Goal: Task Accomplishment & Management: Complete application form

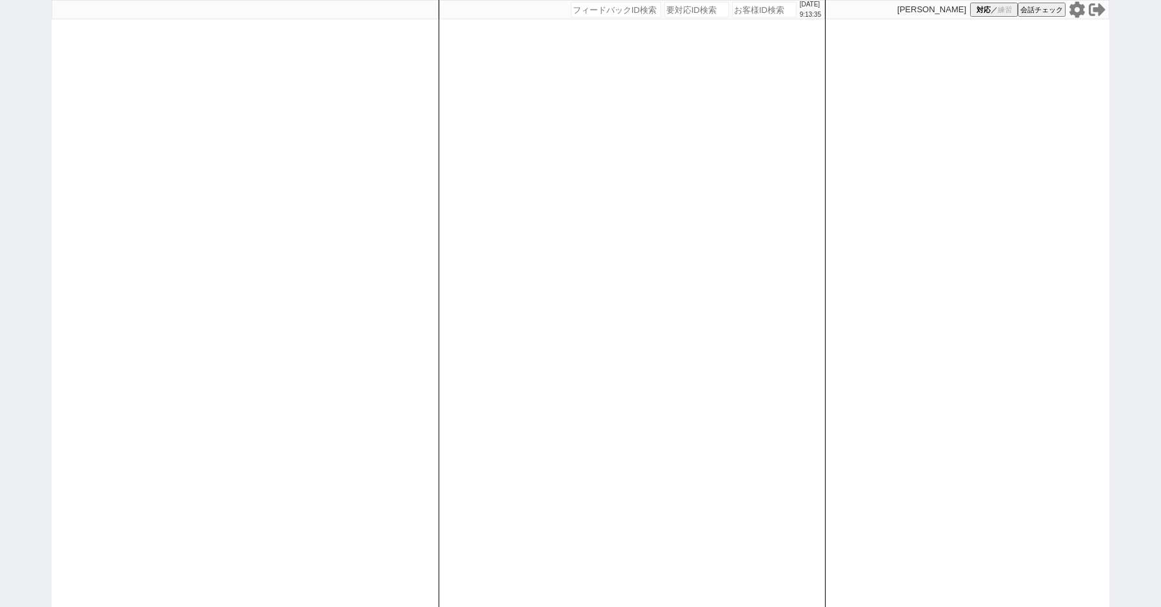
paste input "607199"
type input "607199"
select select "100"
select select "1"
select select "3"
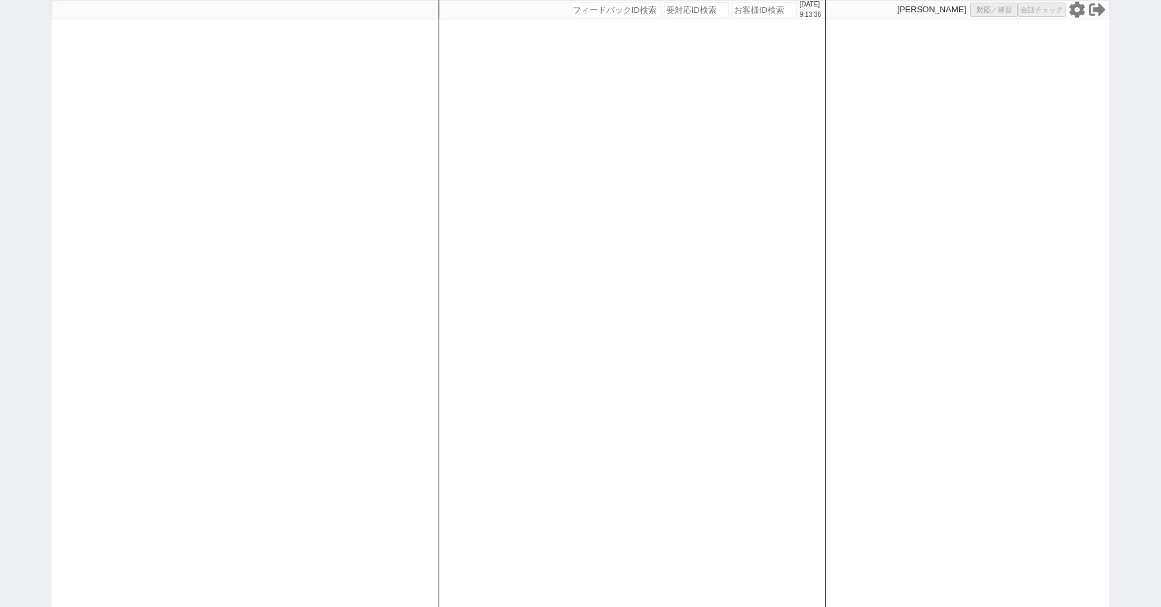
select select "2"
select select "5"
select select
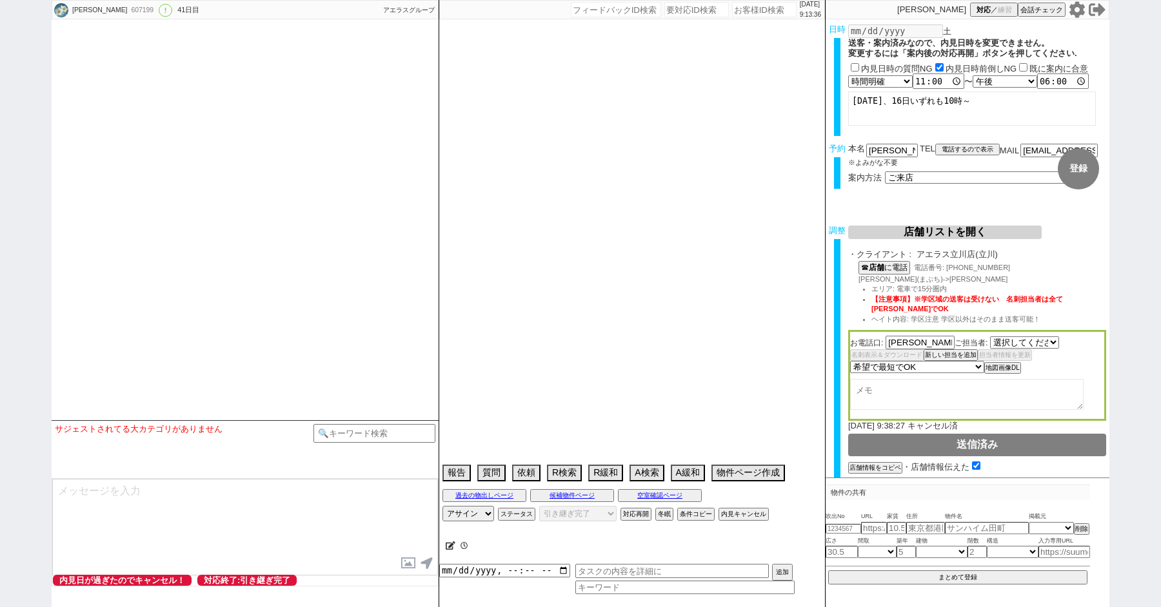
select select "2426"
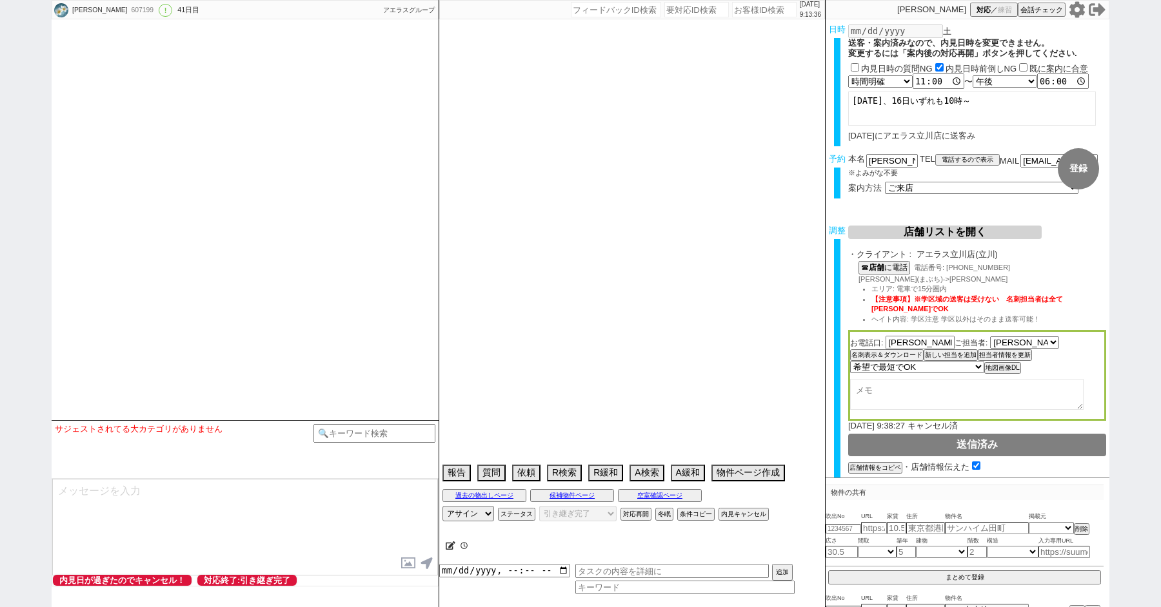
type textarea "@別店取れず、立川店[PERSON_NAME]に再度相談してOKだったので立川店送ってます 旧ID:470898　[DATE]にアエラス立川店に送客済み　山梨…"
select select "20"
select select "0"
select select "60"
select select "19"
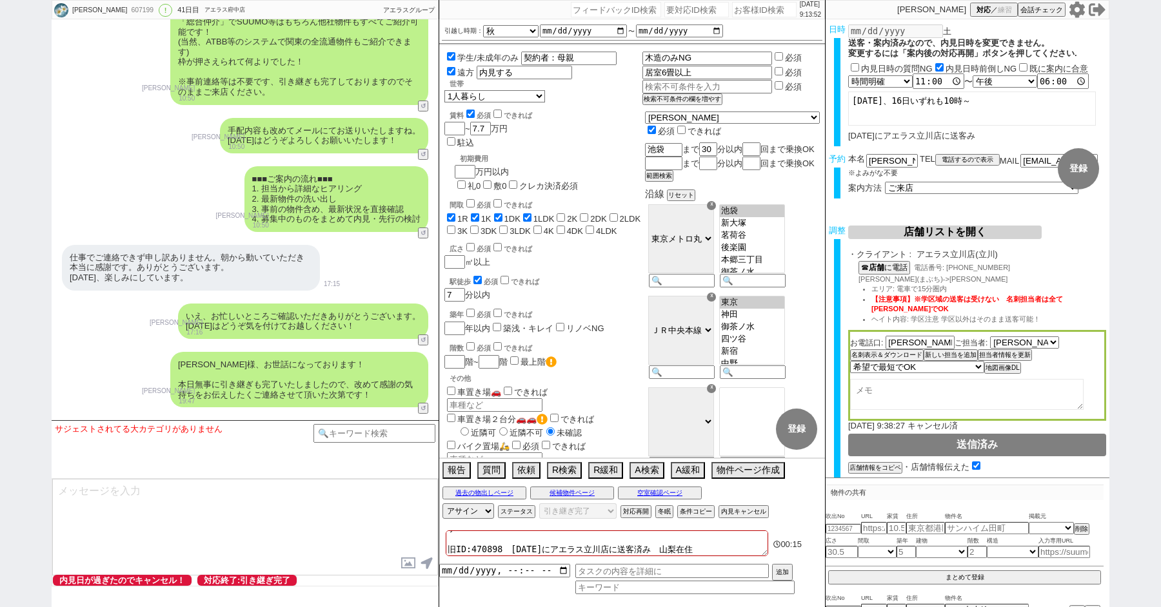
scroll to position [22871, 0]
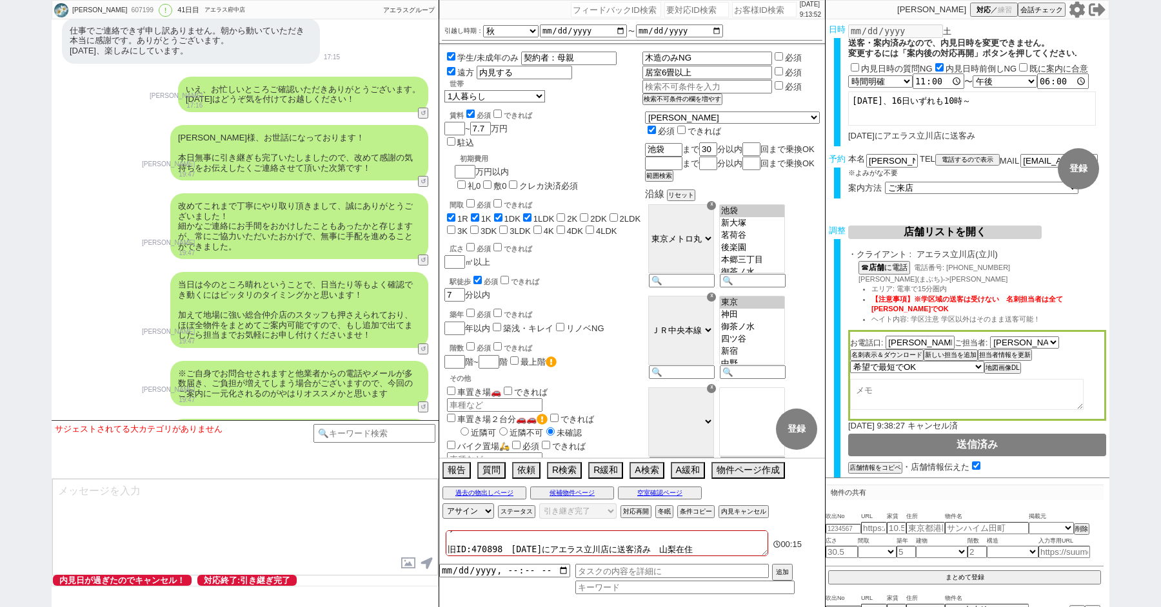
click at [104, 355] on div "※ご自身でお問合せされますと他業者からの電話やメールが多数届き、ご負担が増えてしまう場合がございますので、今回のご案内に一元化されるのがやはりオススメかと思い…" at bounding box center [245, 384] width 387 height 59
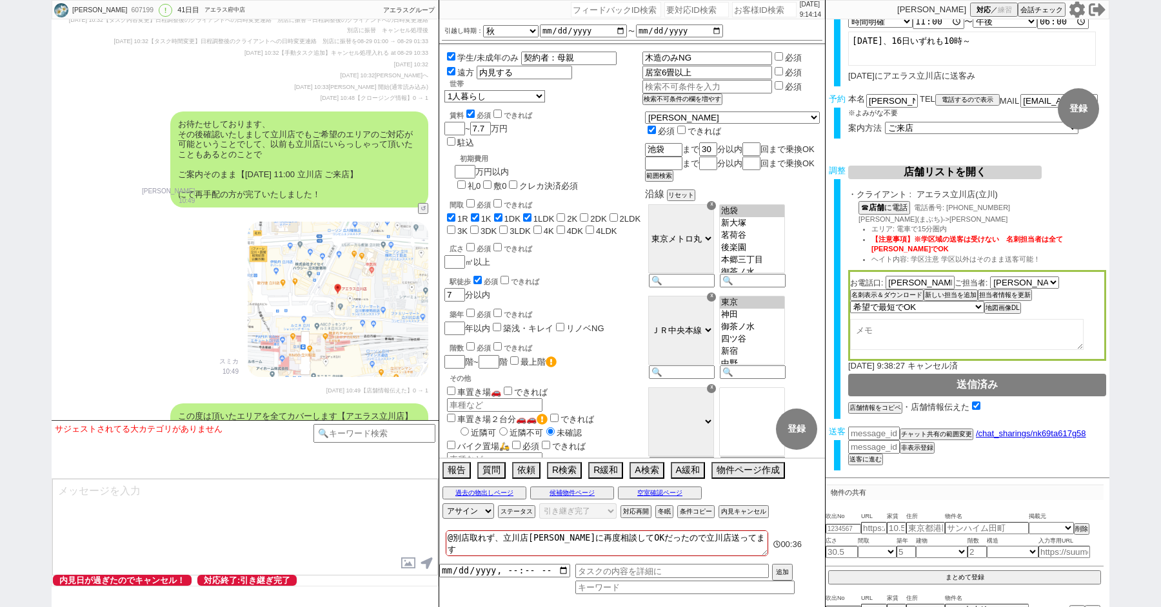
scroll to position [32035, 0]
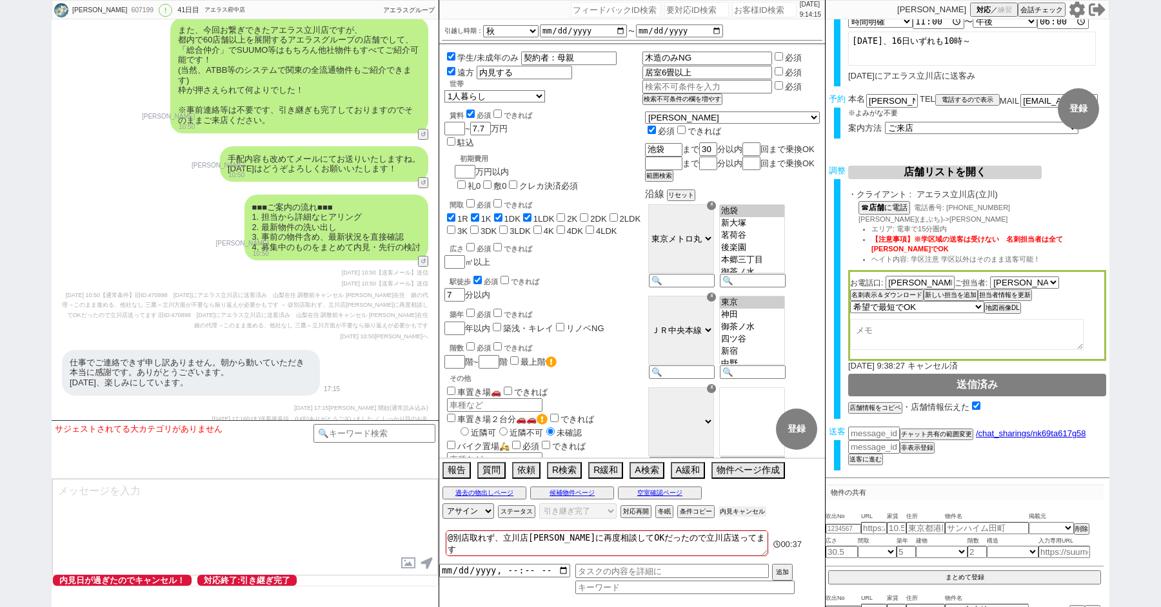
click at [729, 509] on button "内見キャンセル" at bounding box center [742, 512] width 48 height 10
radio input "true"
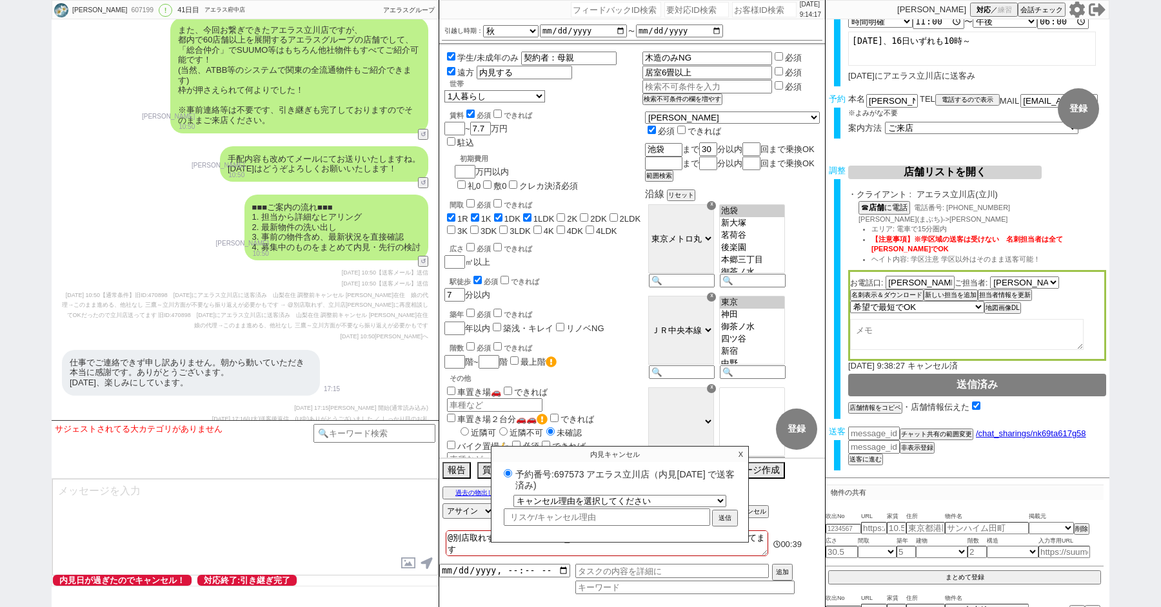
click at [575, 473] on label "予約番号:697573 アエラス立川店（内見日 2025/08/30 で送客済み)" at bounding box center [619, 480] width 239 height 24
click at [512, 473] on input "予約番号:697573 アエラス立川店（内見日 2025/08/30 で送客済み)" at bounding box center [508, 473] width 8 height 8
click at [575, 473] on label "予約番号:697573 アエラス立川店（内見日 2025/08/30 で送客済み)" at bounding box center [619, 480] width 239 height 24
click at [512, 473] on input "予約番号:697573 アエラス立川店（内見日 2025/08/30 で送客済み)" at bounding box center [508, 473] width 8 height 8
copy label "697573"
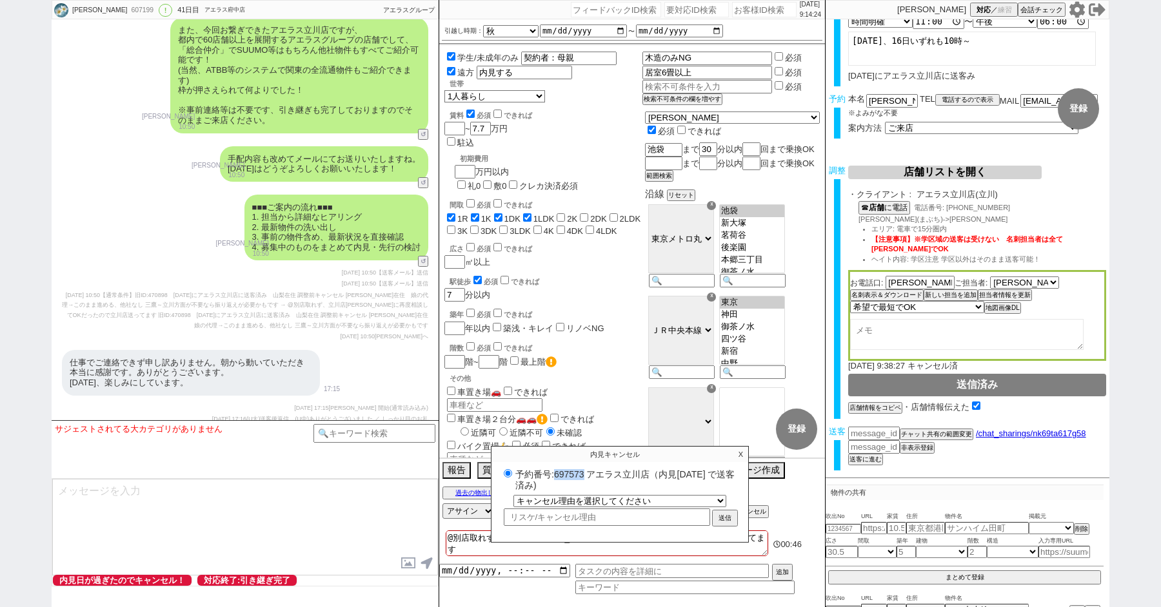
click at [565, 472] on label "予約番号:697573 アエラス立川店（内見日 2025/08/30 で送客済み)" at bounding box center [619, 480] width 239 height 24
click at [512, 472] on input "予約番号:697573 アエラス立川店（内見日 2025/08/30 で送客済み)" at bounding box center [508, 473] width 8 height 8
click at [565, 472] on label "予約番号:697573 アエラス立川店（内見日 2025/08/30 で送客済み)" at bounding box center [619, 480] width 239 height 24
click at [512, 472] on input "予約番号:697573 アエラス立川店（内見日 2025/08/30 で送客済み)" at bounding box center [508, 473] width 8 height 8
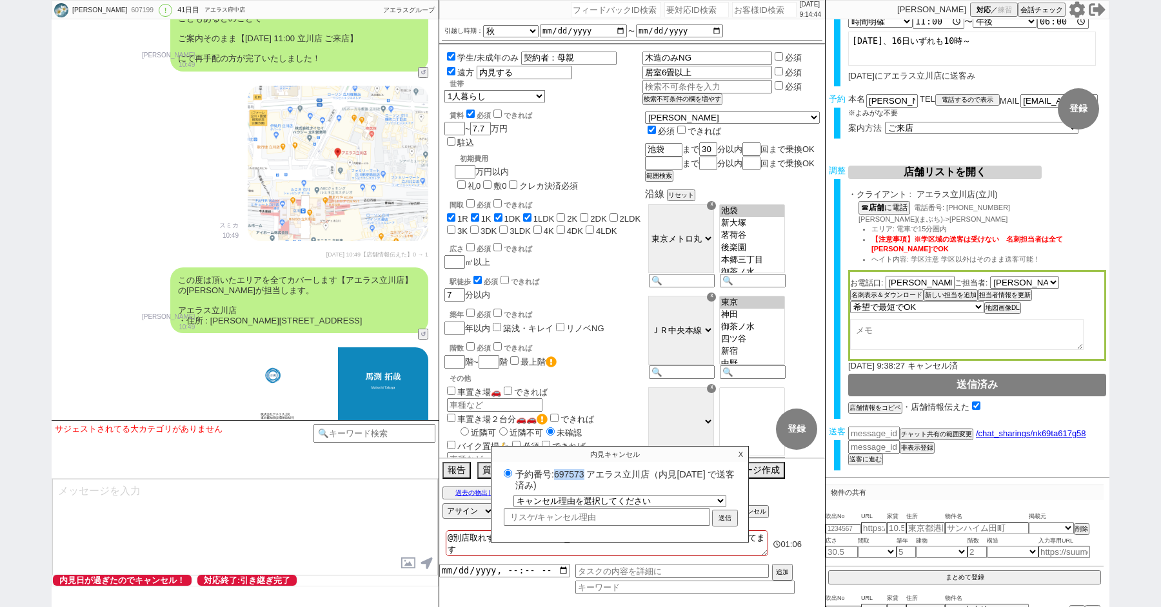
scroll to position [31465, 0]
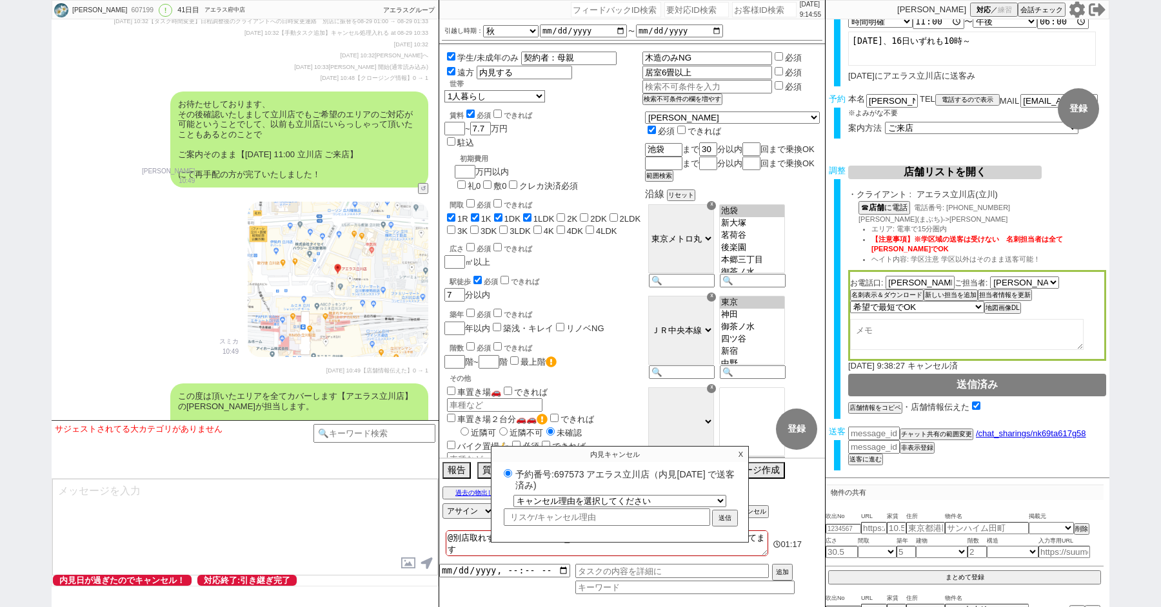
paste input "610283"
type input "610283"
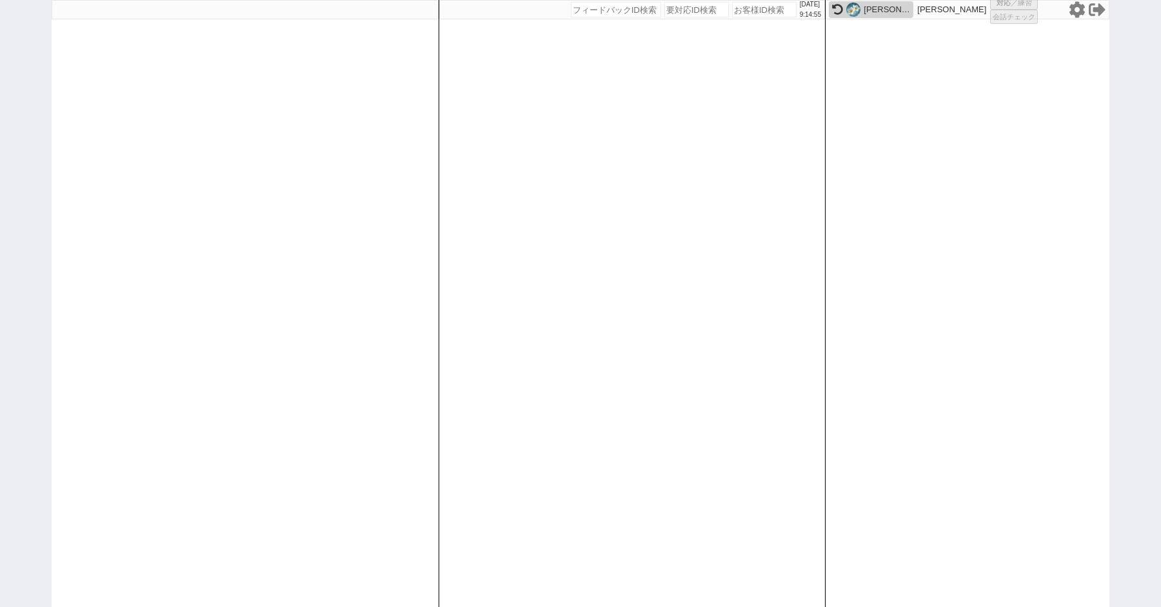
select select "100"
select select "1"
select select "2"
select select "5"
select select
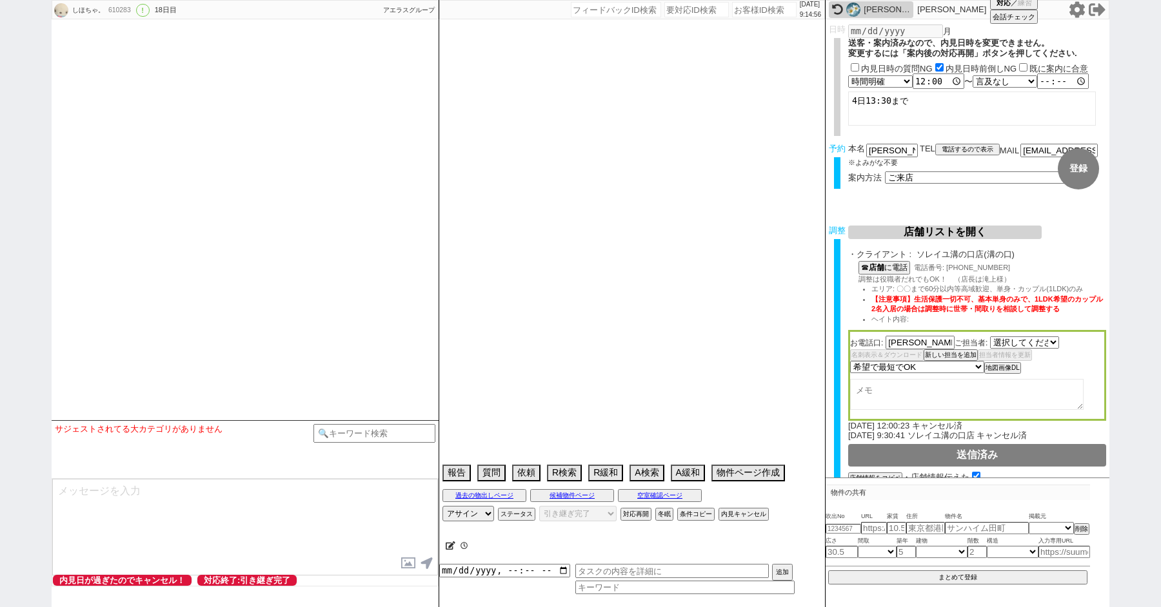
select select "2751"
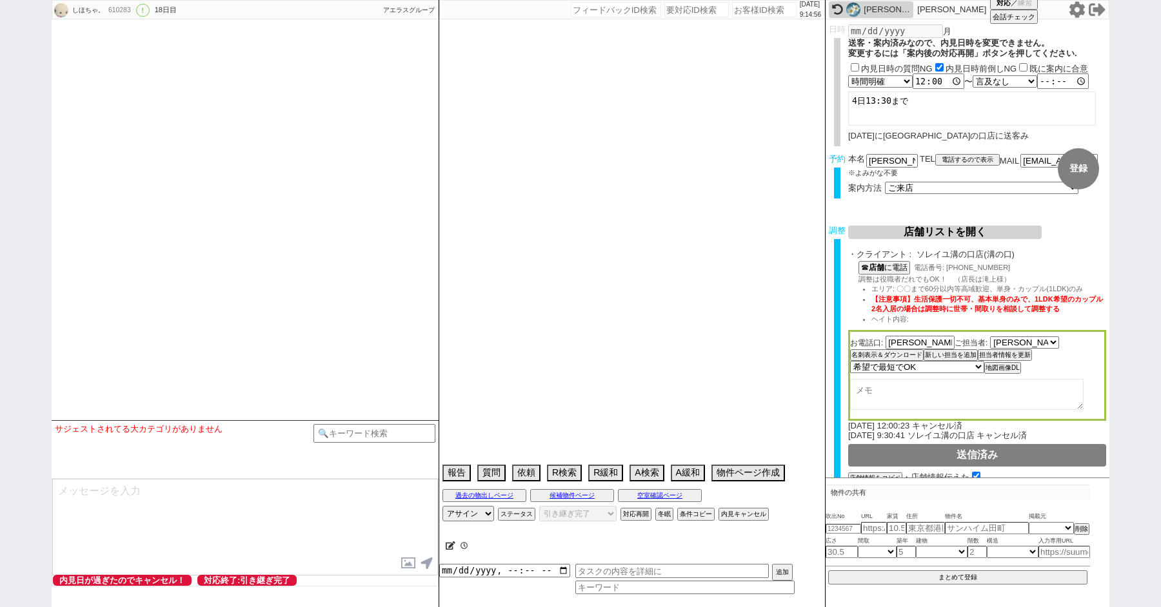
select select "2025"
select select "10"
select select "37"
select select "0"
select select "15"
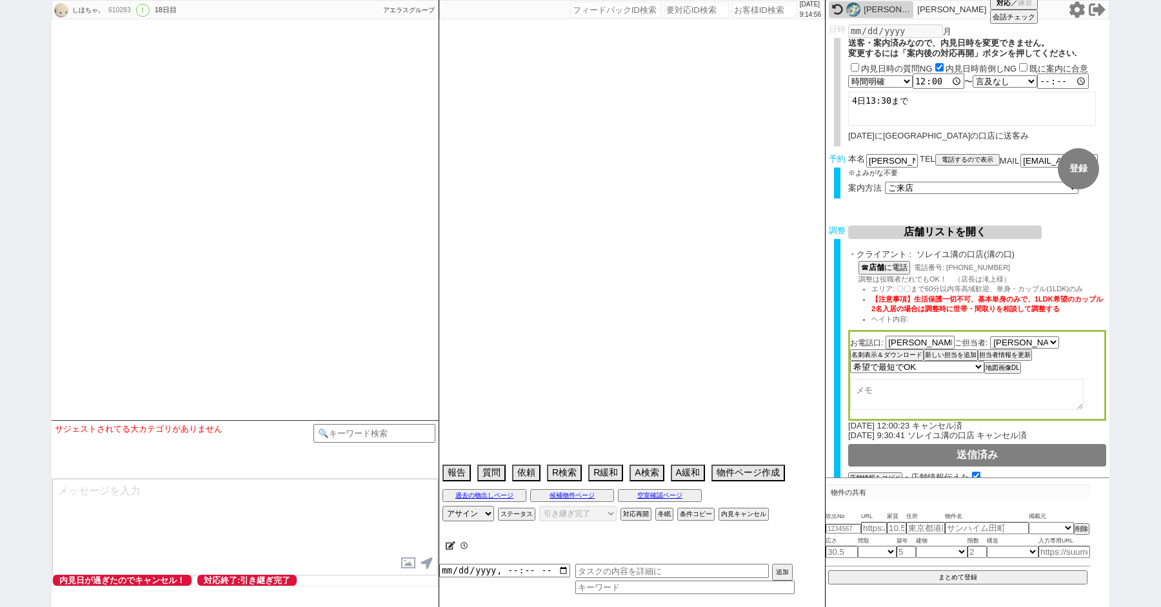
select select "505"
select select "55"
select select "53"
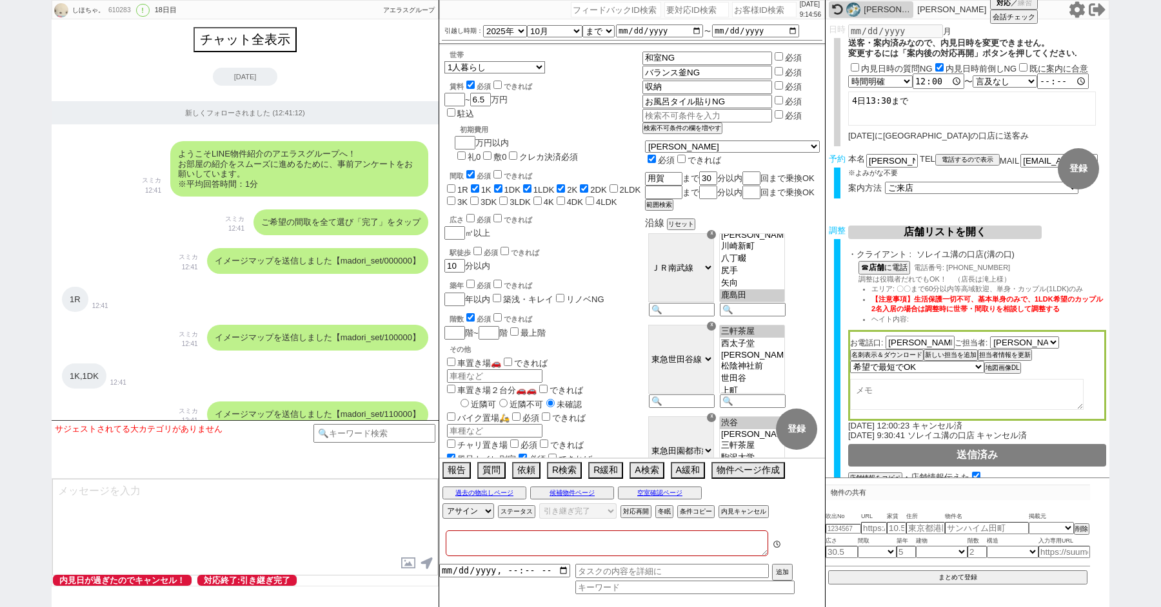
type textarea "@めっちゃキャンセル示唆してくるので前日調整する 調整後キャンセルあり"
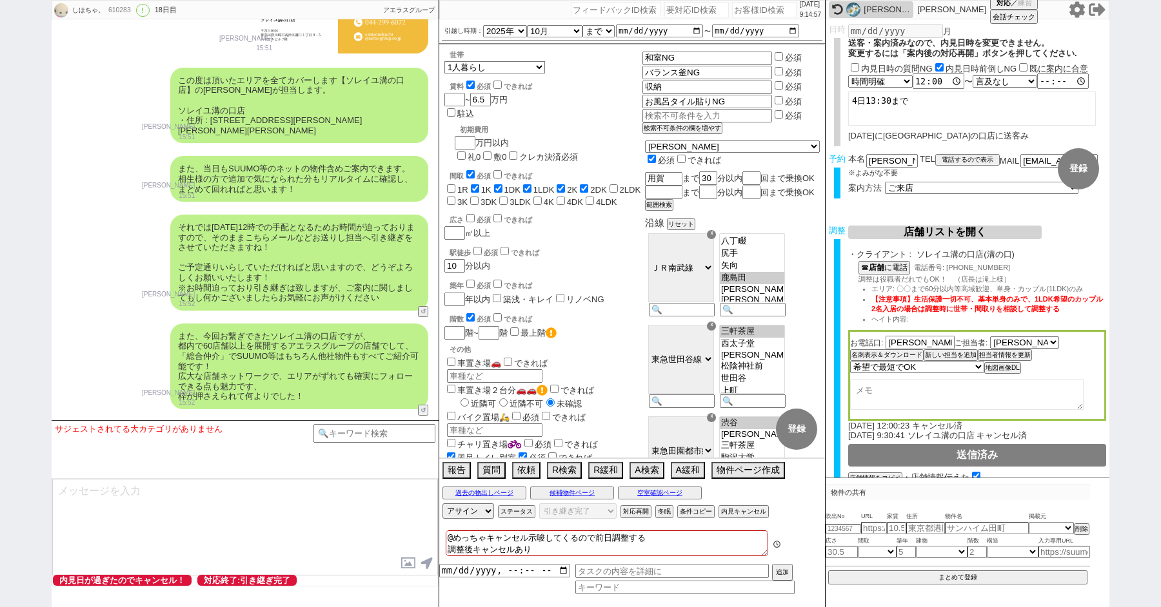
scroll to position [13863, 0]
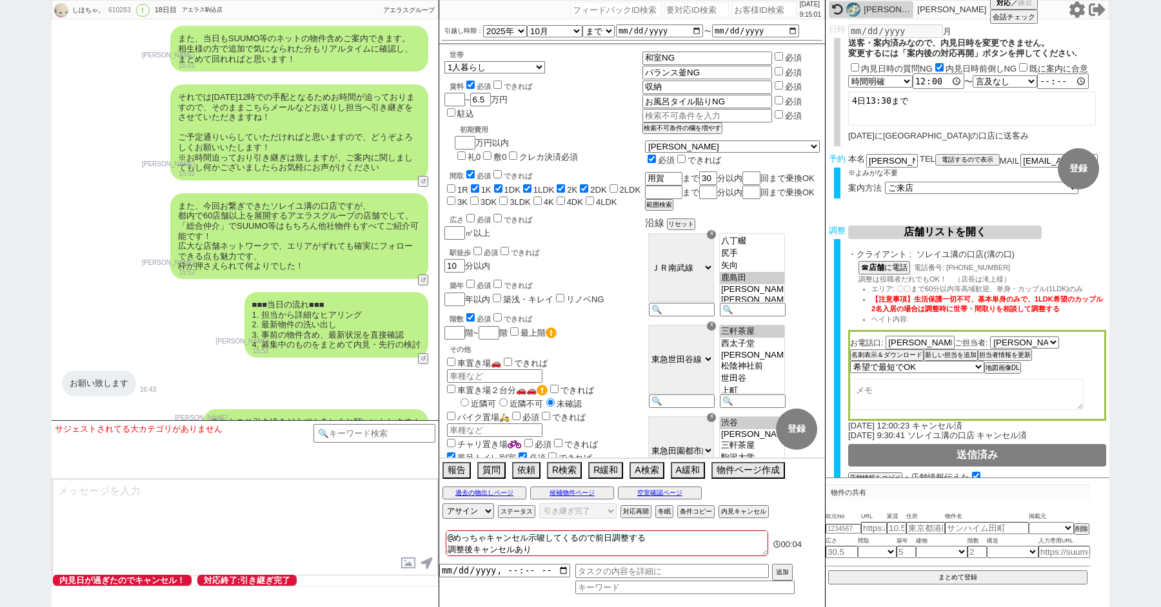
paste input "609875"
type input "609875"
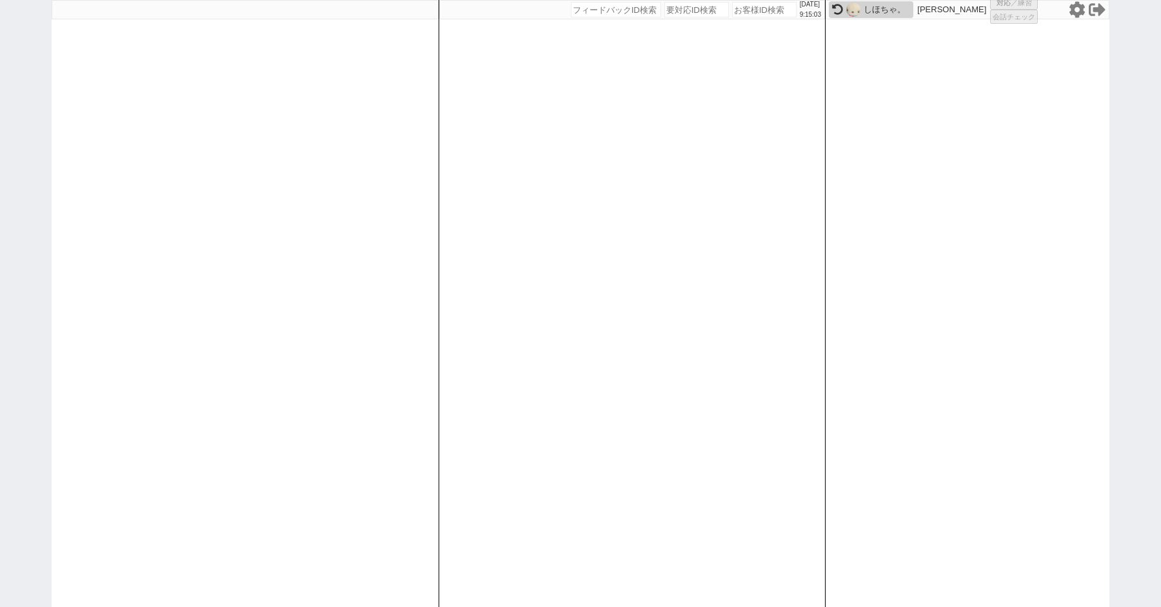
select select "100"
select select "1"
select select "6"
select select "2"
select select "5"
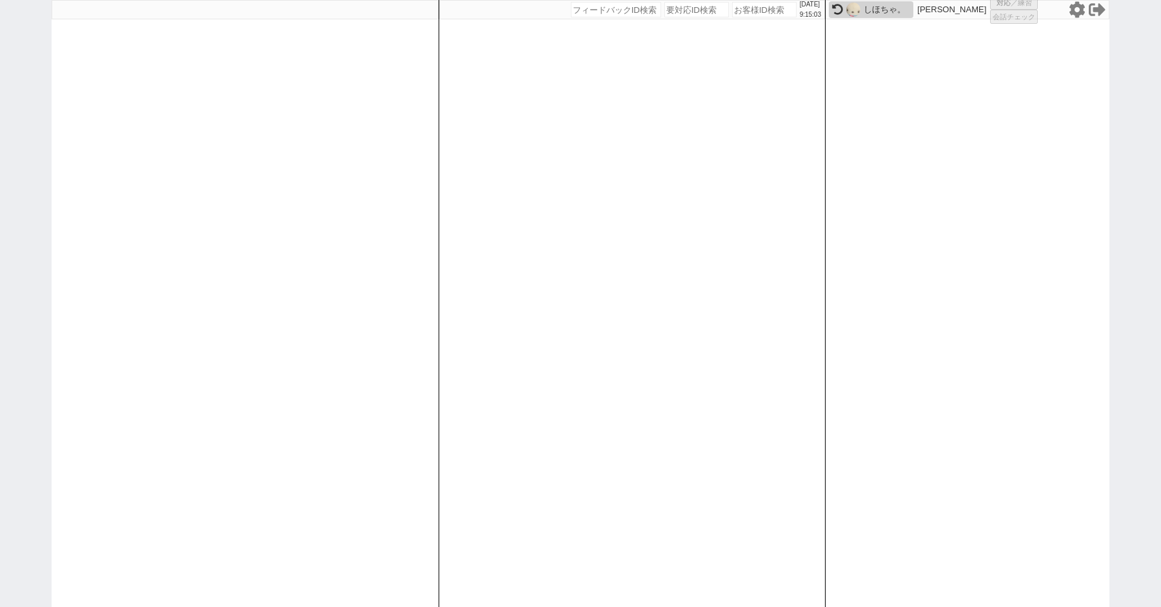
select select
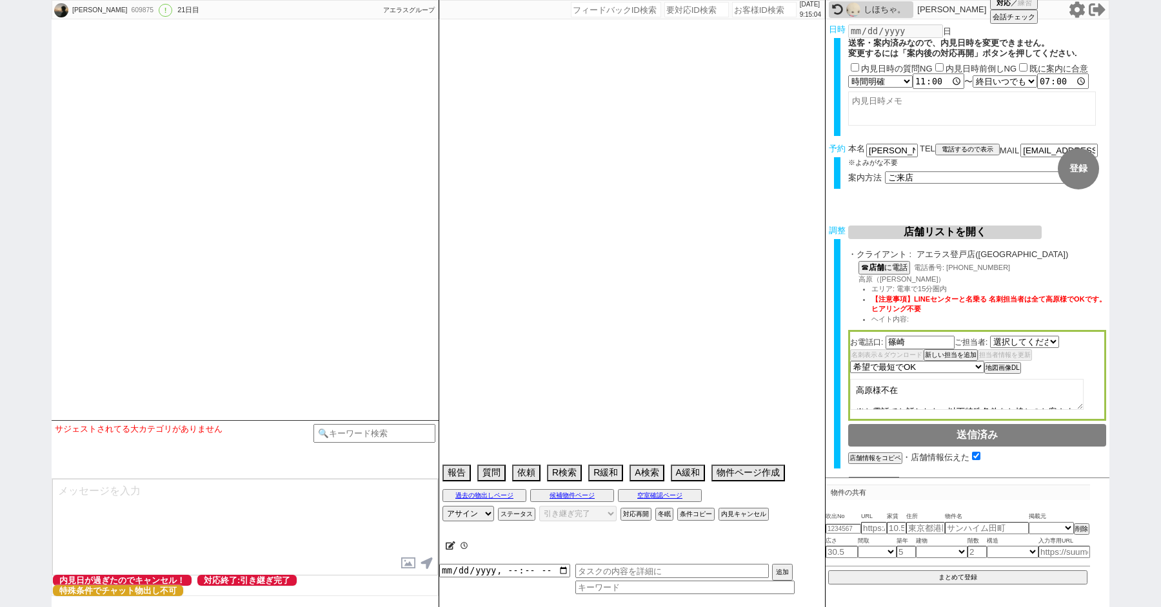
select select "2250"
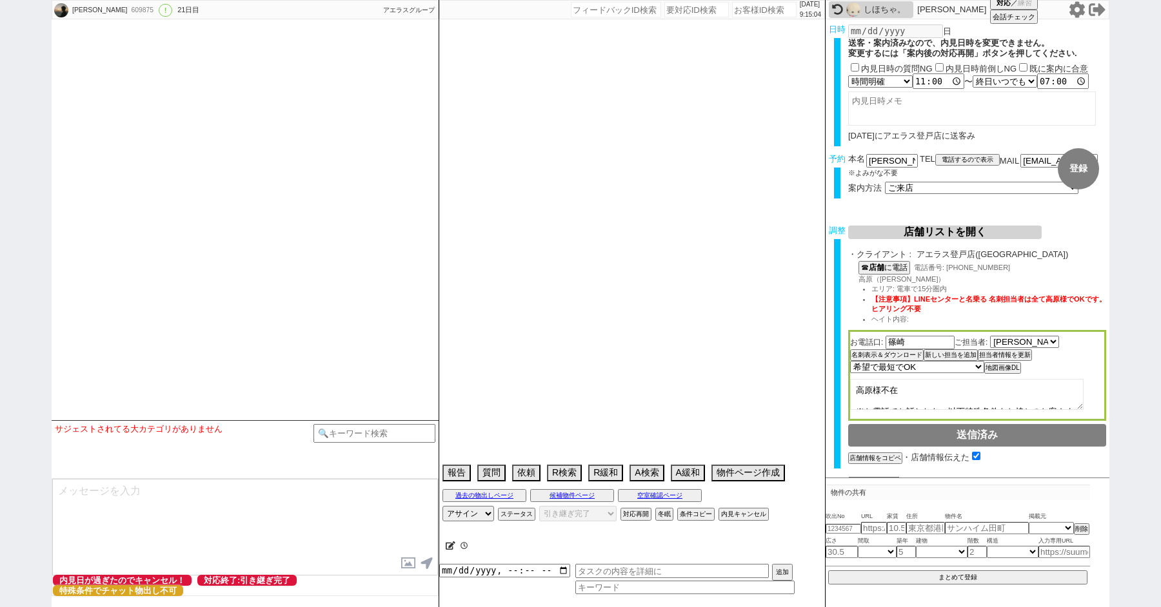
select select "13"
select select "1"
select select "14"
select select "91"
select select "2506"
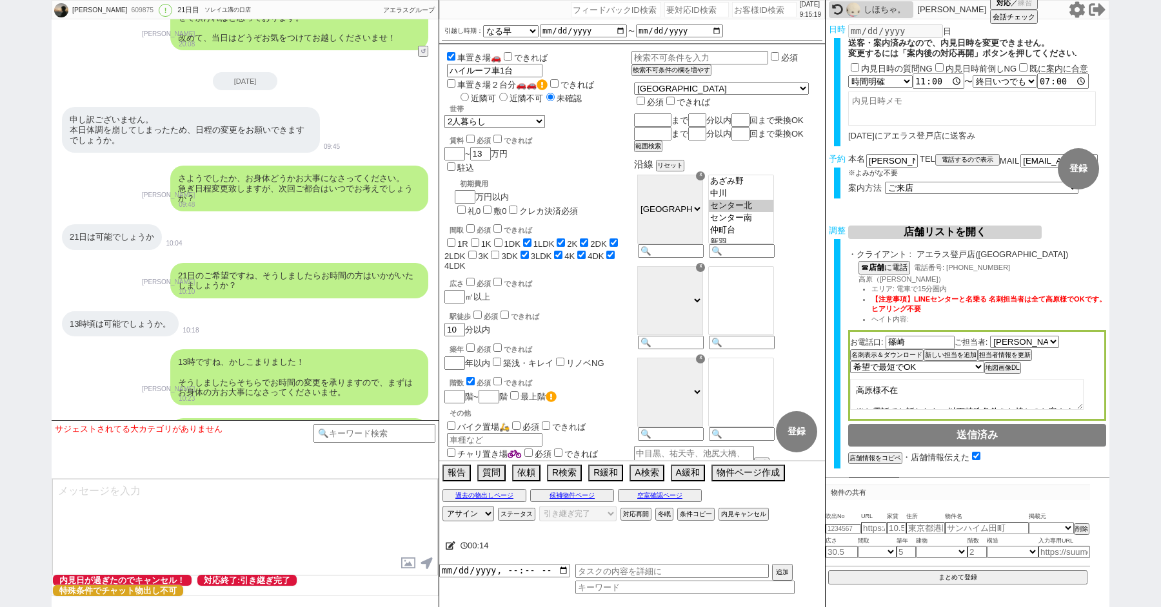
scroll to position [5598, 0]
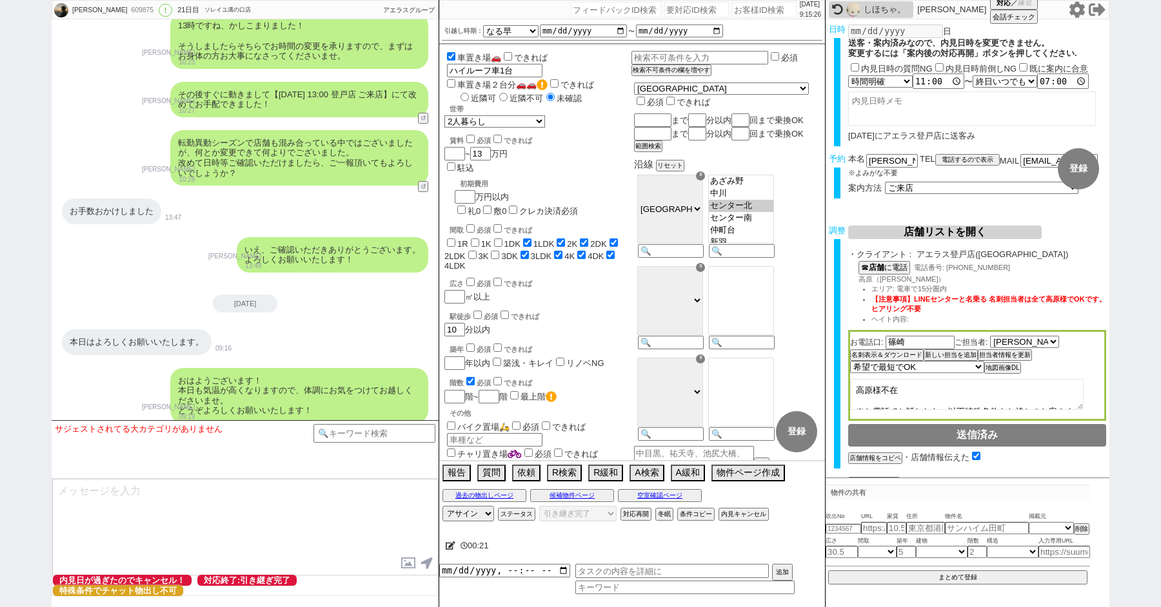
paste input "609906"
type input "609906"
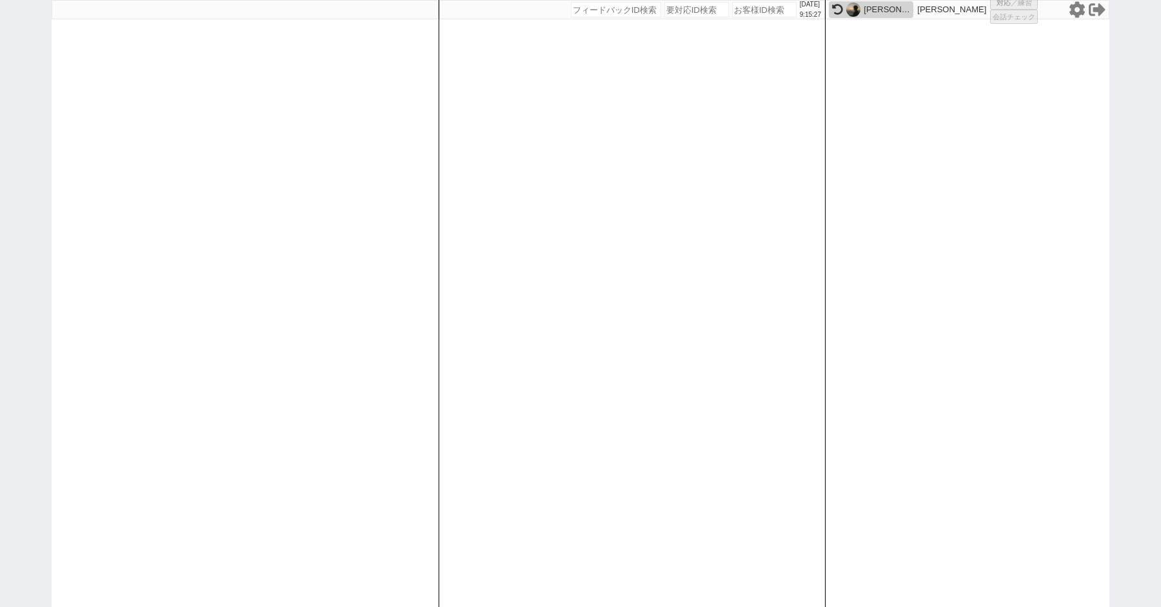
select select "100"
select select "1"
select select "2"
select select "5"
select select
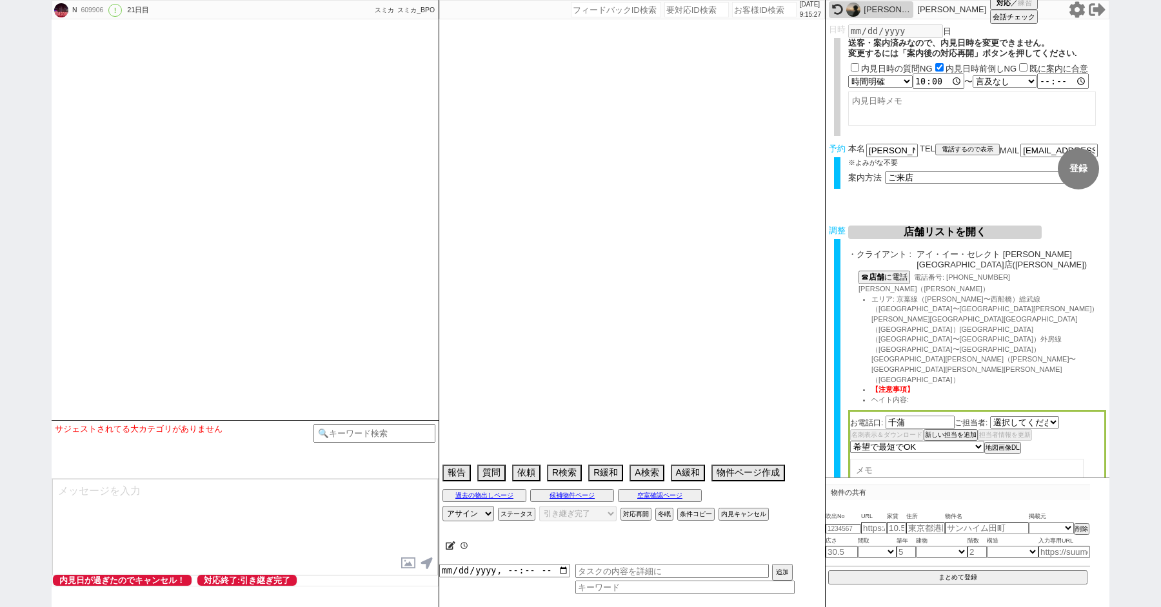
select select "2759"
type textarea "16日調整できないので17日以降で"
select select "2025"
select select "8"
select select "35"
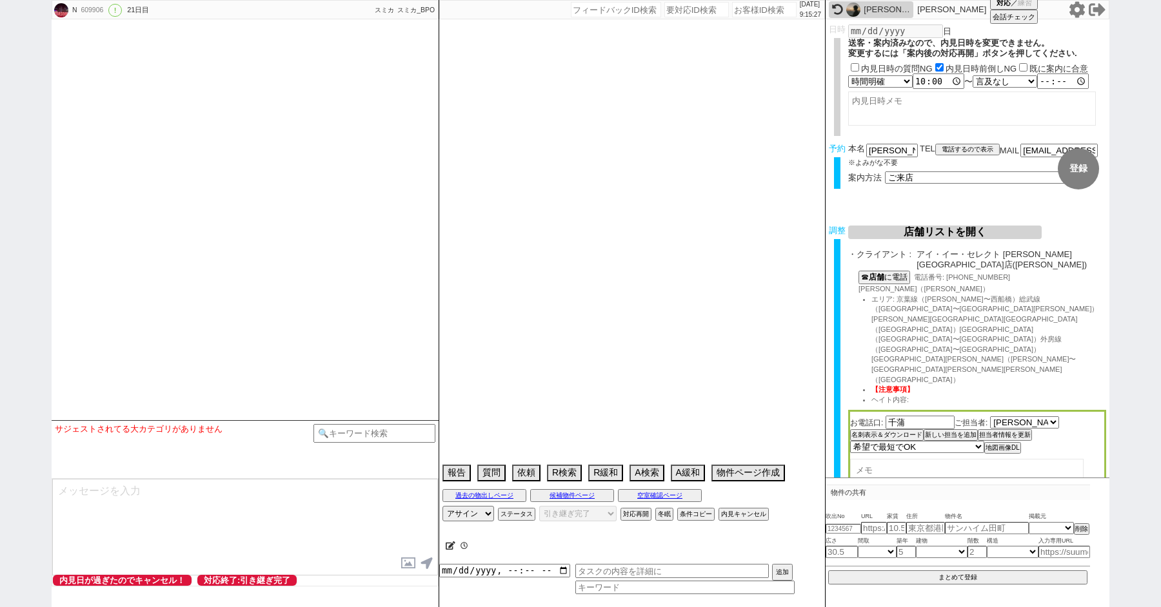
select select "7"
select select "12"
select select "103"
select select "2699"
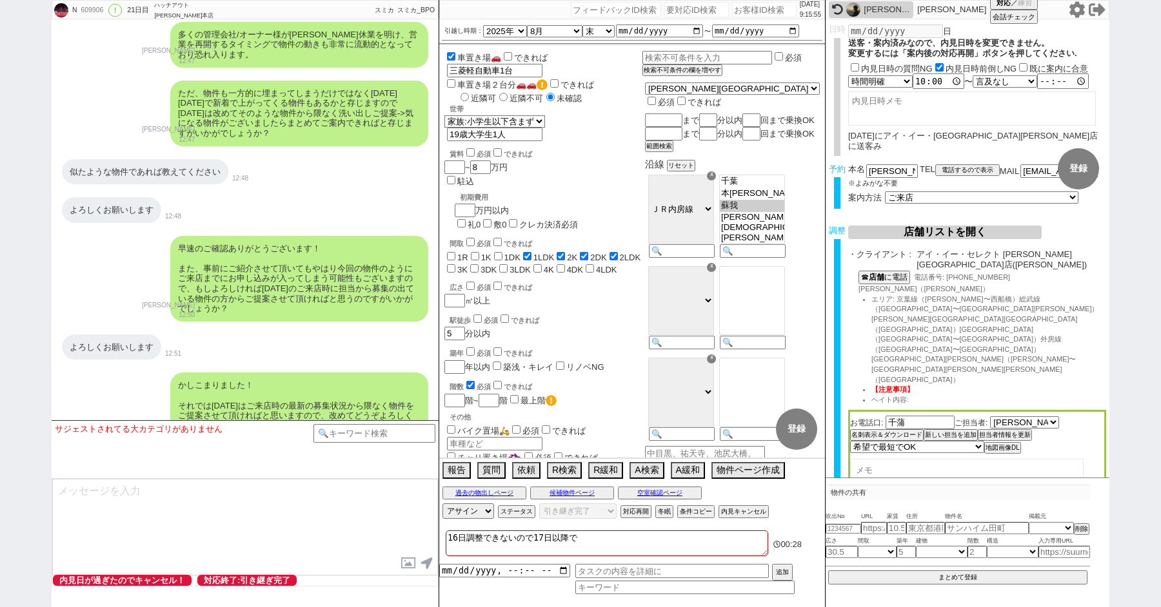
scroll to position [5329, 0]
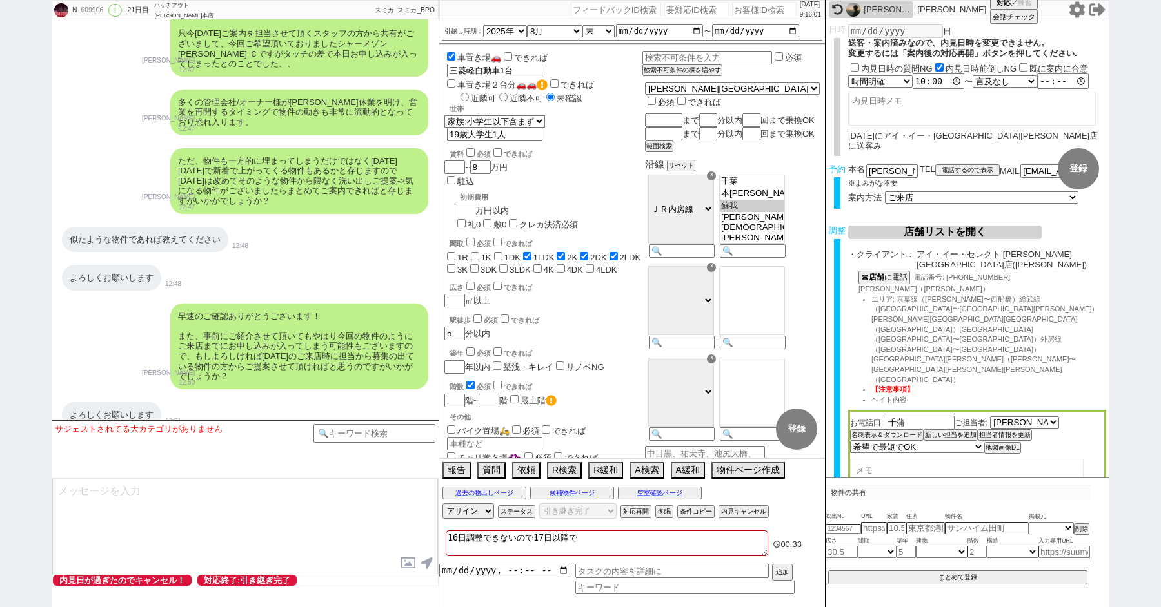
click at [233, 396] on div "よろしくお願いします 12:51" at bounding box center [245, 415] width 387 height 39
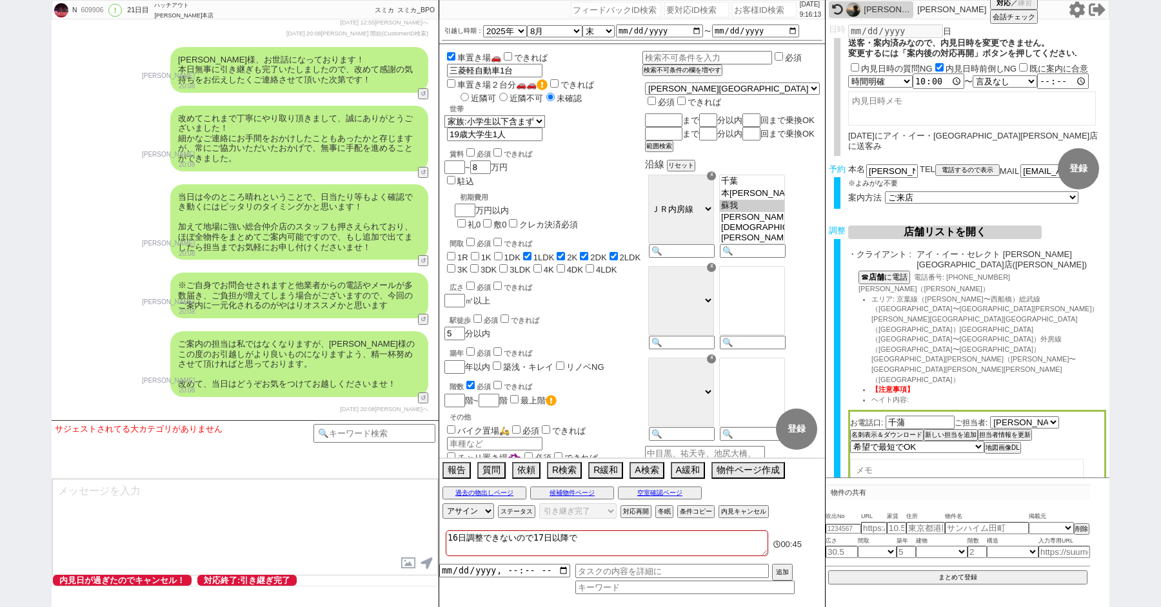
scroll to position [7713, 0]
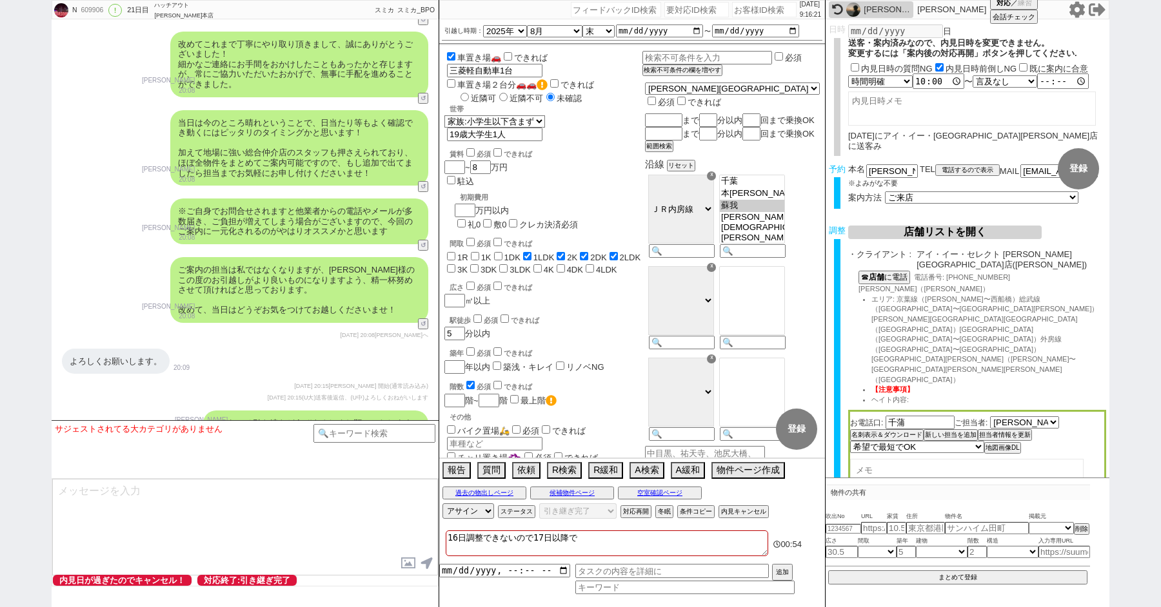
click at [40, 222] on div "N 609906 ! 0 21日目 ハッチアウト 千葉本店 冬眠中 自社客 スミカ スミカ_BPO チャット全表示 2025-08-14 新しくフォローされま…" at bounding box center [580, 303] width 1161 height 607
paste input "609165"
type input "609165"
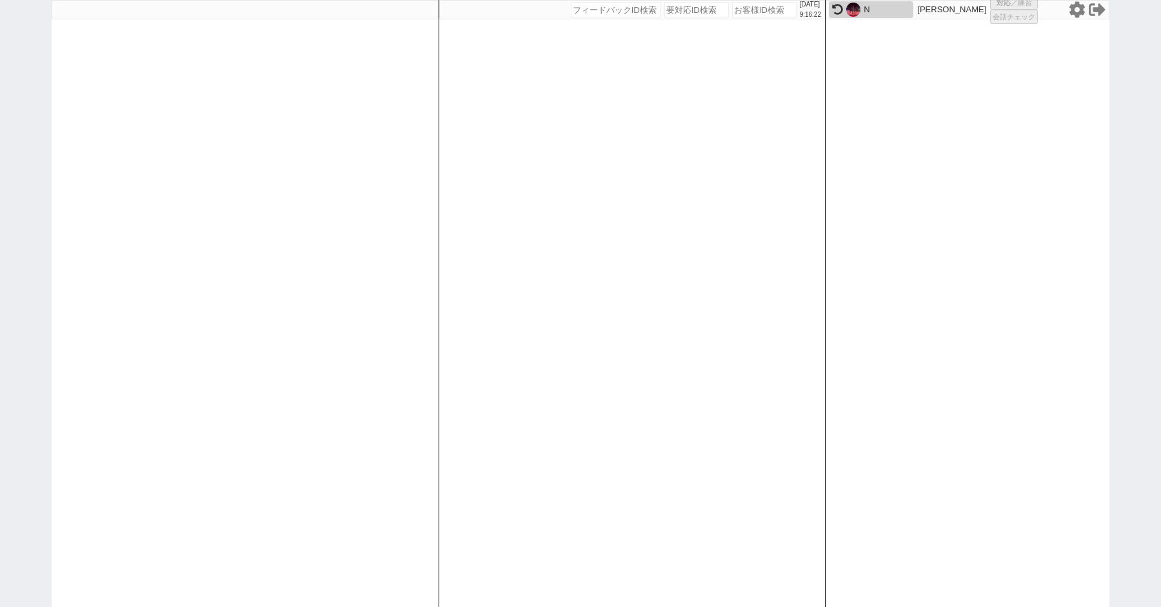
select select "100"
select select "1"
select select "2"
select select "5"
select select
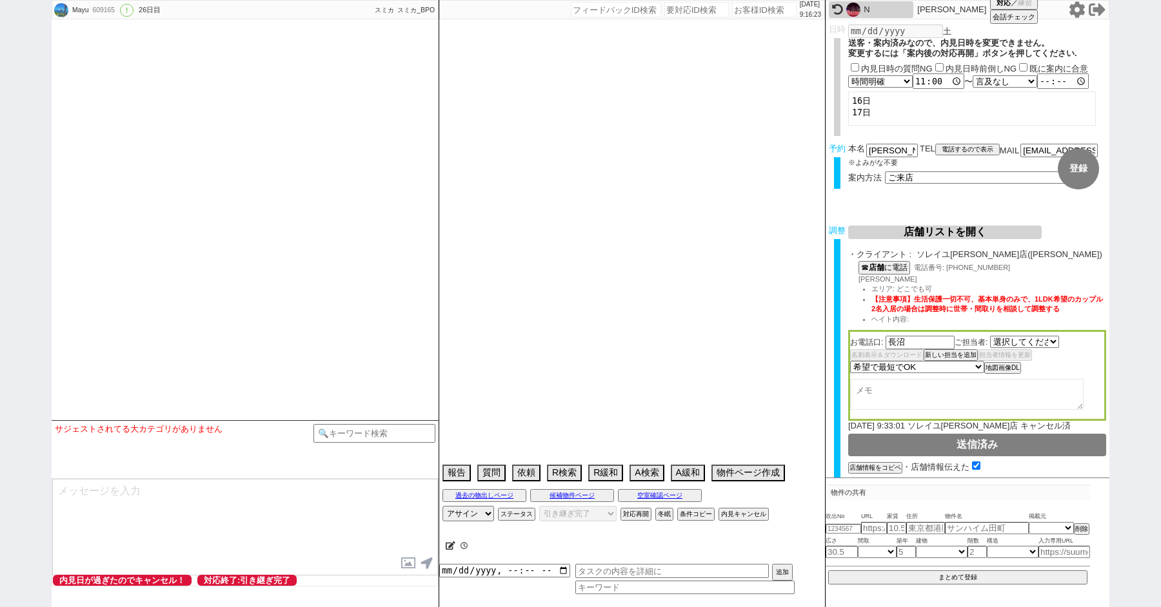
select select "527"
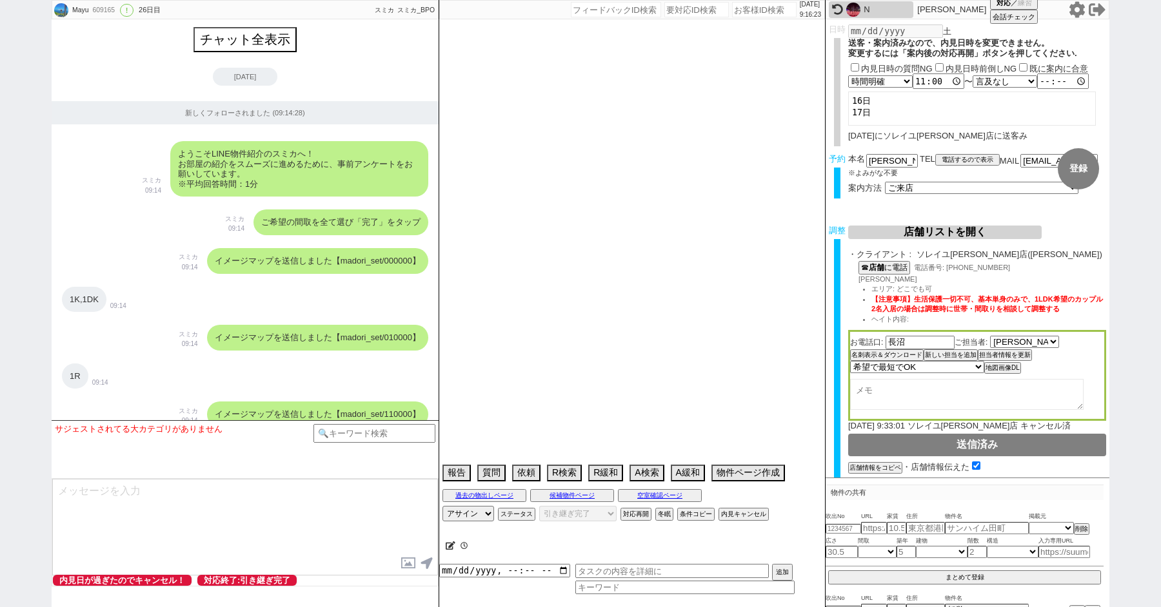
scroll to position [8477, 0]
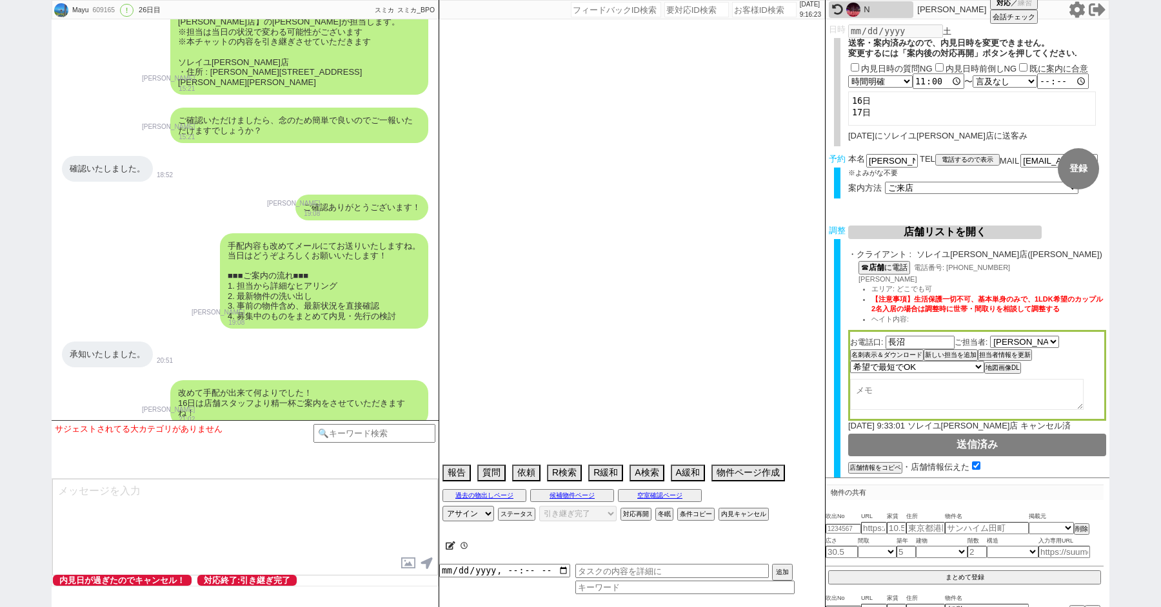
type textarea "埼玉在住 調整後キャンセルあり:体調不良"
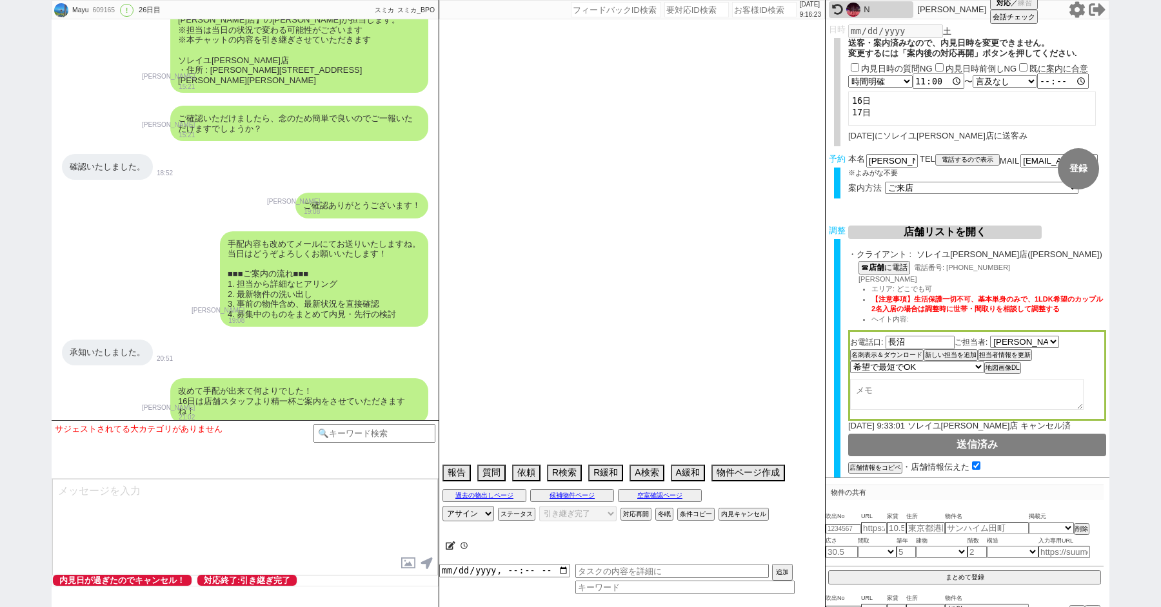
select select "2025"
select select "11"
select select "37"
select select "0"
select select "75"
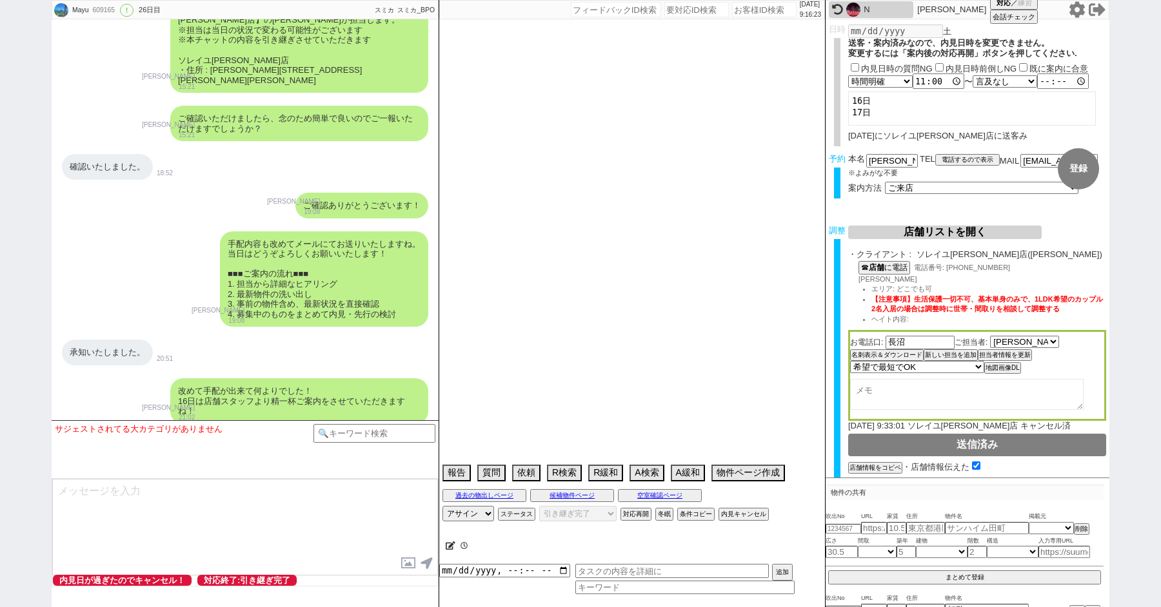
select select "62"
select select "44"
select select "1157"
select select "50"
select select "1293"
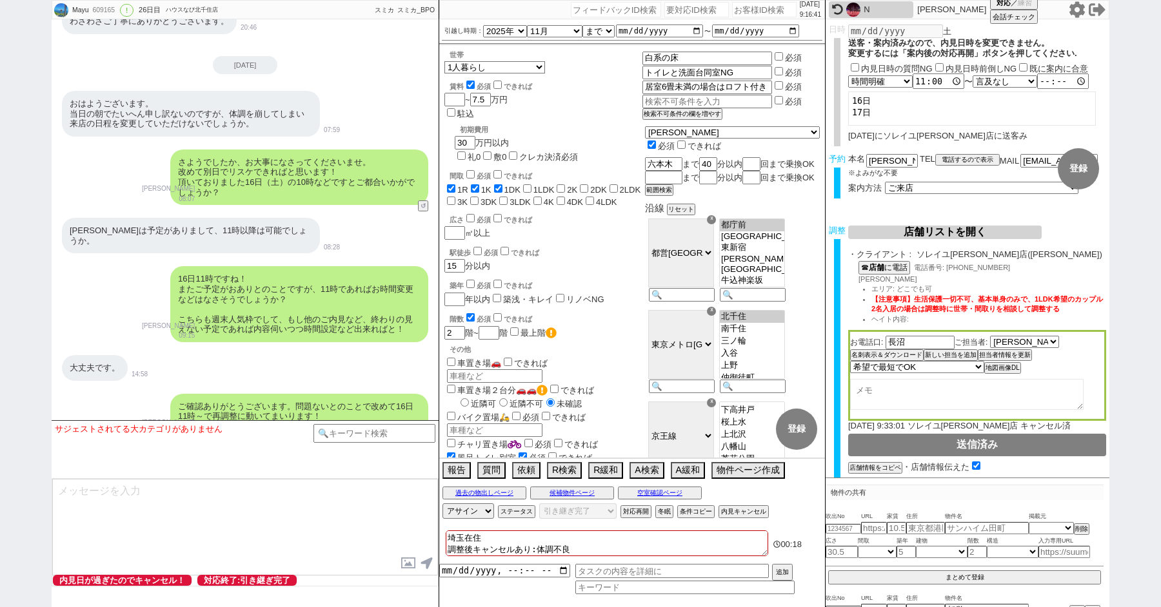
scroll to position [8478, 0]
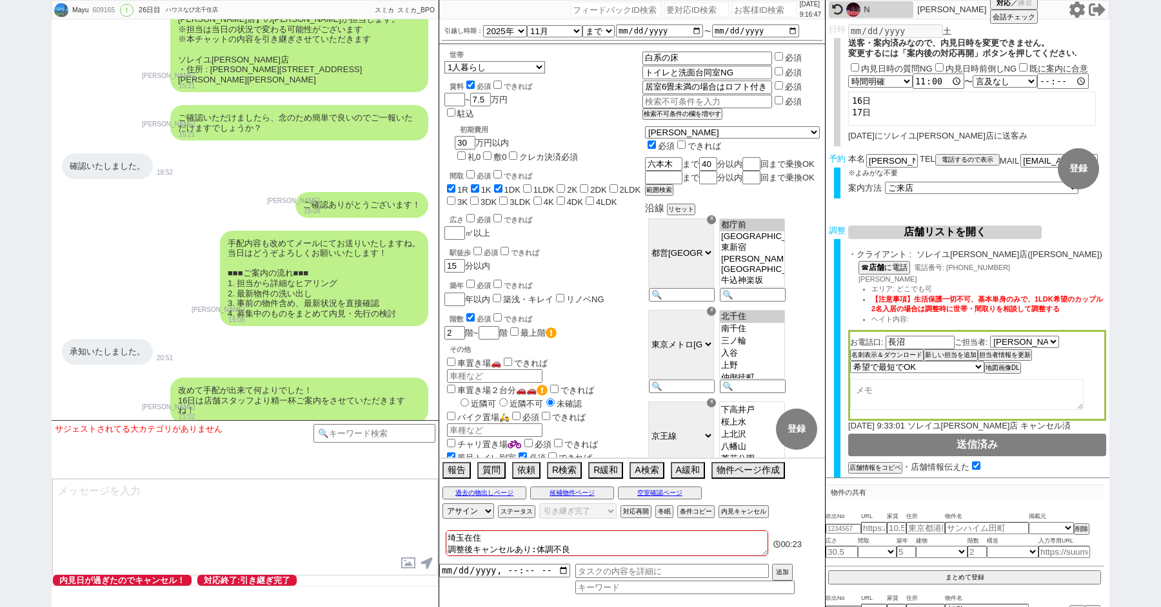
paste input "230506"
type input "230506"
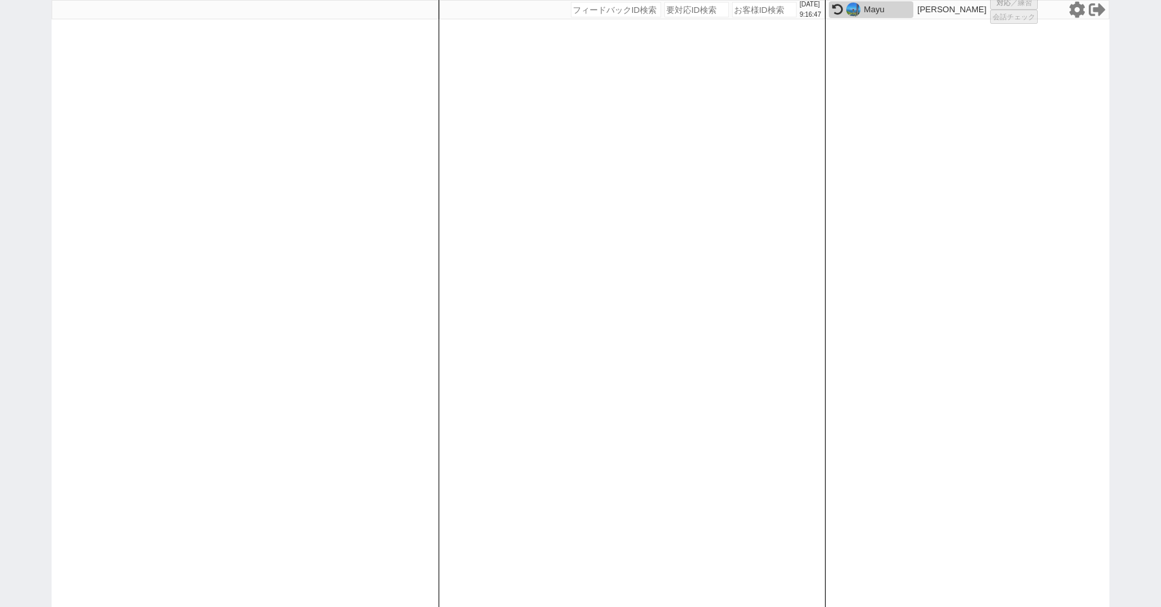
select select "100"
select select "1"
select select "2"
select select "5"
select select "8"
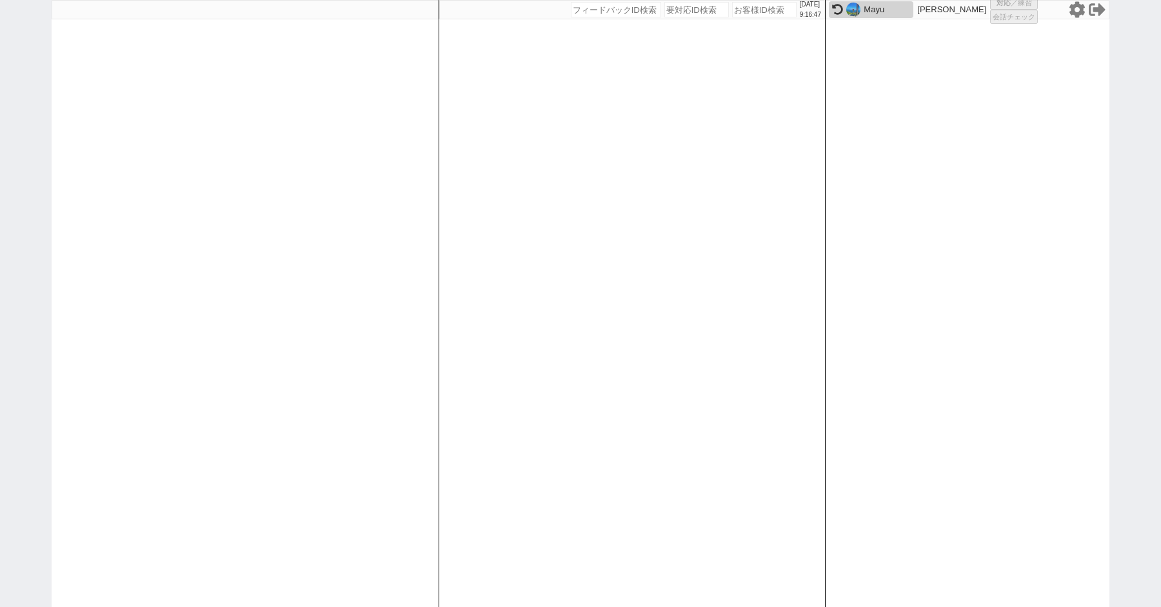
select select
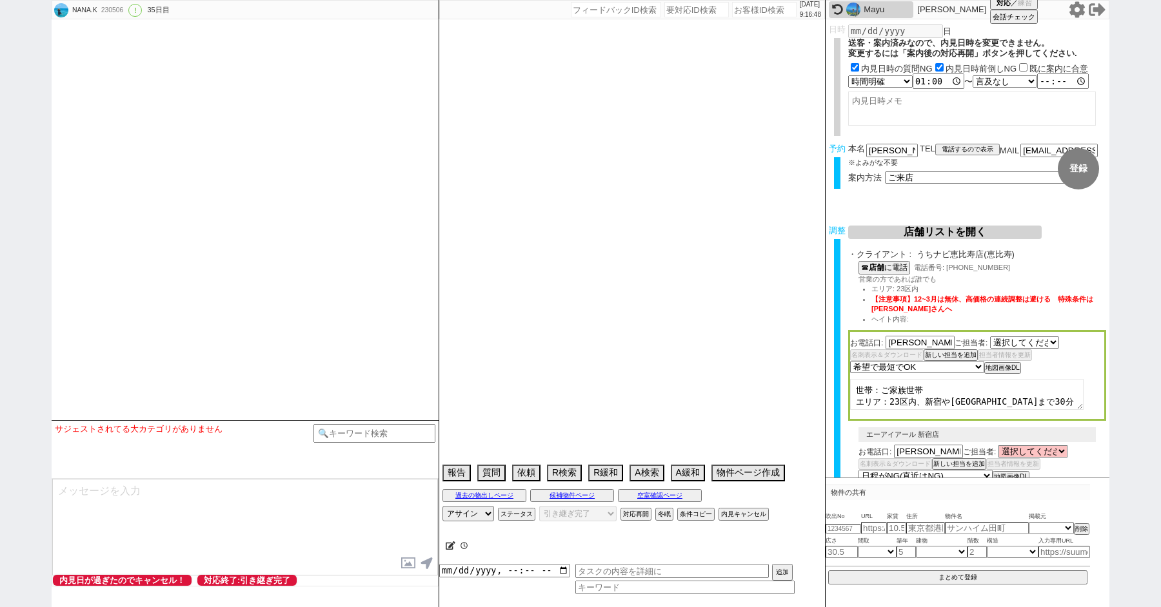
select select "396"
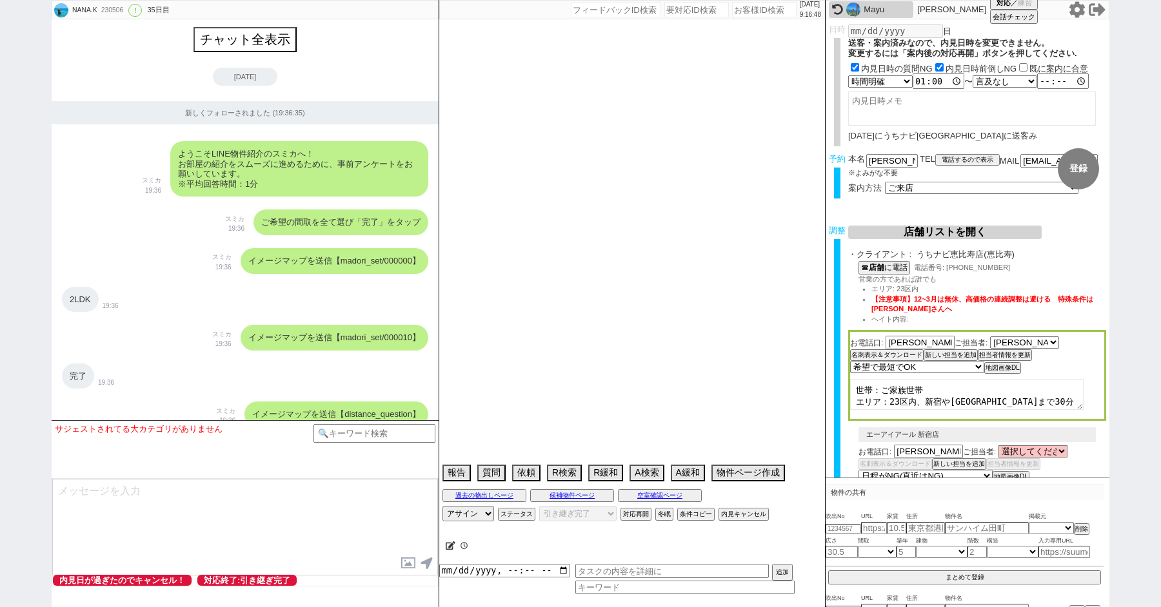
scroll to position [22720, 0]
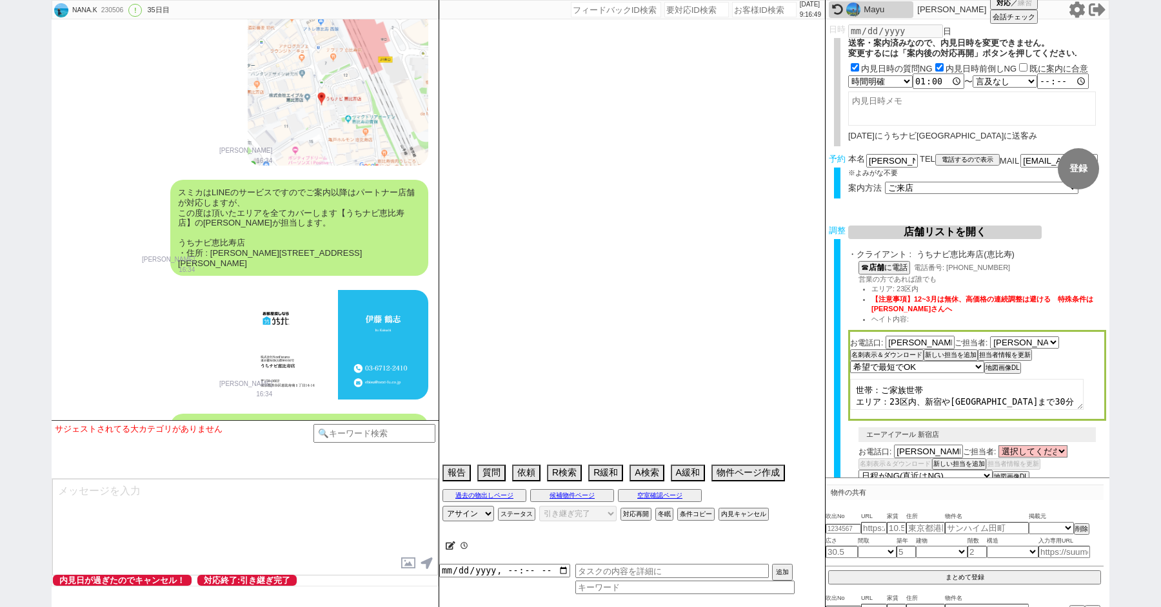
type textarea "3日他社内見(フレンシア築地)　自転車は2台、他社なし 10日10:36 出ない 調整後キャンセルあり:子供体調不良、仕方ない"
select select "15"
select select "6"
select select "2"
select select "3"
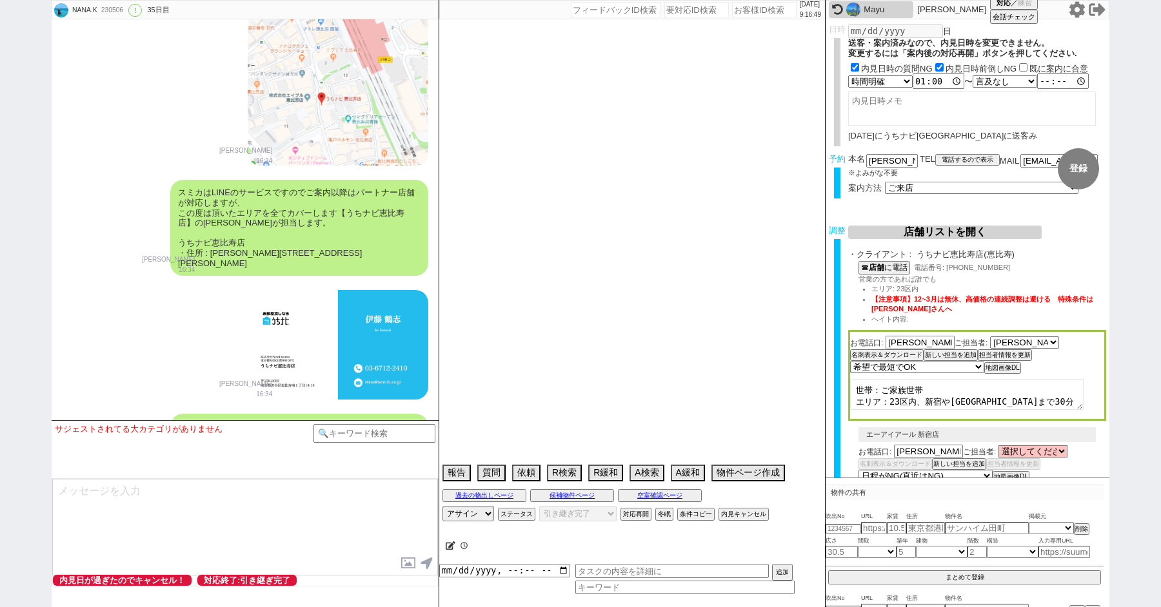
select select "4"
select select "5"
select select "6"
select select "7"
select select "8"
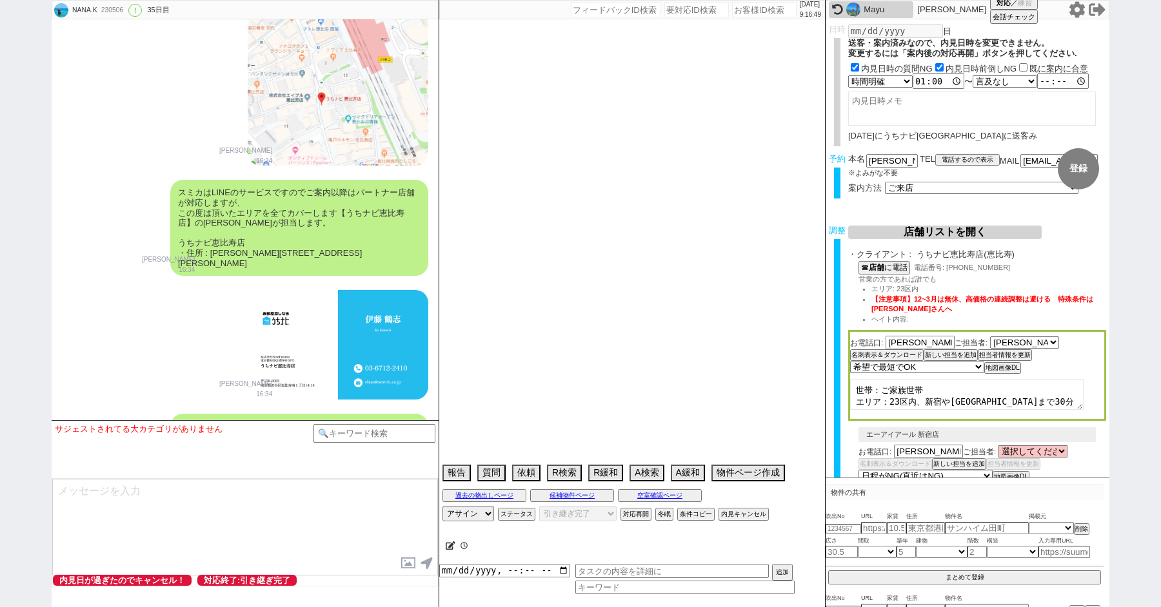
select select "9"
select select "10"
select select "11"
select select "12"
select select "13"
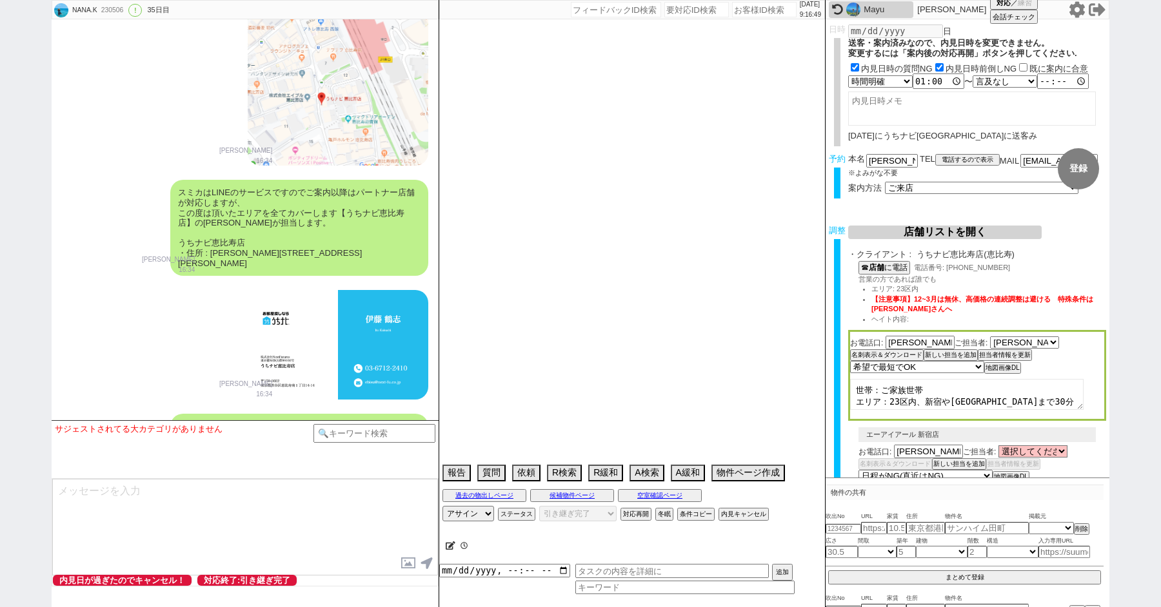
select select "14"
select select "15"
select select "16"
select select "17"
select select "18"
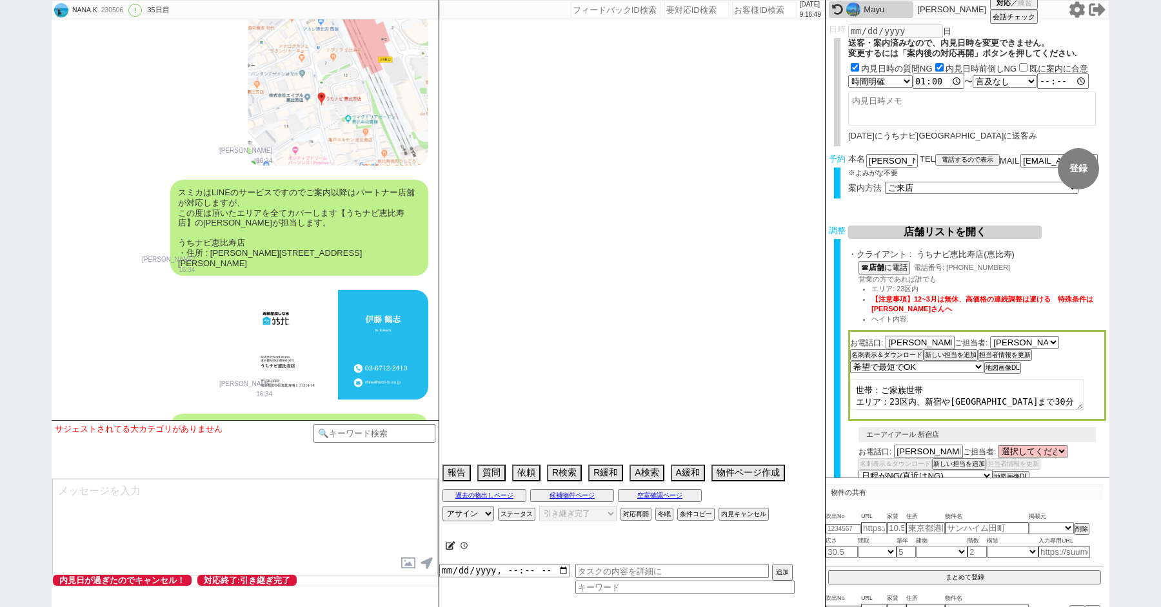
select select "19"
select select "20"
select select "21"
select select "22"
select select "23"
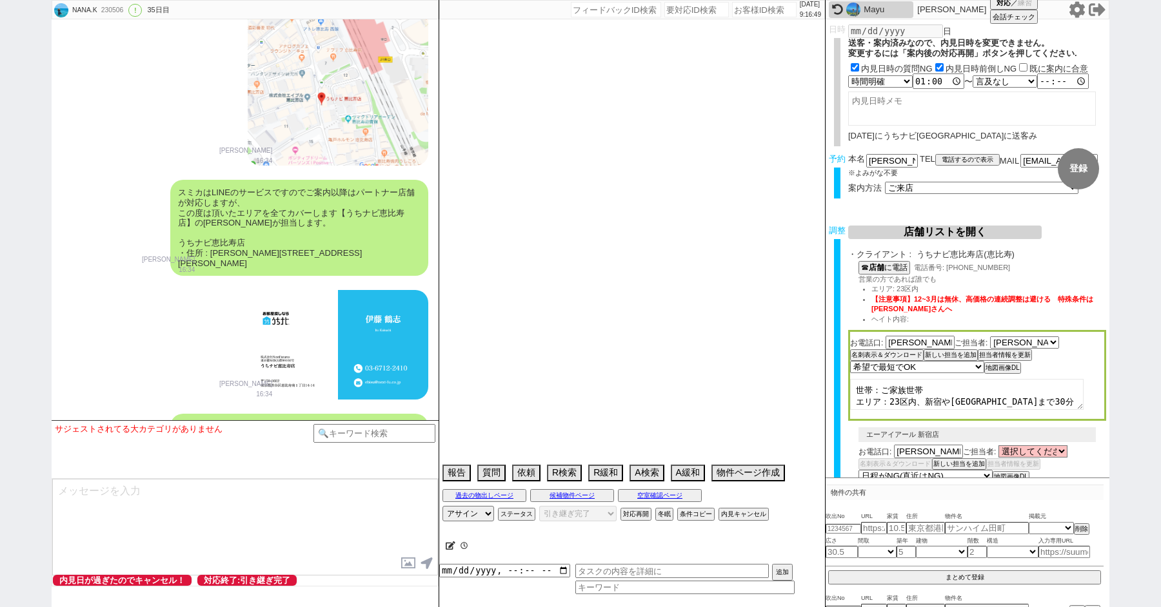
select select "75"
select select "14"
select select "60"
select select "23"
select select "730"
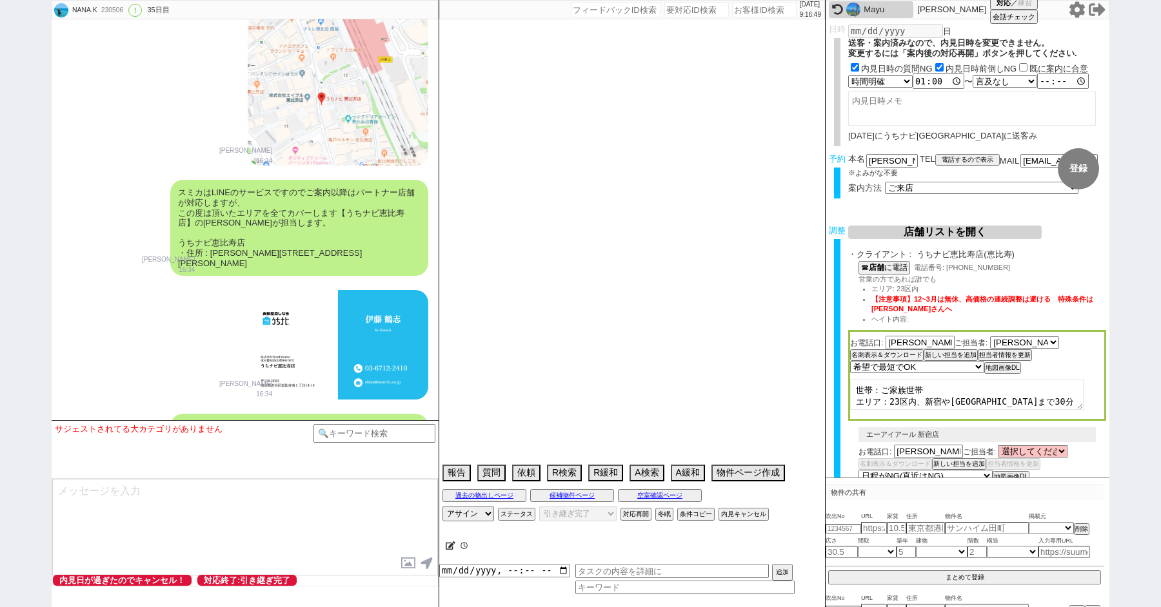
select select "65"
select select "822"
select select "70"
select select "1681"
select select "48"
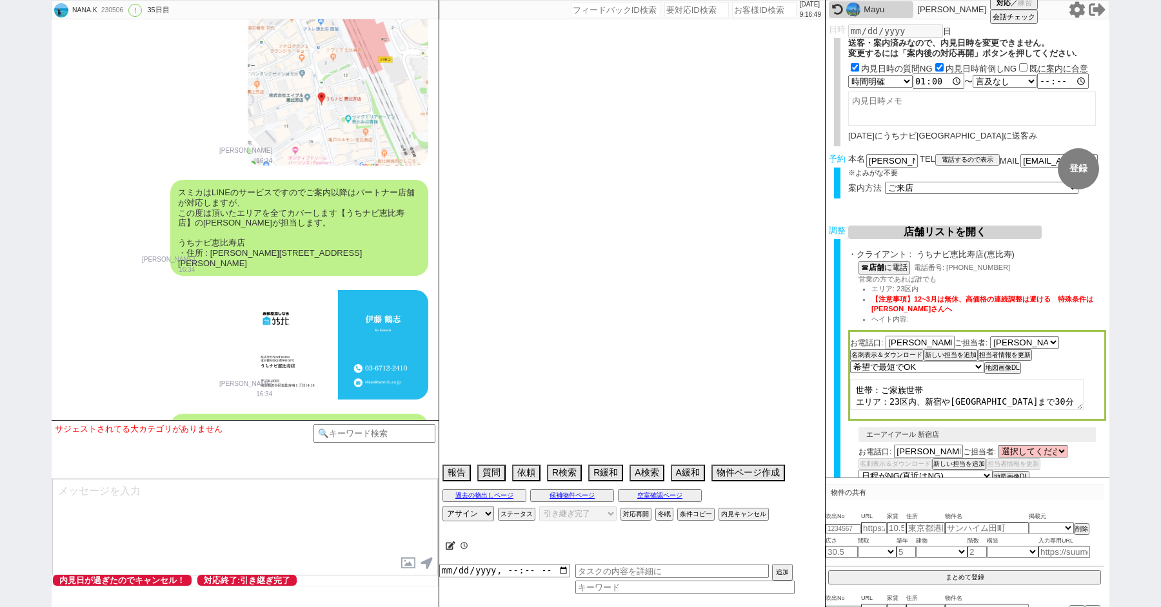
select select "47"
select select "59"
select select "1460"
select select "44"
select select "62"
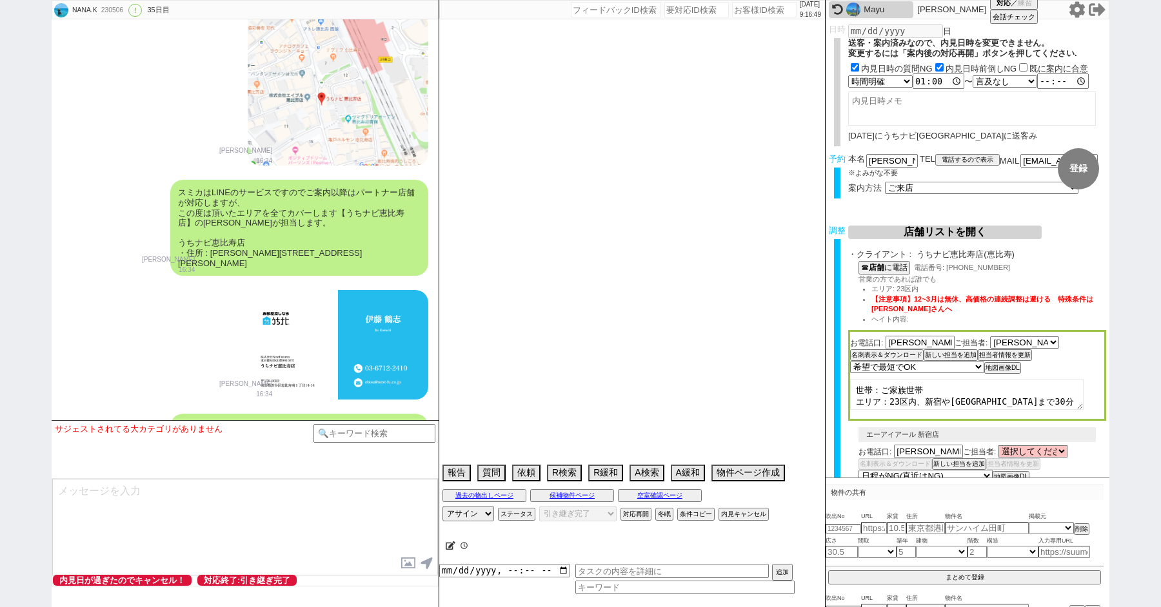
select select "1513"
select select "64"
select select "1559"
select select "68"
select select "69"
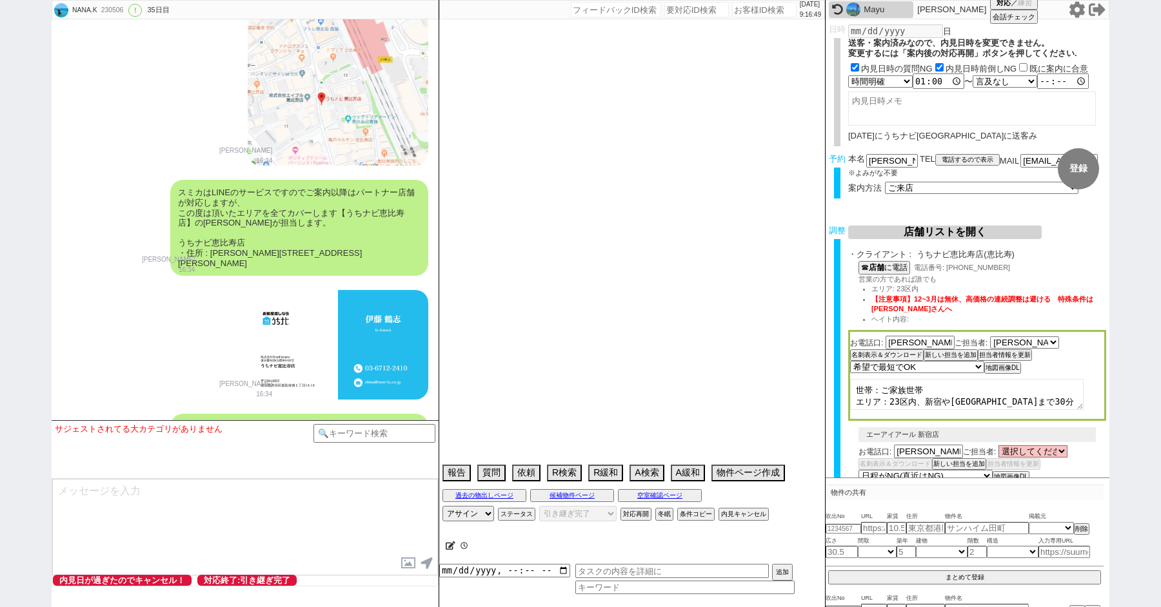
select select "1657"
select select "67"
select select "25"
select select "3116"
select select "63"
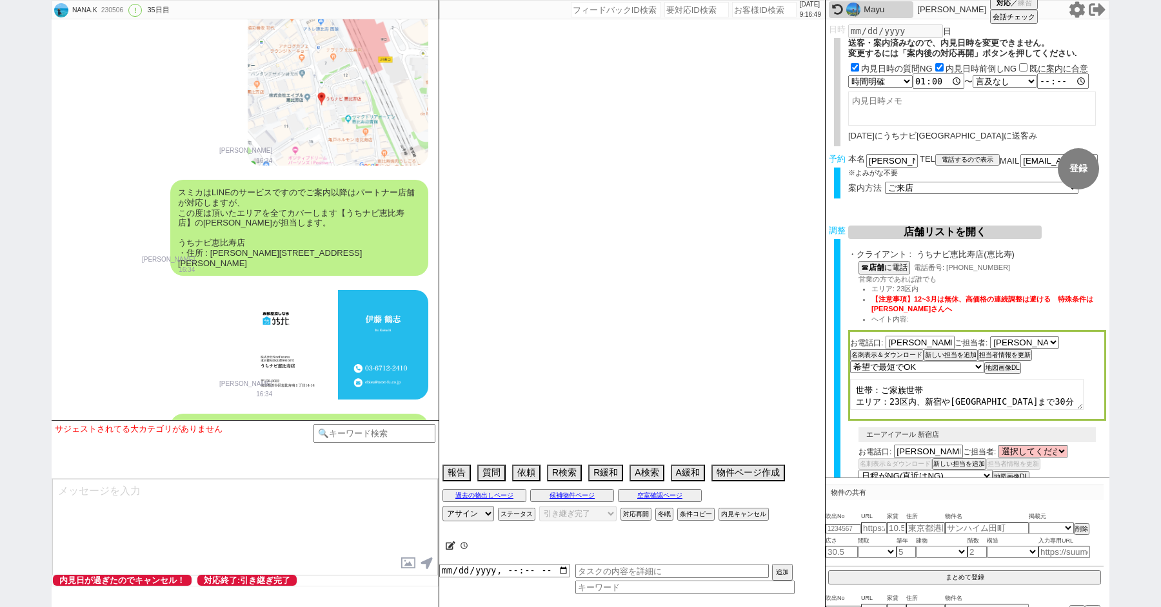
select select "19"
select select "71"
select select "66"
select select "50"
select select "9"
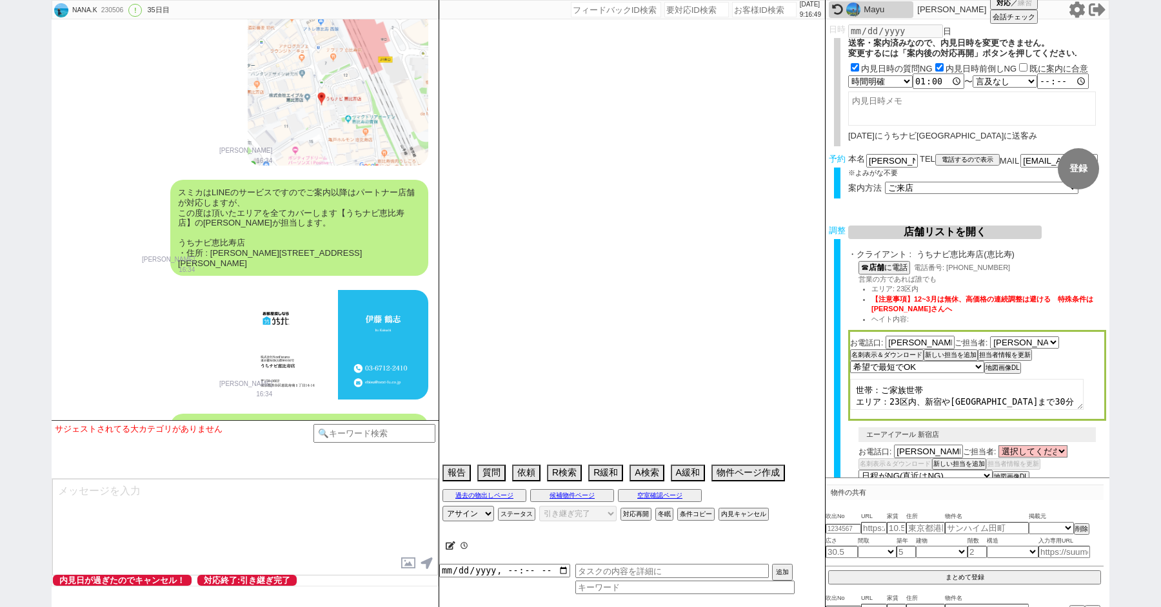
select select "332"
select select "56"
select select "38"
select select "36"
select select "55"
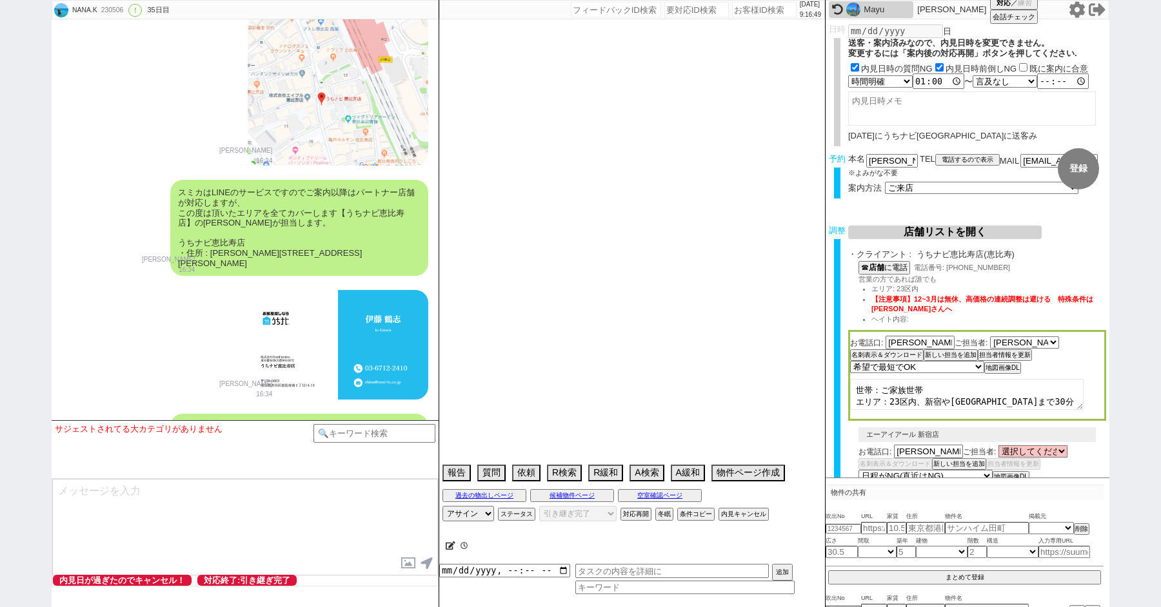
select select "72"
select select "1744"
select select "53"
select select "54"
select select "35"
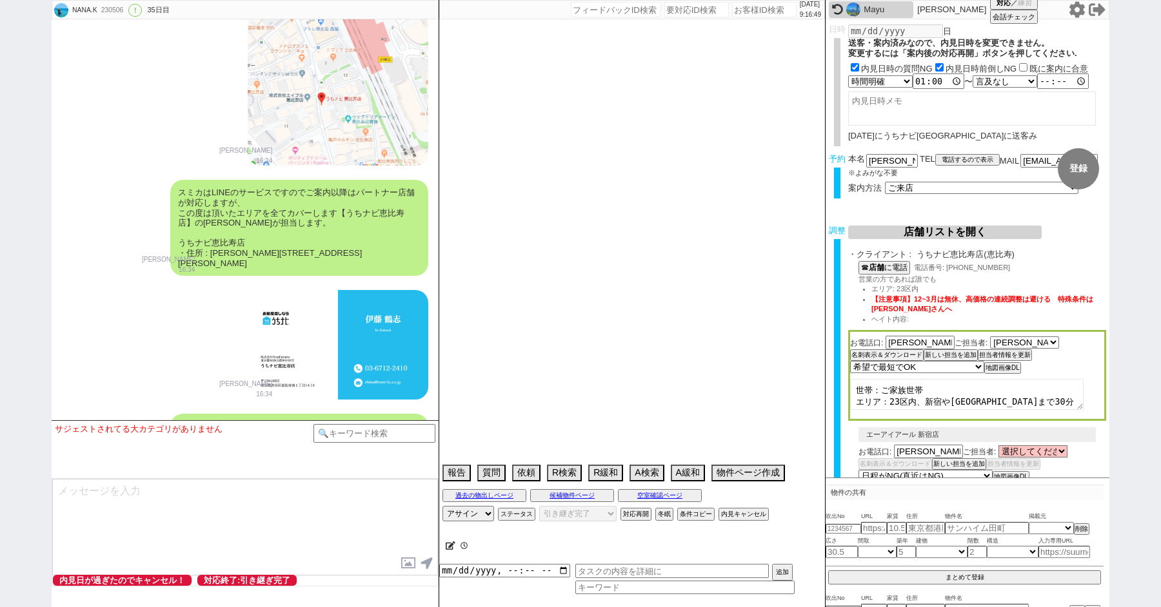
select select "57"
select select "77"
select select "1840"
select select "61"
select select "11"
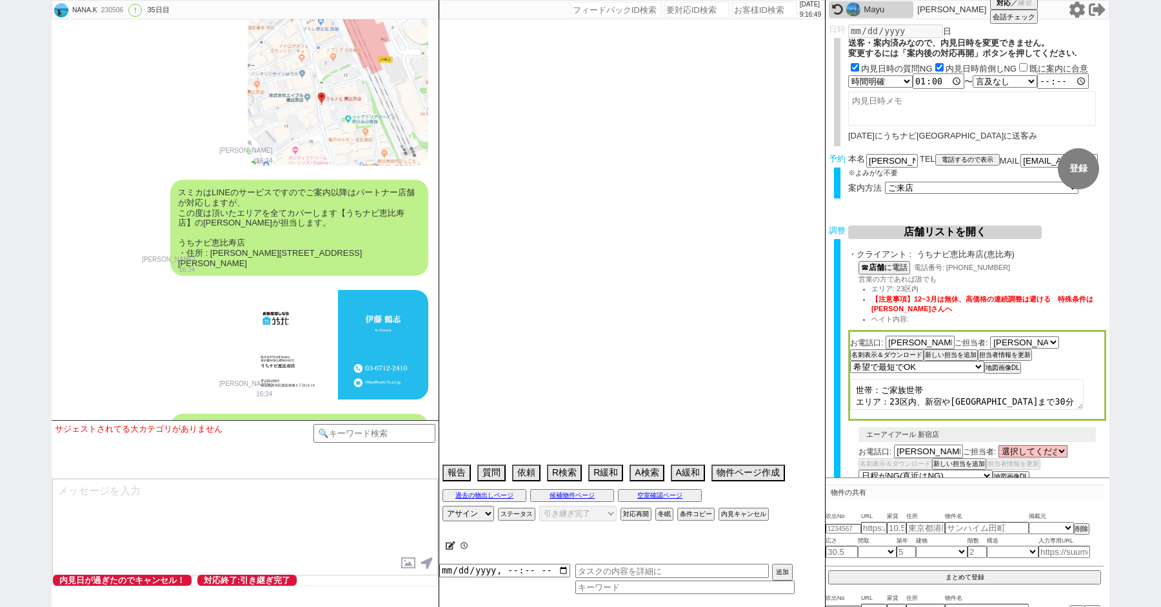
select select "37"
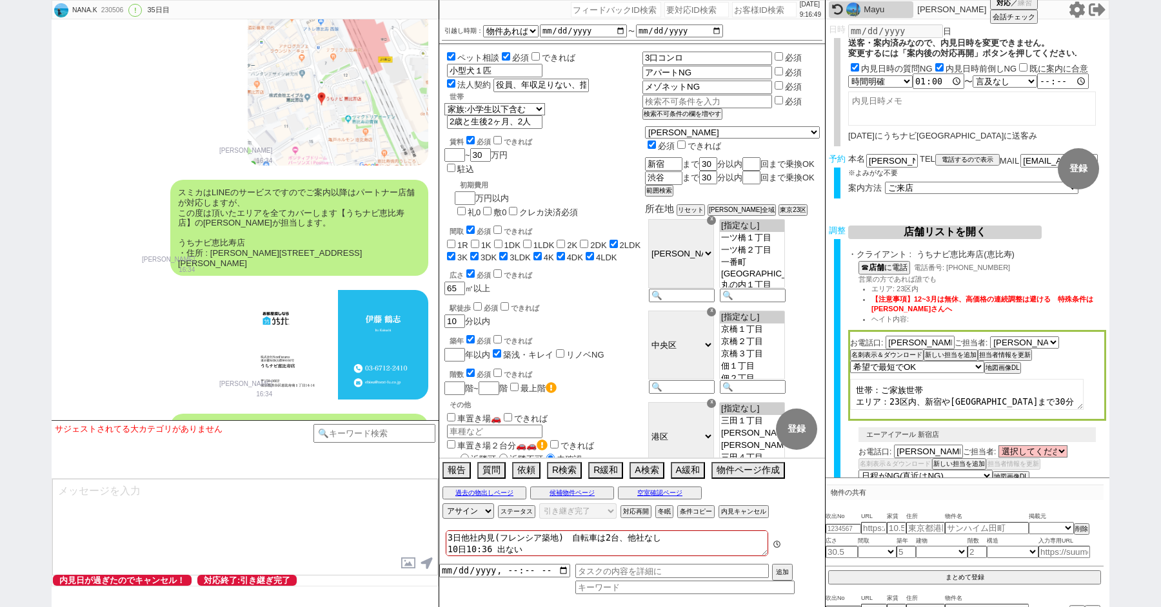
scroll to position [224, 0]
paste input "599371"
type input "599371"
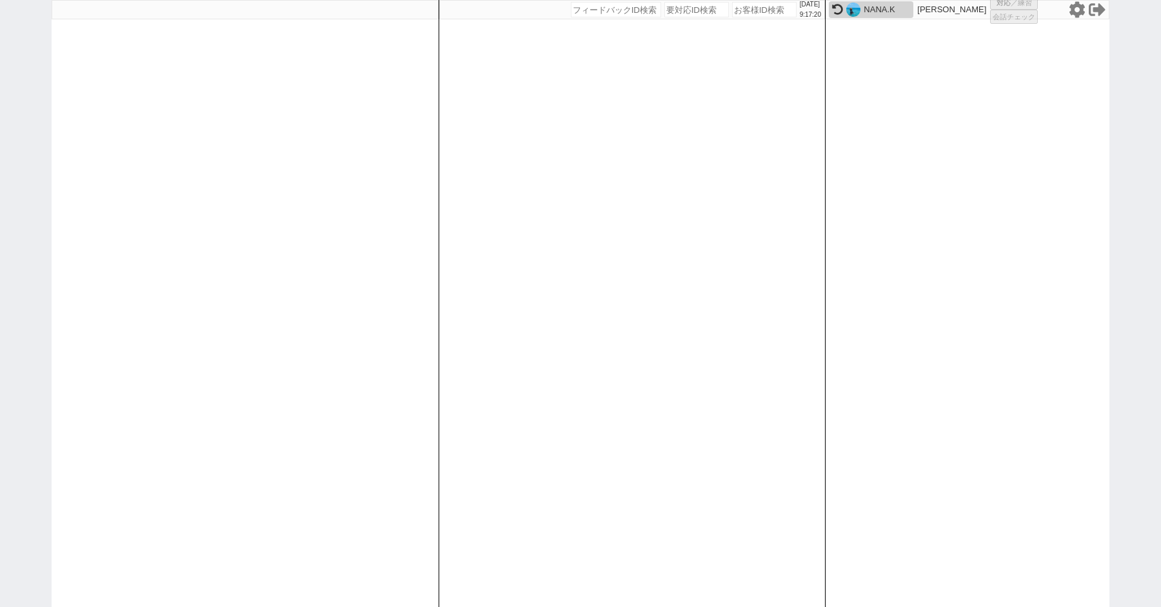
select select "100"
select select "1"
select select "2"
select select "5"
select select
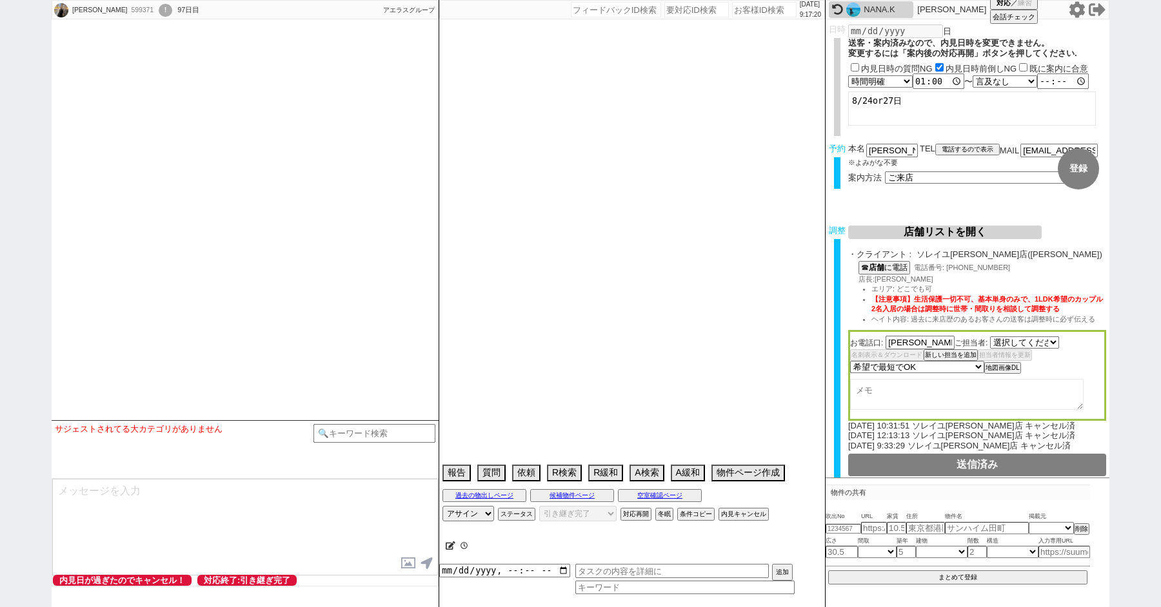
select select "530"
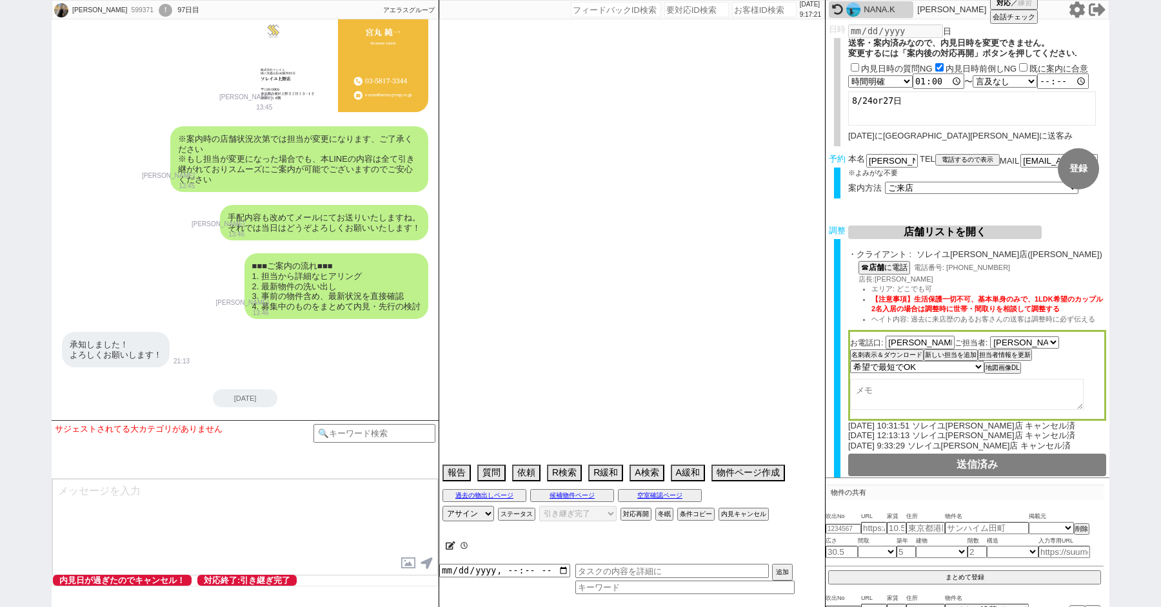
scroll to position [32084, 0]
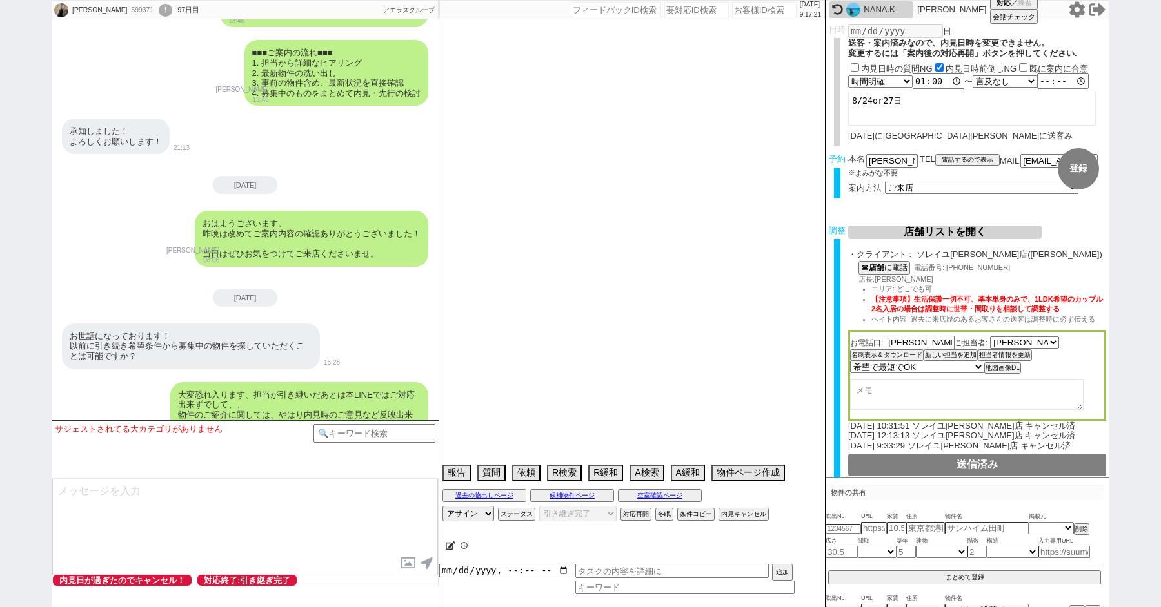
type textarea "＠＠＠＠＠＠過去にグリップメッセージ打ったので今回打たない＠＠＠＠＠＠"
select select "15"
select select "0"
select select "23"
select select "726"
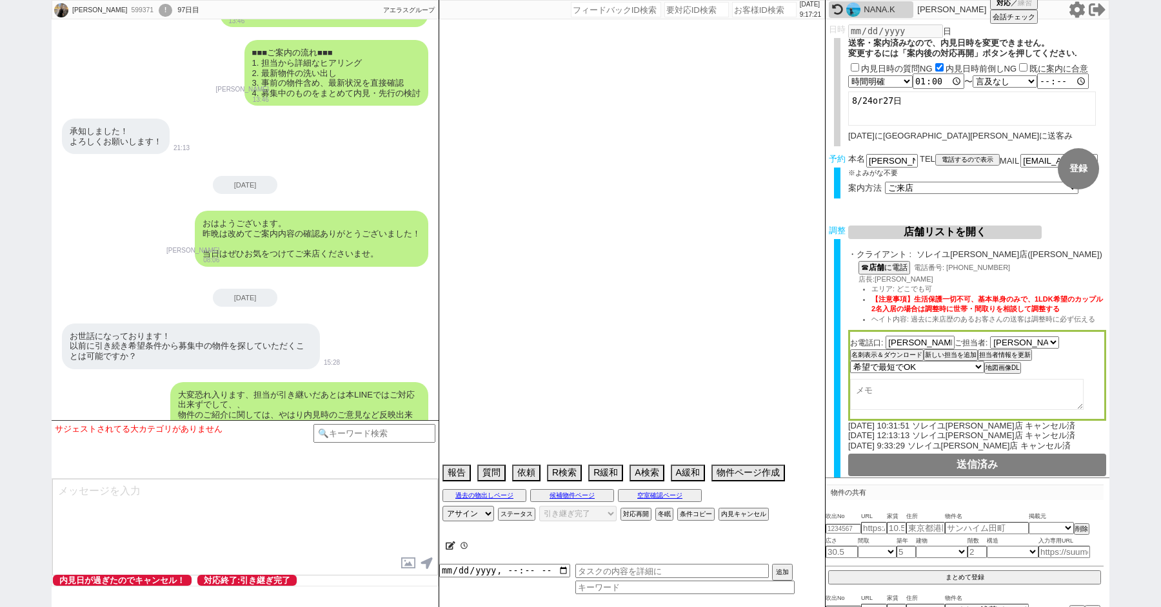
select select "60"
select select "14"
select select "7"
select select "12"
select select "11"
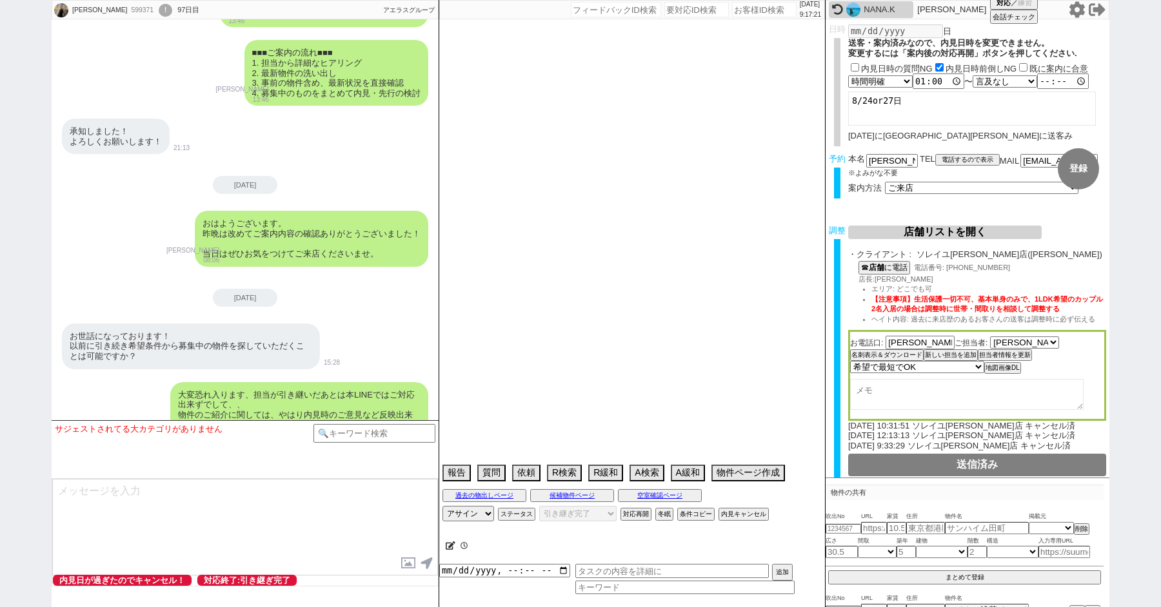
select select "75"
select select "1785"
select select "813"
select select "62"
select select "64"
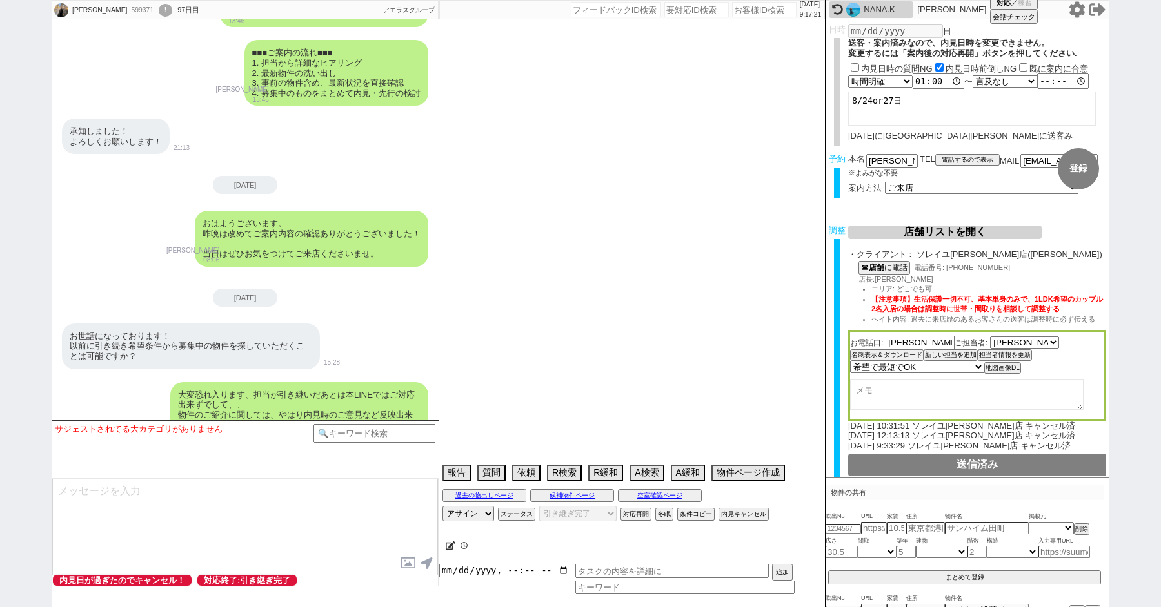
select select "[DATE]"
select select "59"
select select "71"
select select "70"
select select "[DATE]"
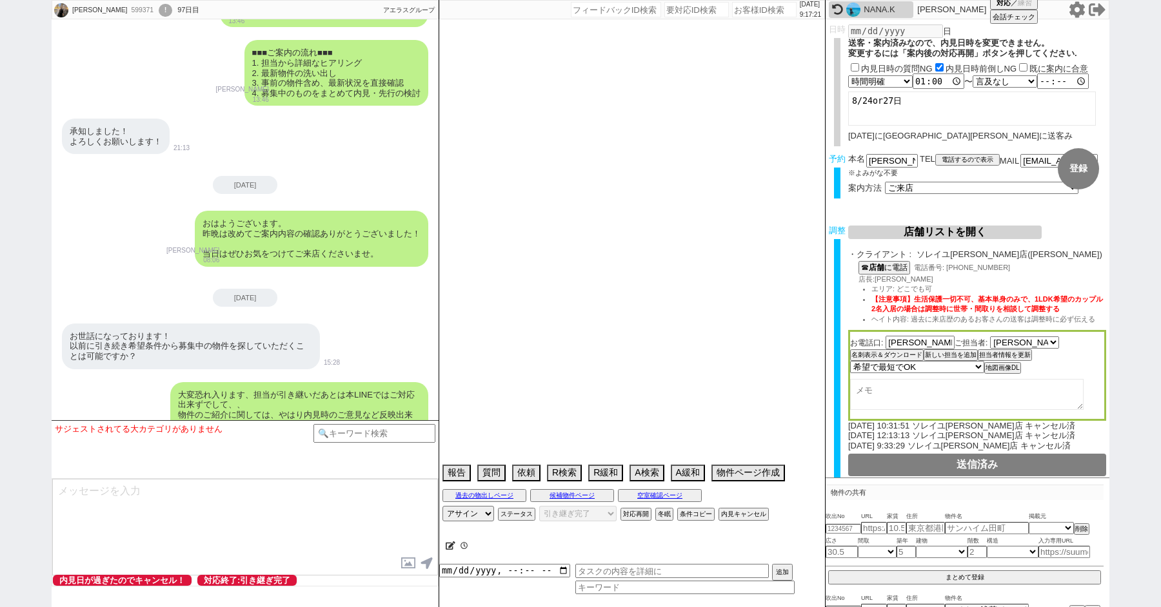
select select "69"
select select "63"
select select "67"
select select "65"
select select "1584"
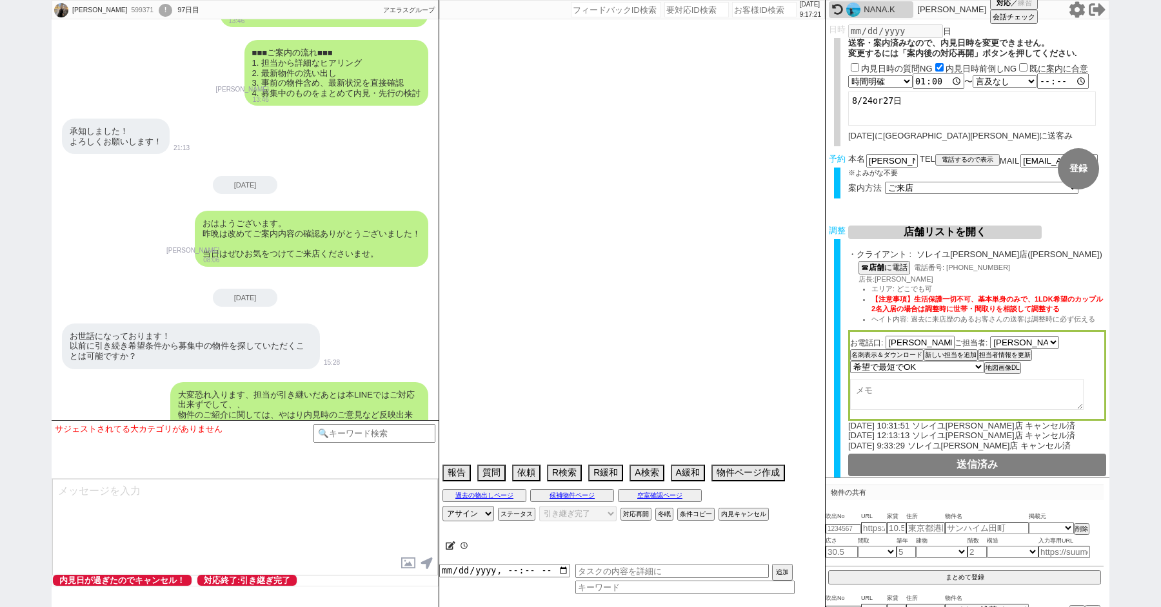
select select "66"
select select "25"
select select "3116"
select select "9"
select select "332"
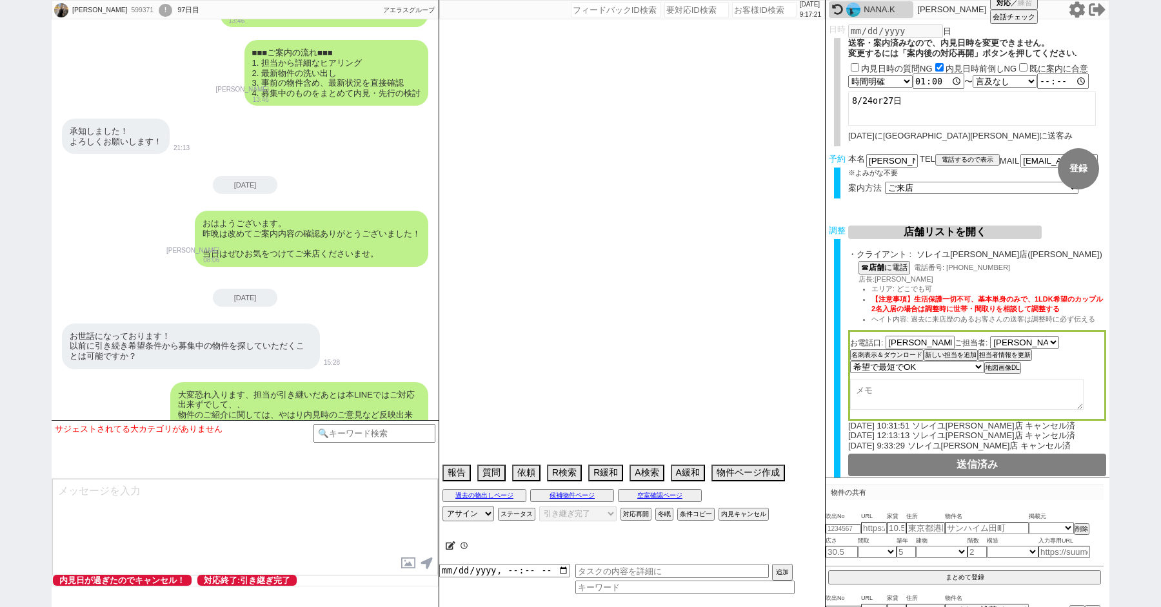
select select "57"
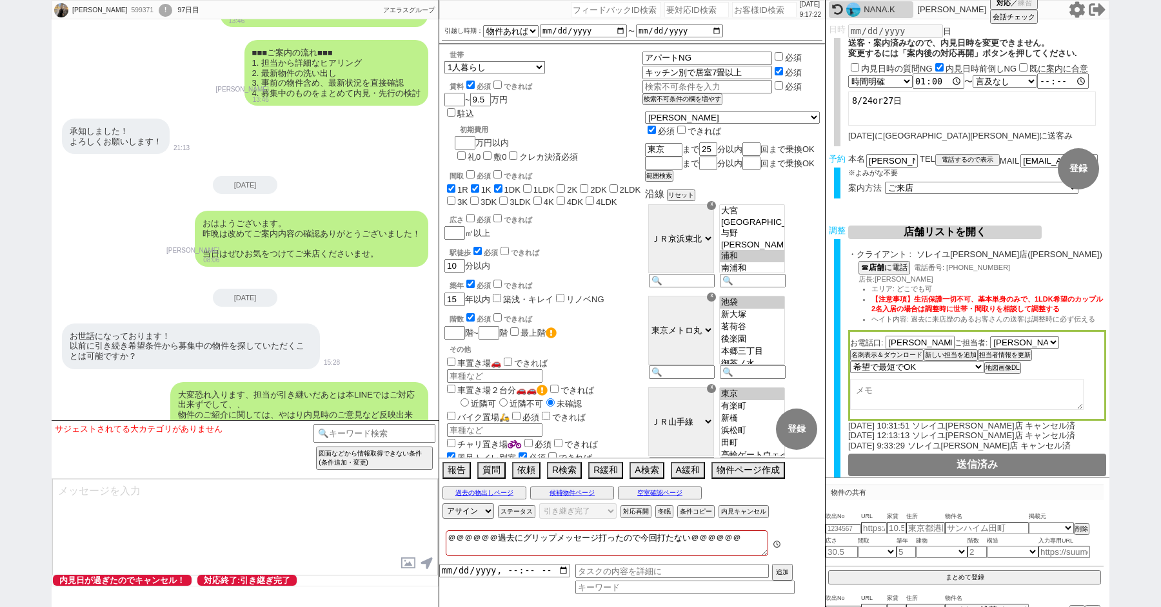
scroll to position [44, 0]
click at [127, 9] on div "599371" at bounding box center [141, 10] width 29 height 10
copy div "599371"
click at [159, 7] on div "!" at bounding box center [166, 10] width 14 height 13
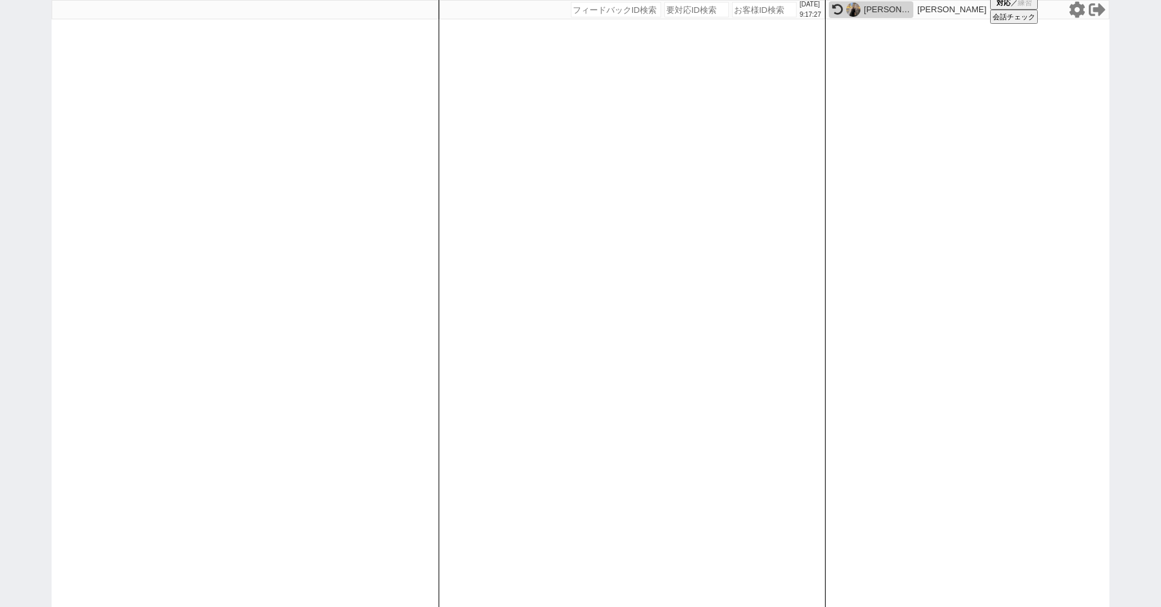
click at [44, 72] on div "2025/09/03 9:17:27 候補物件を追加してしてください 紹介した物件一覧 他社物件を追加する 空室確認ページに追加・削除 紹介した物件一覧 他社…" at bounding box center [580, 303] width 1161 height 607
paste input "599371"
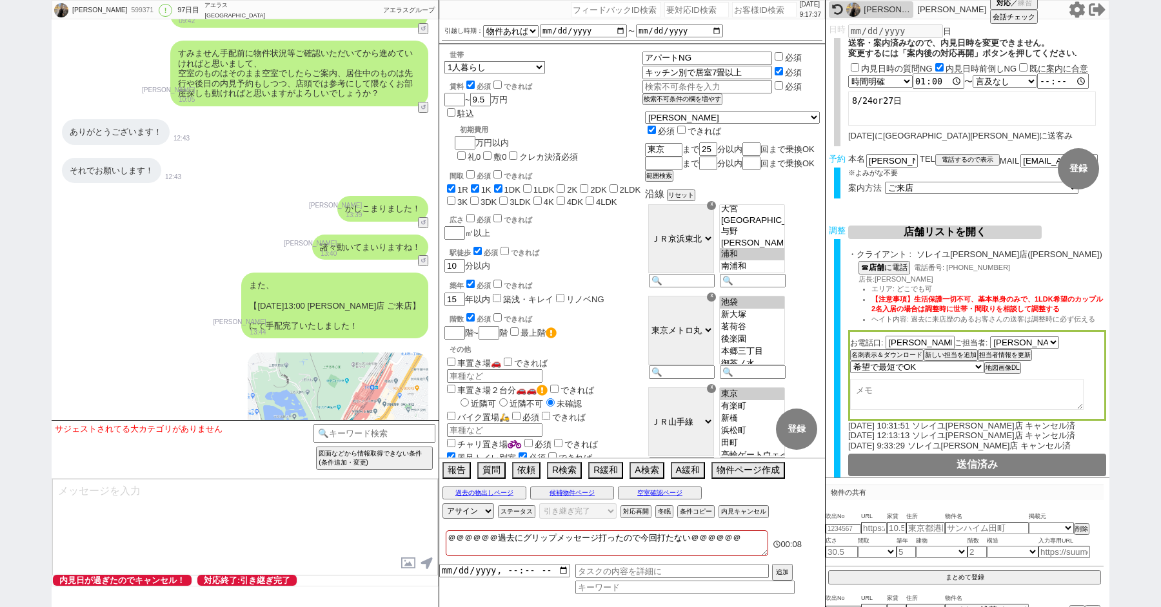
scroll to position [32084, 0]
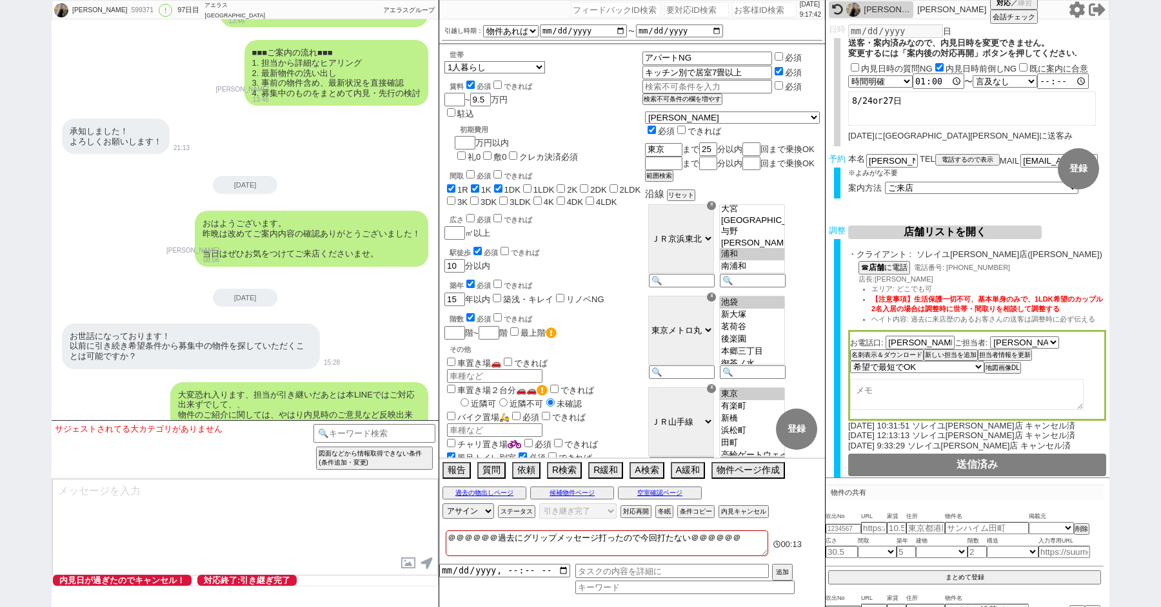
click at [95, 204] on div "おはようございます。 昨晩は改めてご案内内容の確認ありがとうございました！ 当日はぜひお気をつけてご来店くださいませ。 御手洗侑矢 08:06" at bounding box center [245, 238] width 387 height 68
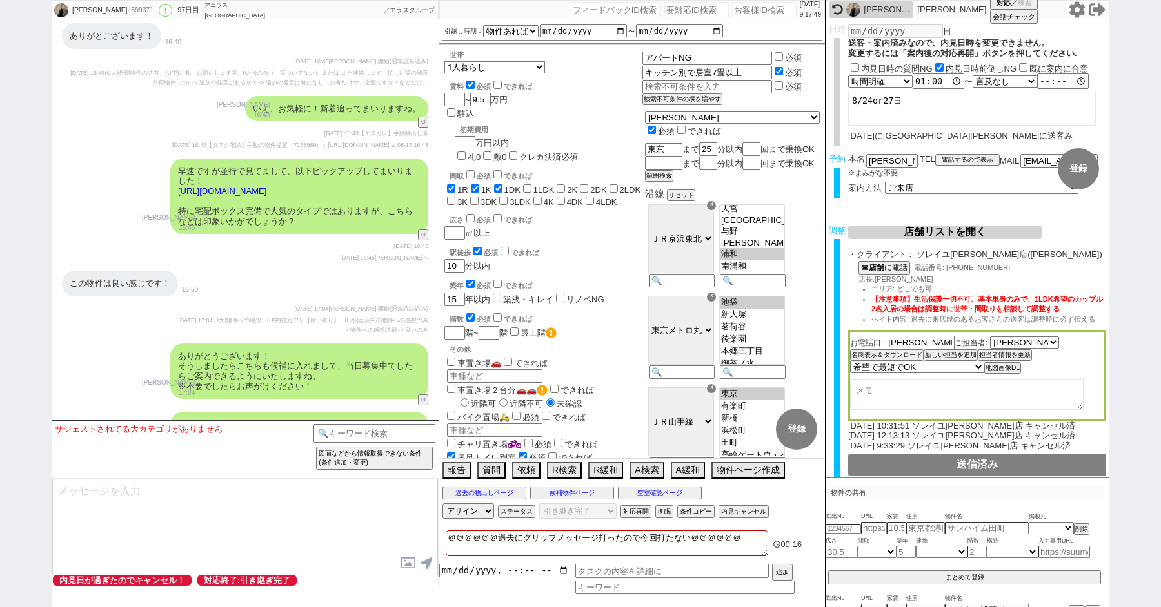
scroll to position [39419, 0]
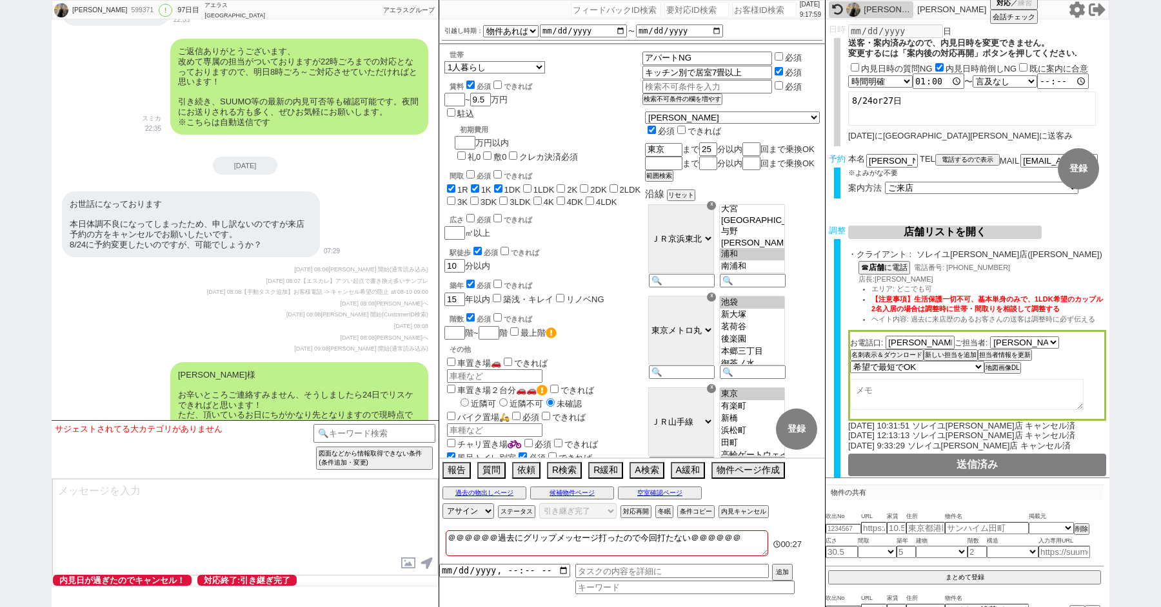
scroll to position [32513, 0]
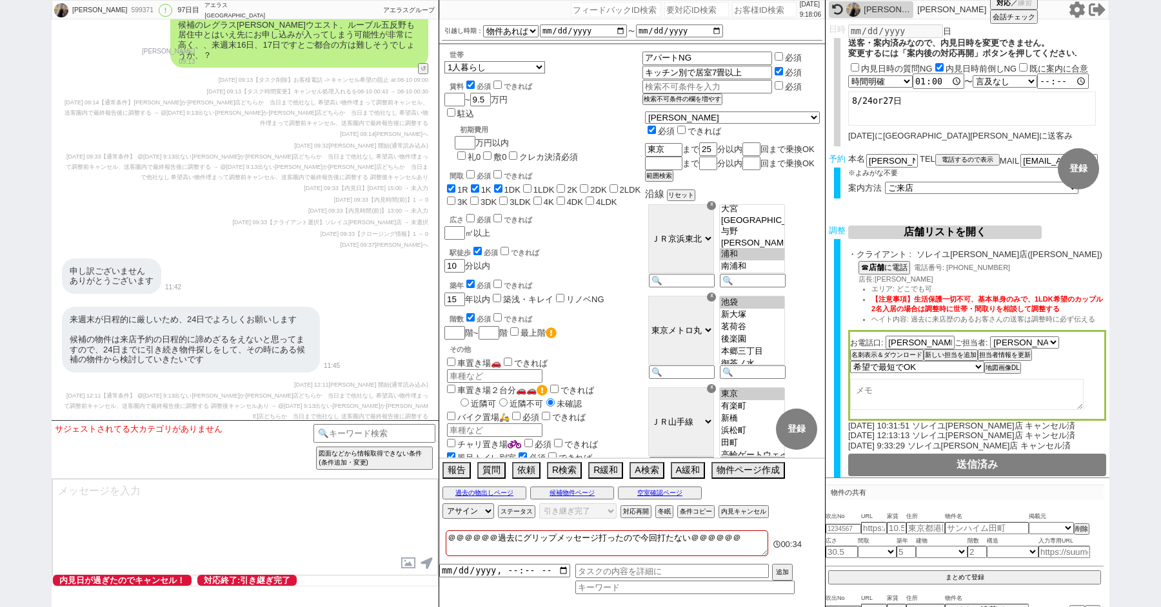
click at [10, 212] on div "宮島 拓良 599371 ! 0 97日目 アエラス西葛西店 冬眠中 自社客 アエラスグループ スミカ_BPO チャット全表示 2025-05-30 新しくフ…" at bounding box center [580, 303] width 1161 height 607
paste input "608756"
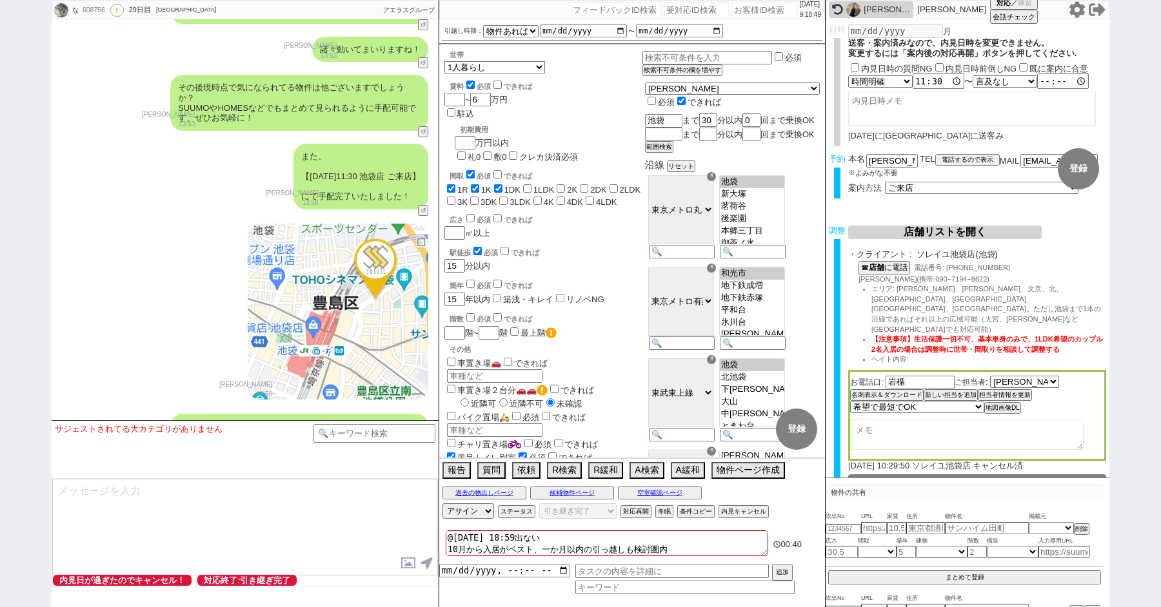
scroll to position [10505, 0]
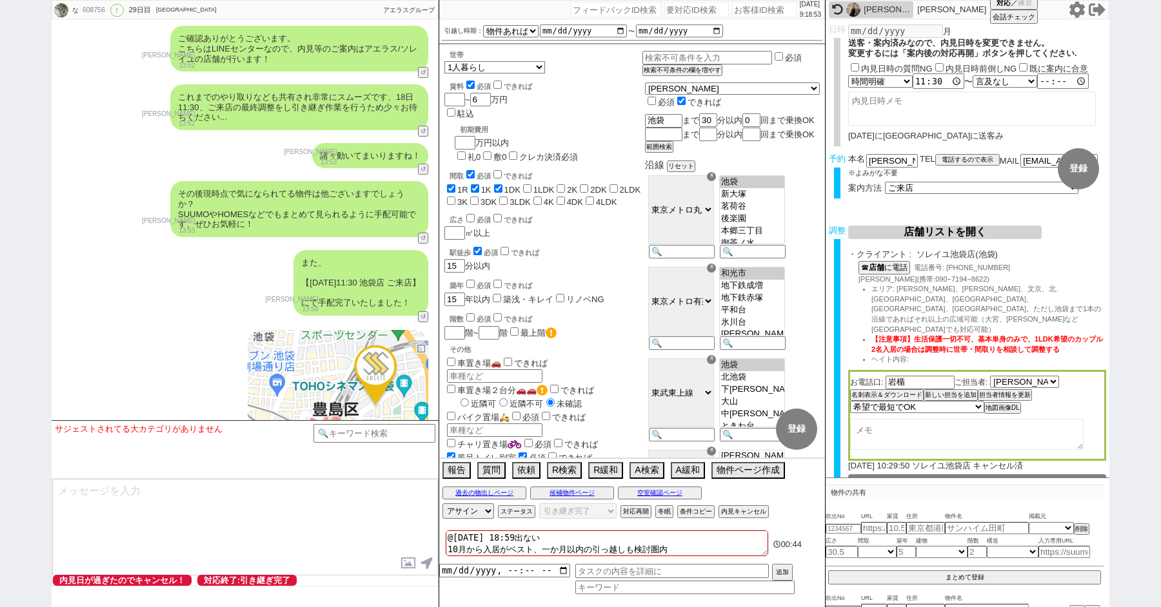
paste input "601293"
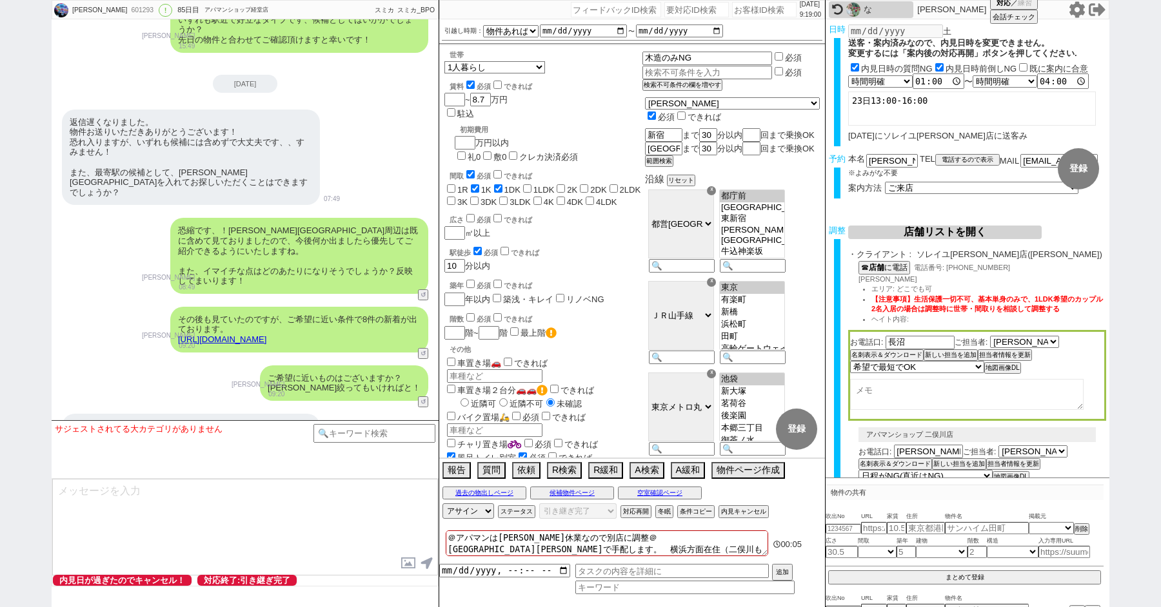
scroll to position [19471, 0]
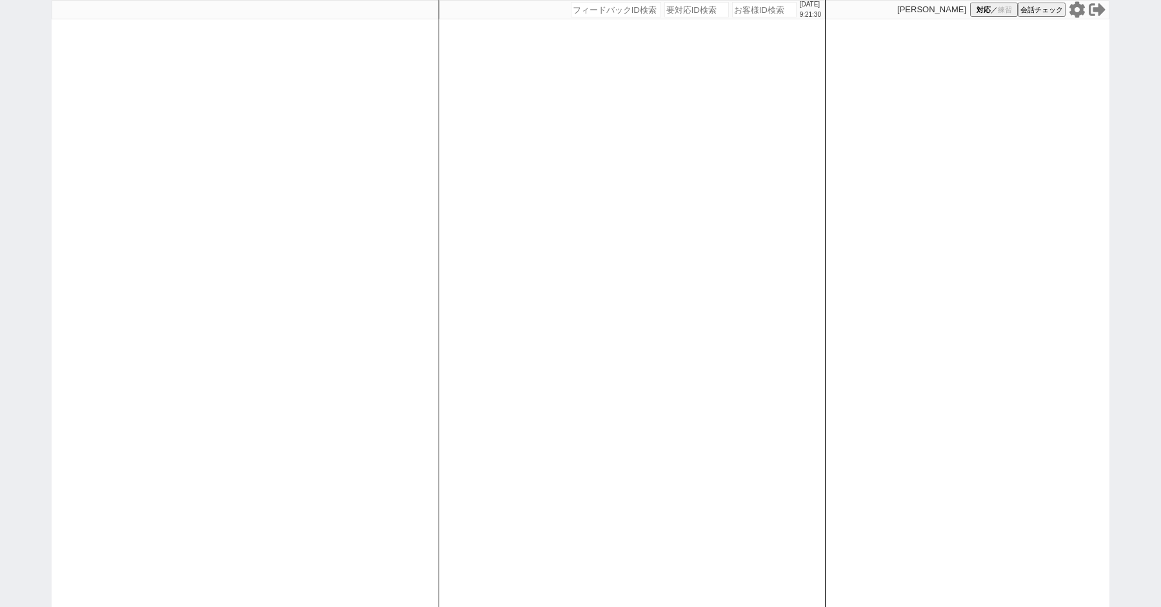
click at [0, 181] on div "[DATE] 9:21:30 候補物件を追加してしてください 紹介した物件一覧 他社物件を追加する 空室確認ページに追加・削除 紹介した物件一覧 他社物件を追…" at bounding box center [580, 303] width 1161 height 607
paste input "611155"
type input "611155"
select select "100"
select select "1"
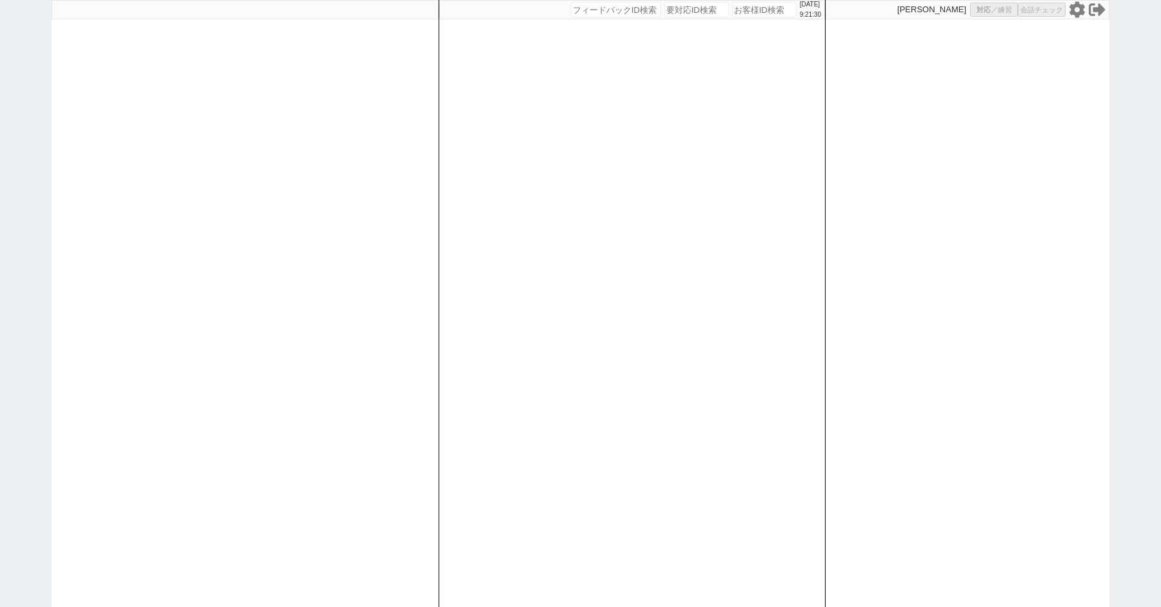
select select "4"
select select "5"
select select
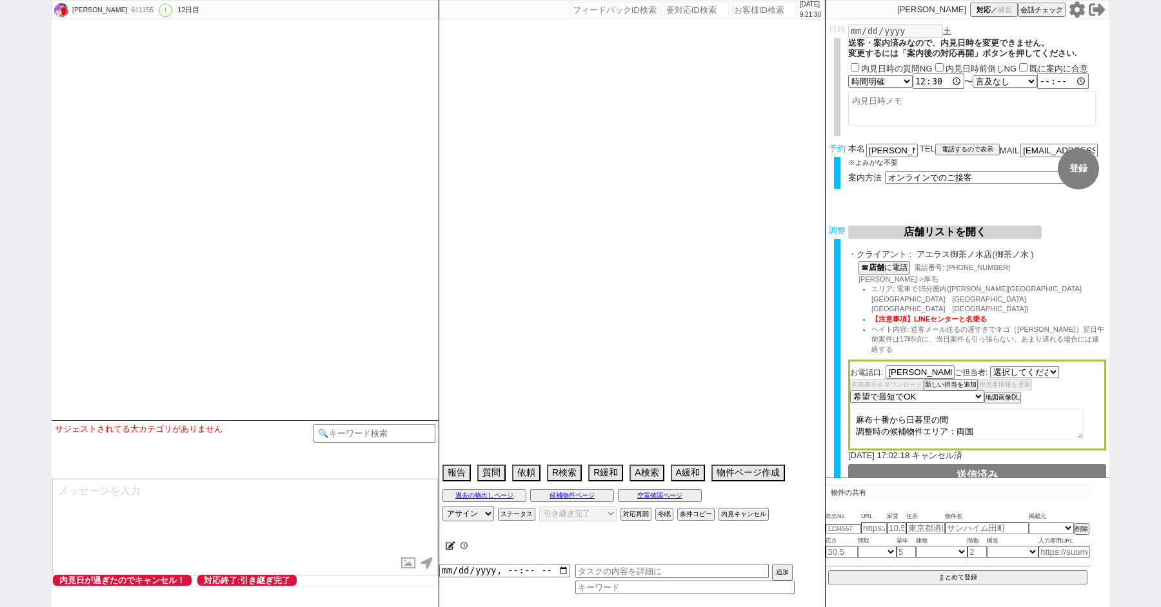
select select "481"
select select "2025"
select select "9"
select select "36"
select select "0"
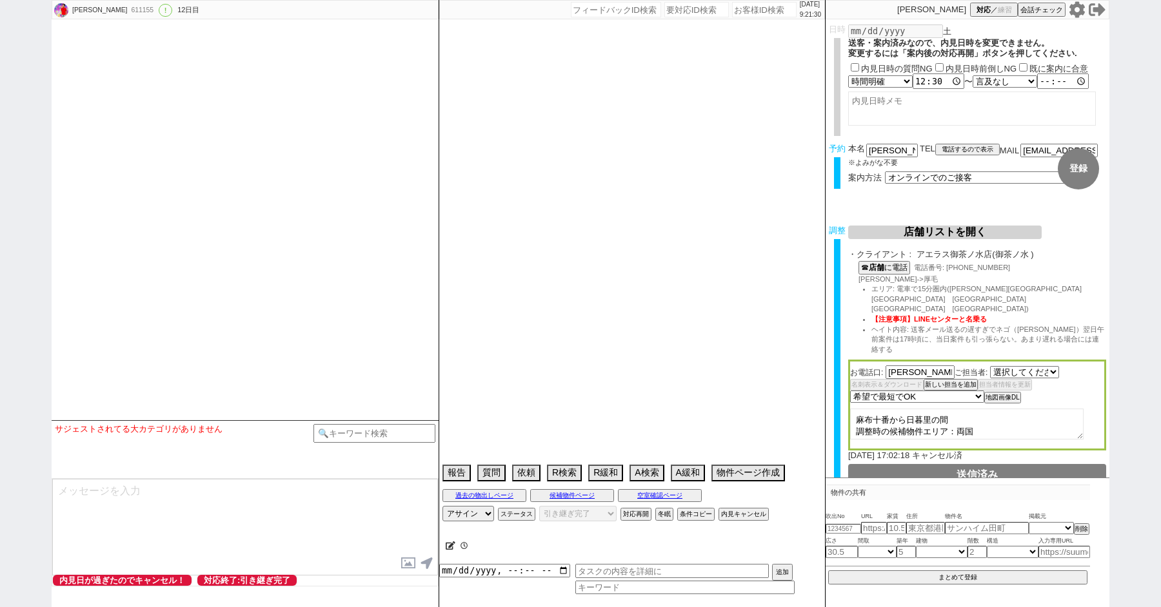
select select "67"
select select "[DATE]"
select select "14"
select select "488"
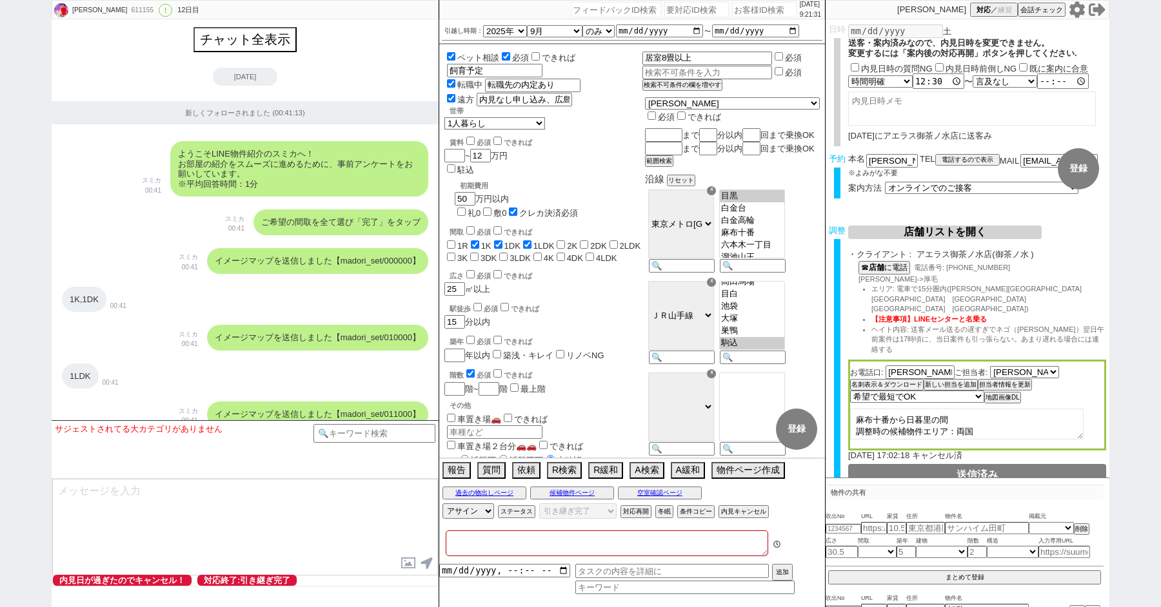
type textarea "@30日オンライン接客予定だが、追加で希望度の高い物件出たとのことで1日前倒しで[PERSON_NAME]からお客さんに連絡入れてもらっている"
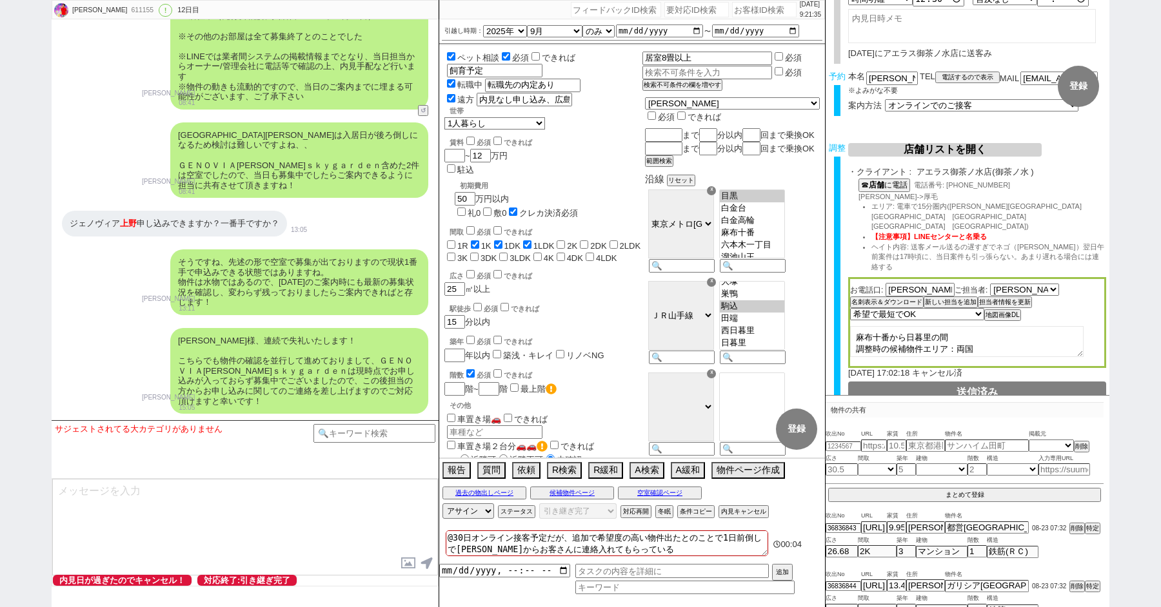
scroll to position [60, 0]
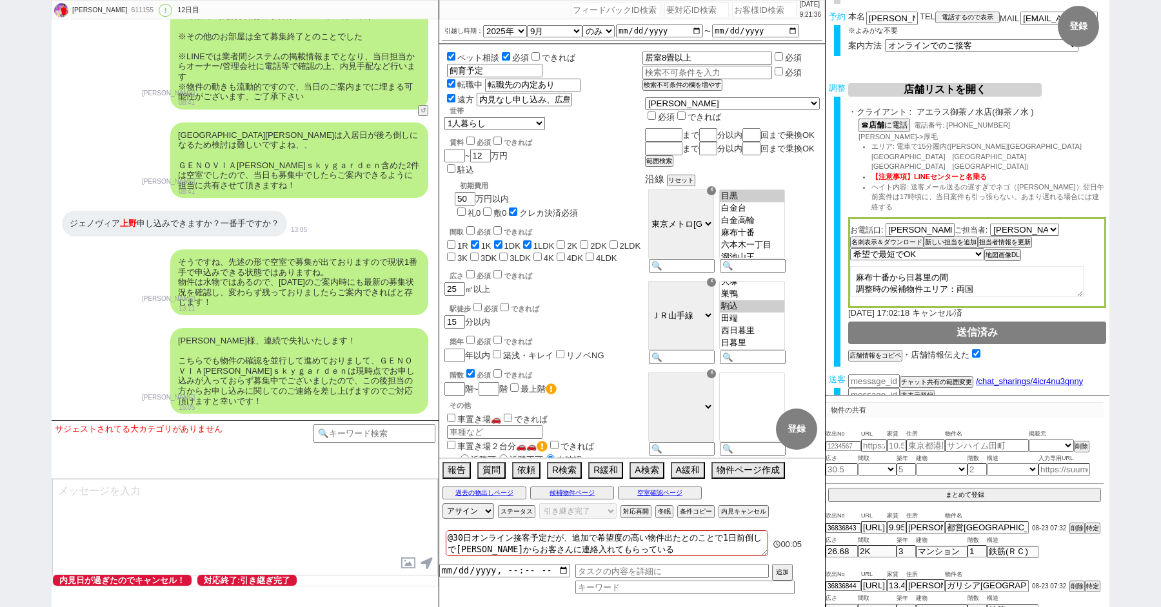
click at [866, 403] on button "送客に進む" at bounding box center [864, 407] width 32 height 9
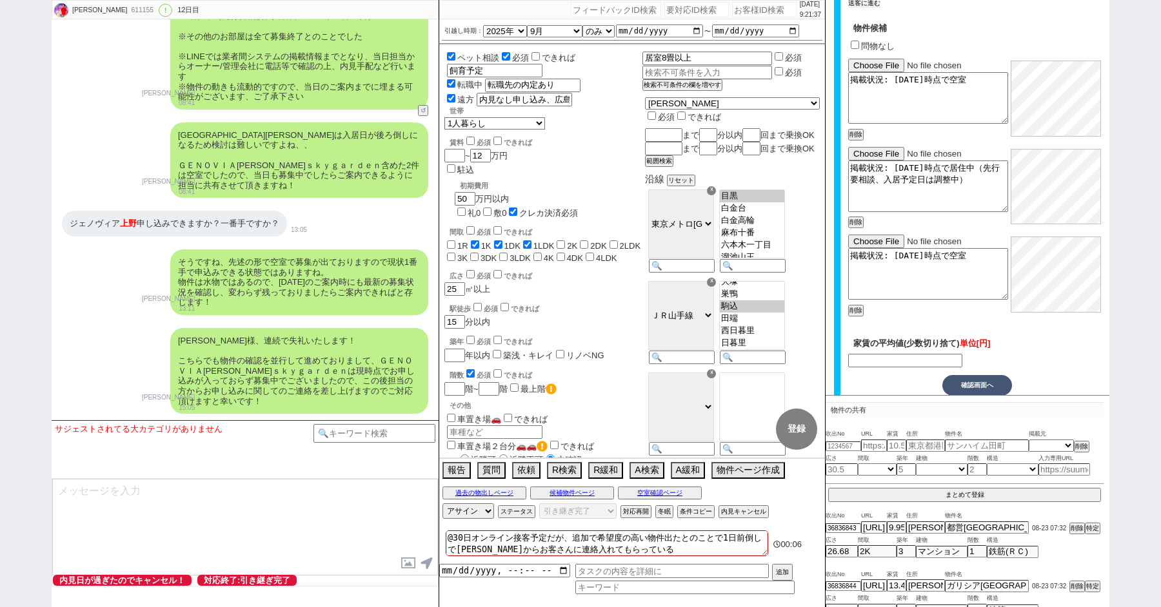
type input "131000"
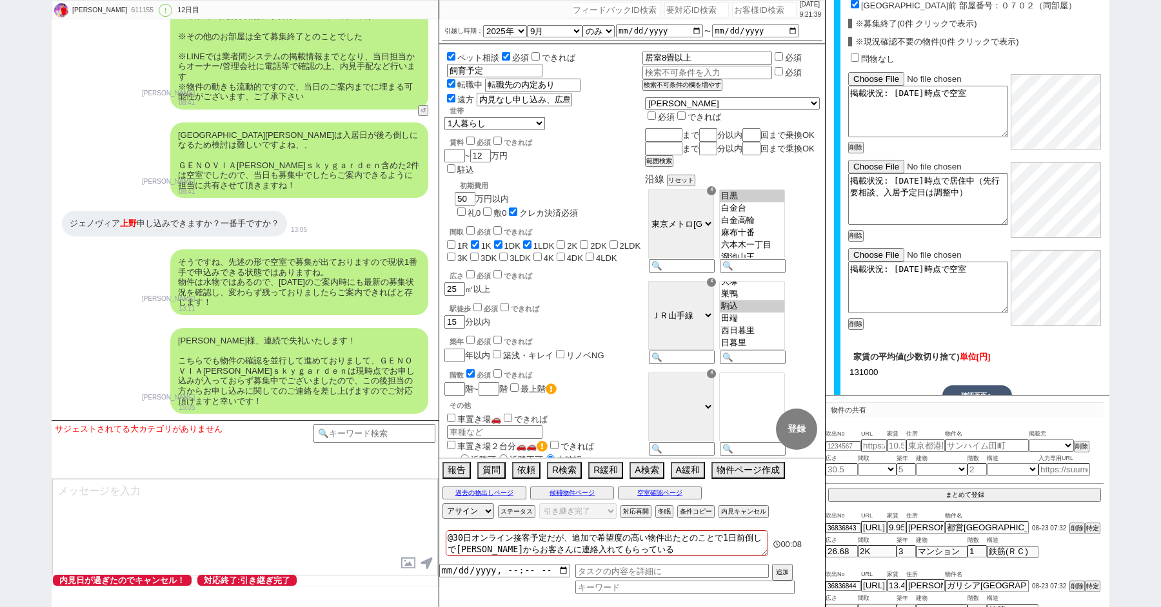
scroll to position [644, 0]
drag, startPoint x: 884, startPoint y: 344, endPoint x: 727, endPoint y: 344, distance: 156.1
click at [727, 344] on div "[PERSON_NAME] 611155 ! 0 12日目 冬眠中 自社客 スミカ スミカ_BPO チャット全表示 [DATE] 新しくフォローされました (…" at bounding box center [581, 303] width 1058 height 607
click at [3, 145] on div "[PERSON_NAME] 611155 ! 0 12日目 冬眠中 自社客 スミカ スミカ_BPO チャット全表示 [DATE] 新しくフォローされました (…" at bounding box center [580, 303] width 1161 height 607
paste input "611155"
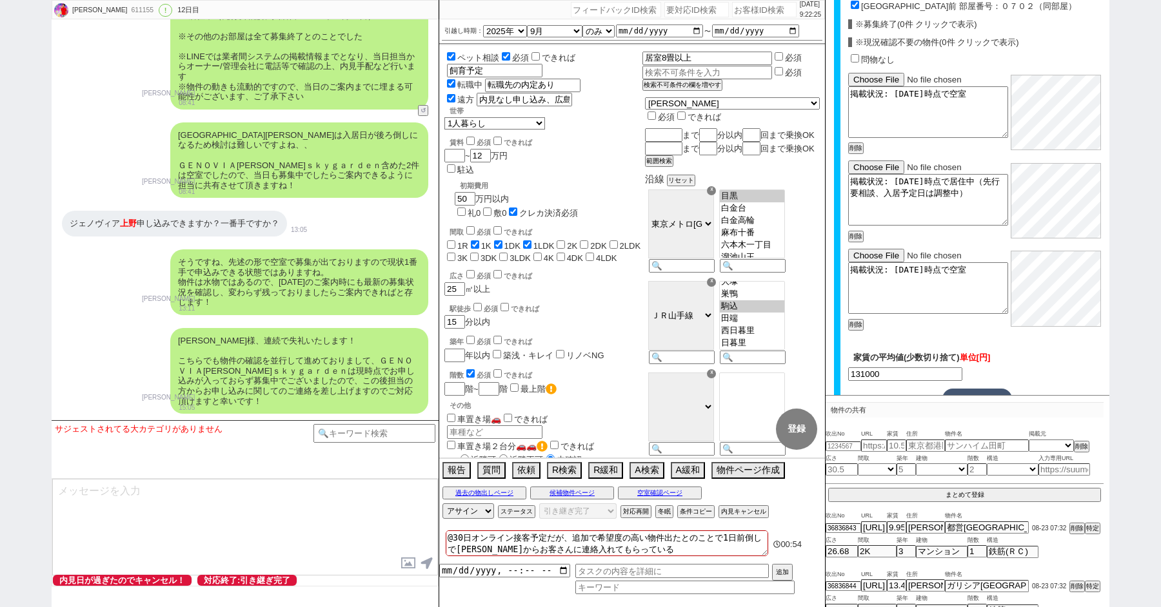
type input "611155"
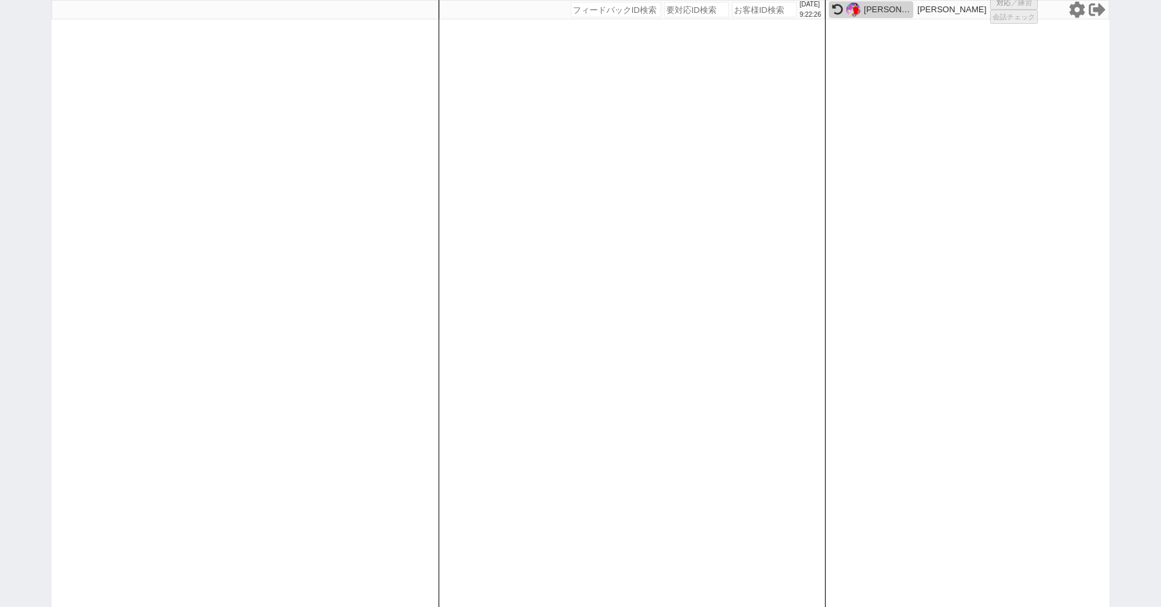
scroll to position [0, 0]
select select "100"
select select "1"
select select "4"
select select "5"
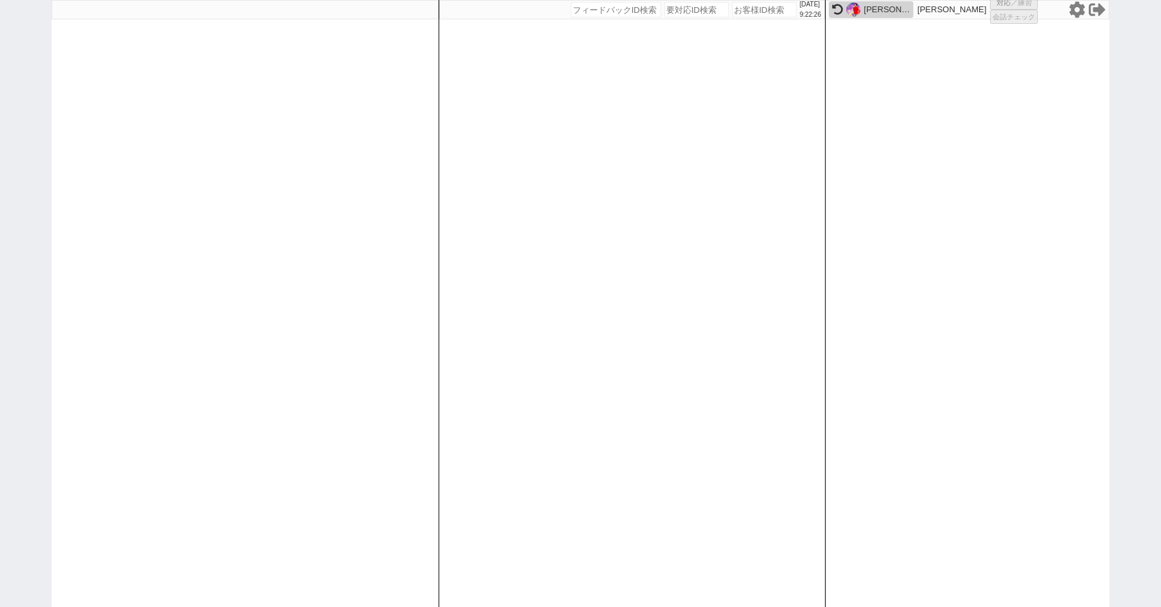
select select
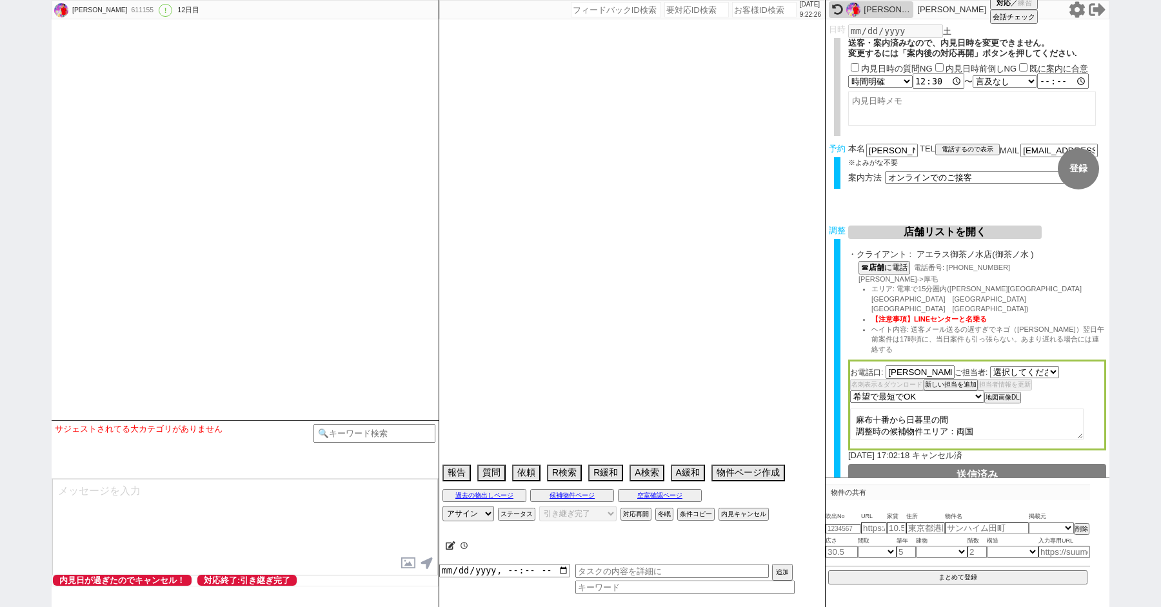
select select "481"
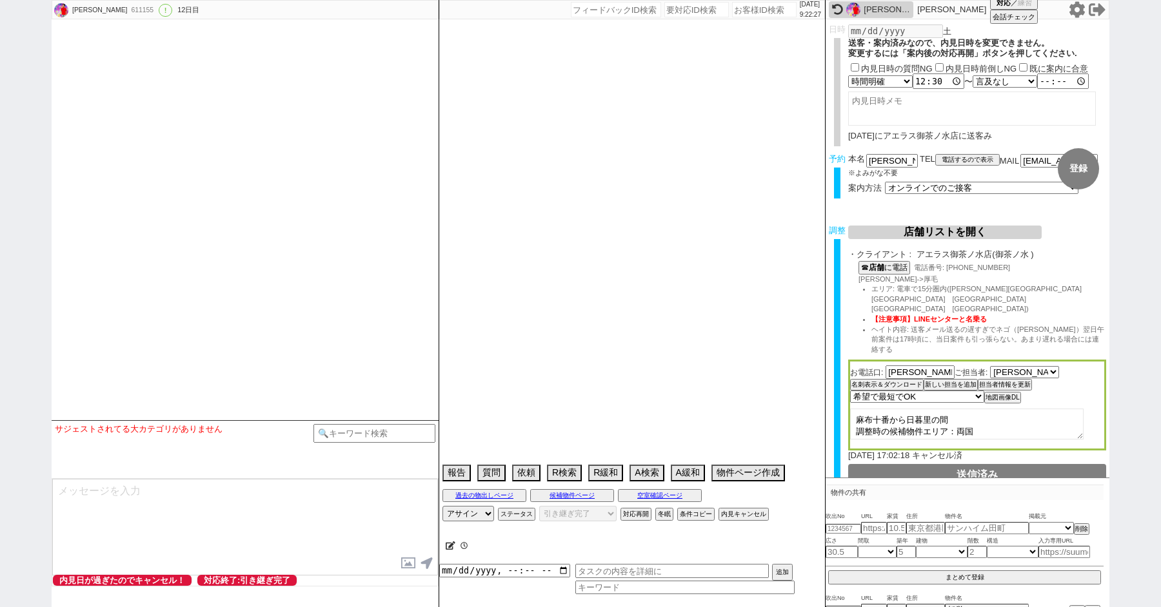
scroll to position [10353, 0]
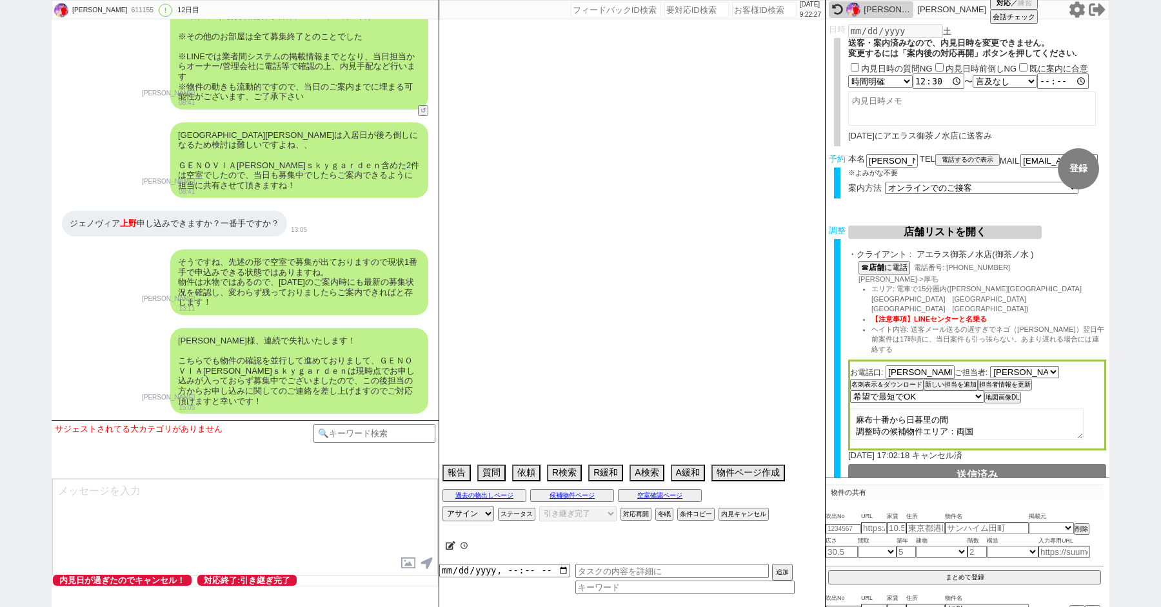
type textarea "@30日オンライン接客予定だが、追加で希望度の高い物件出たとのことで1日前倒しで[PERSON_NAME]からお客さんに連絡入れてもらっている"
select select "2025"
select select "9"
select select "36"
select select "0"
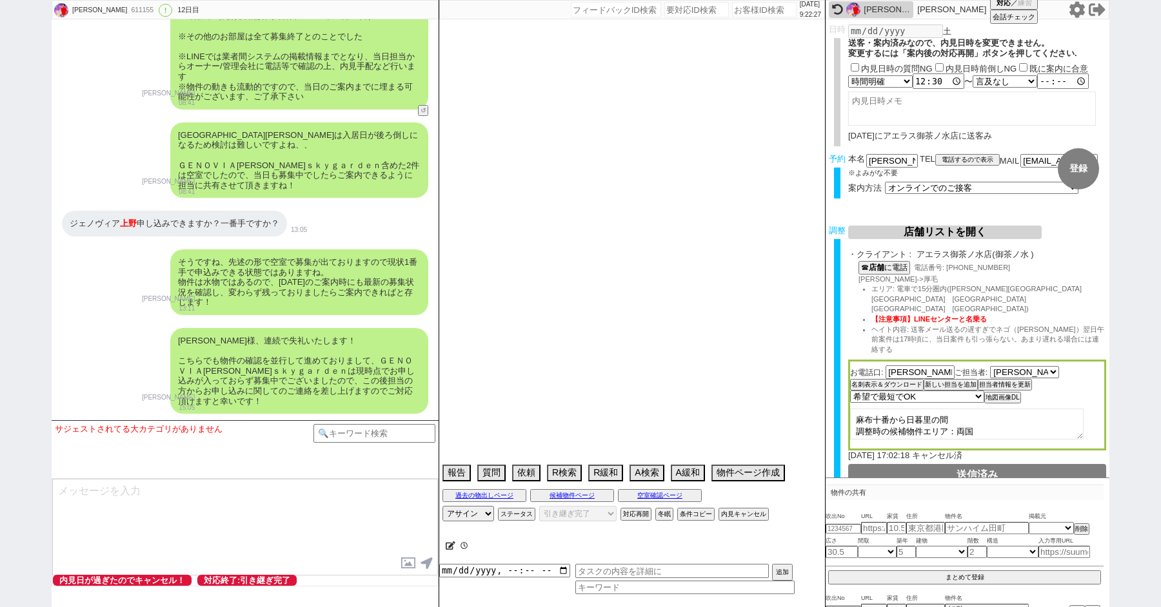
select select "67"
select select "[DATE]"
select select "14"
select select "488"
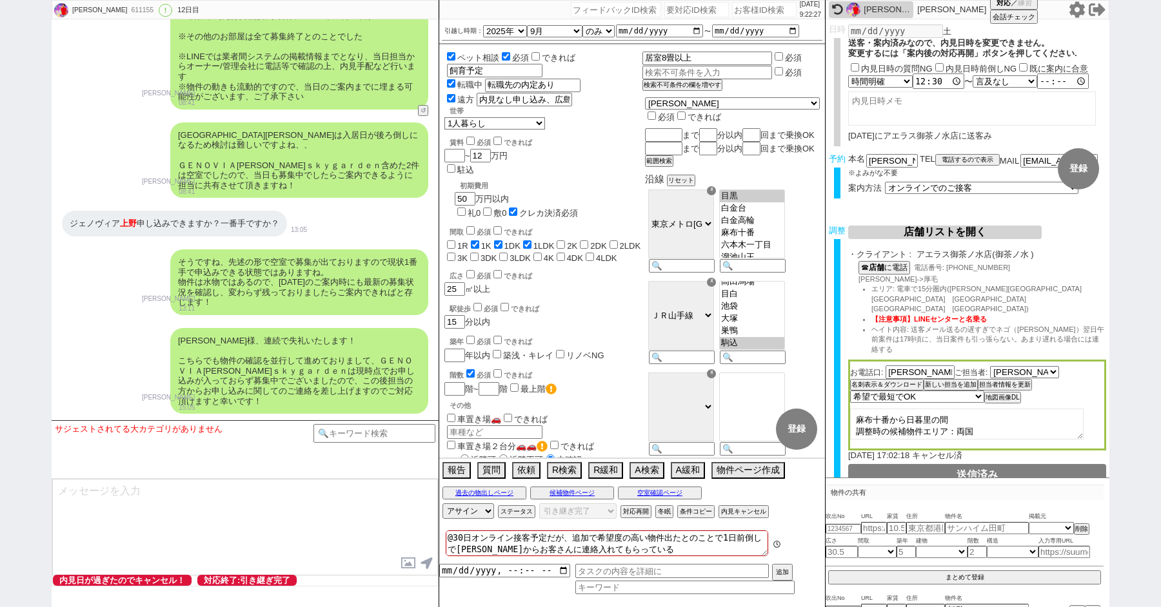
scroll to position [239, 0]
click at [1076, 8] on icon at bounding box center [1077, 9] width 17 height 17
click at [747, 507] on button "内見キャンセル" at bounding box center [742, 512] width 48 height 10
radio input "true"
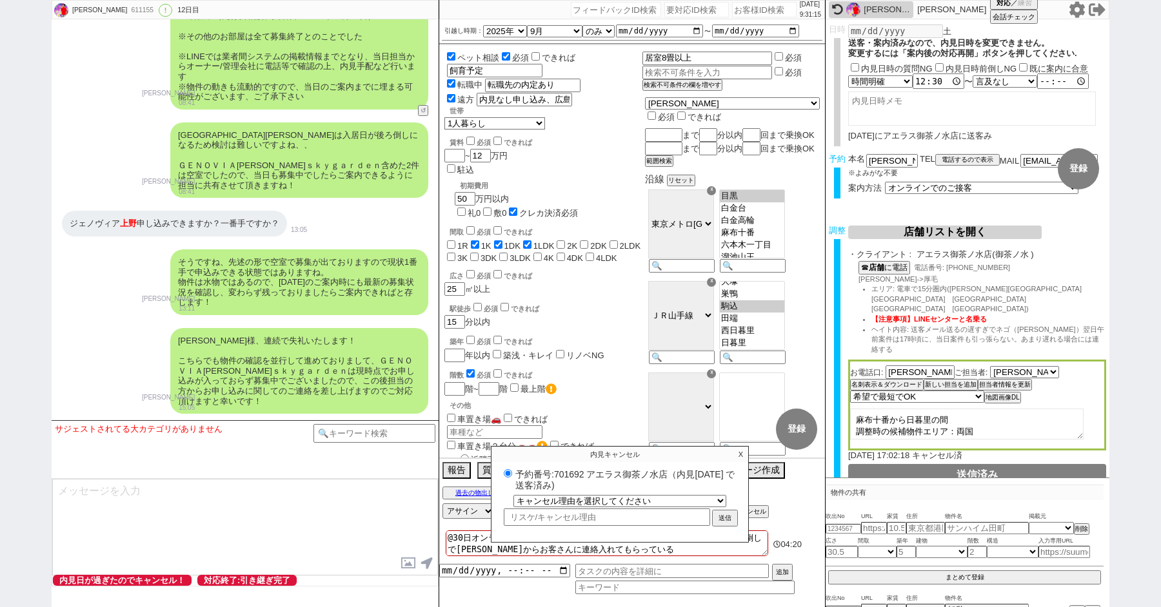
click at [0, 184] on div "[PERSON_NAME] 611155 ! 0 12日目 冬眠中 自社客 スミカ スミカ_BPO チャット全表示 [DATE] 新しくフォローされました (…" at bounding box center [580, 303] width 1161 height 607
paste input "611197"
type input "611197"
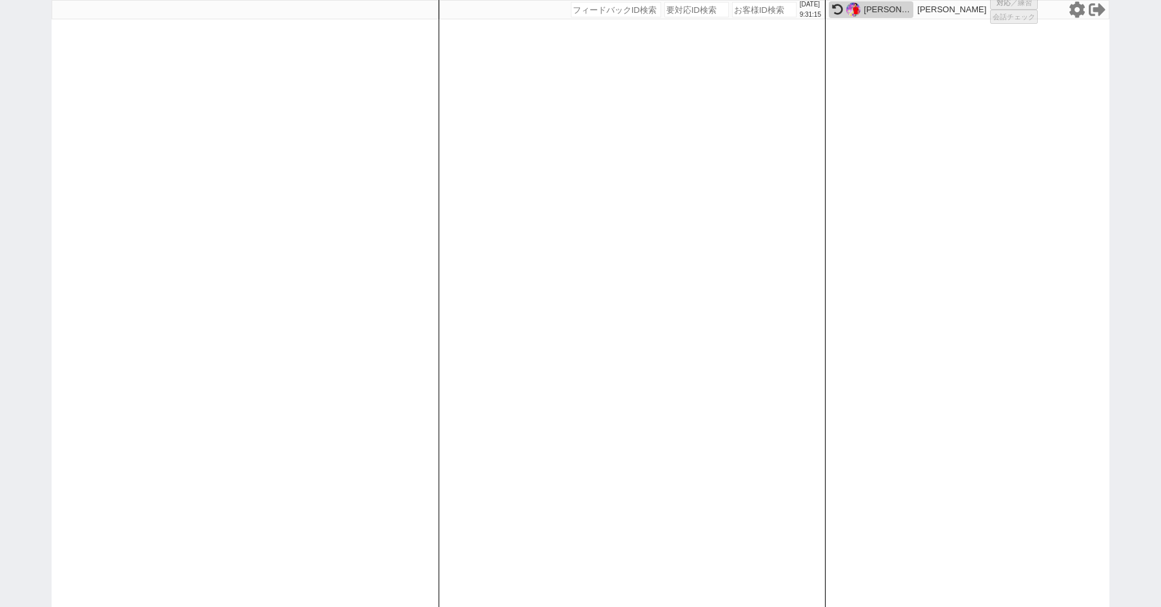
select select "100"
select select "6"
select select "2"
select select "5"
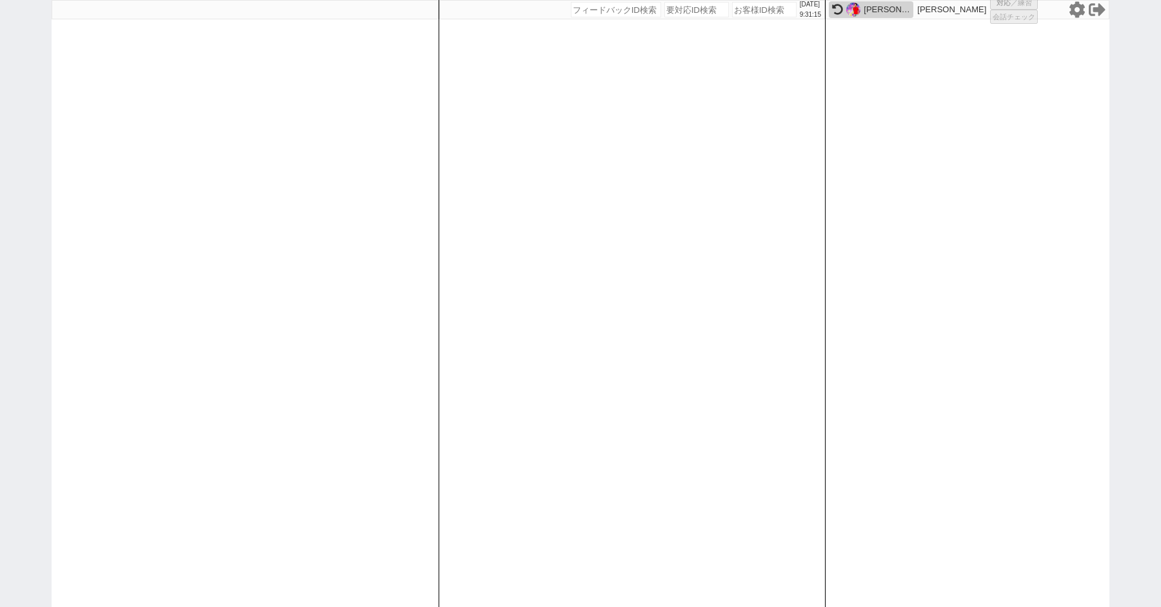
select select "3"
select select
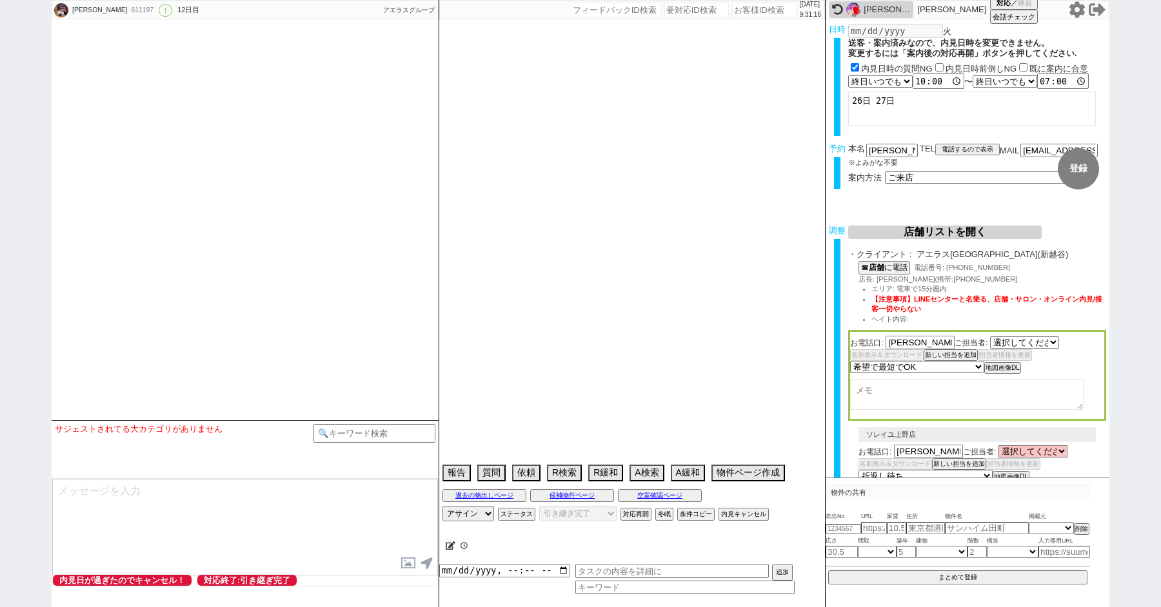
select select "484"
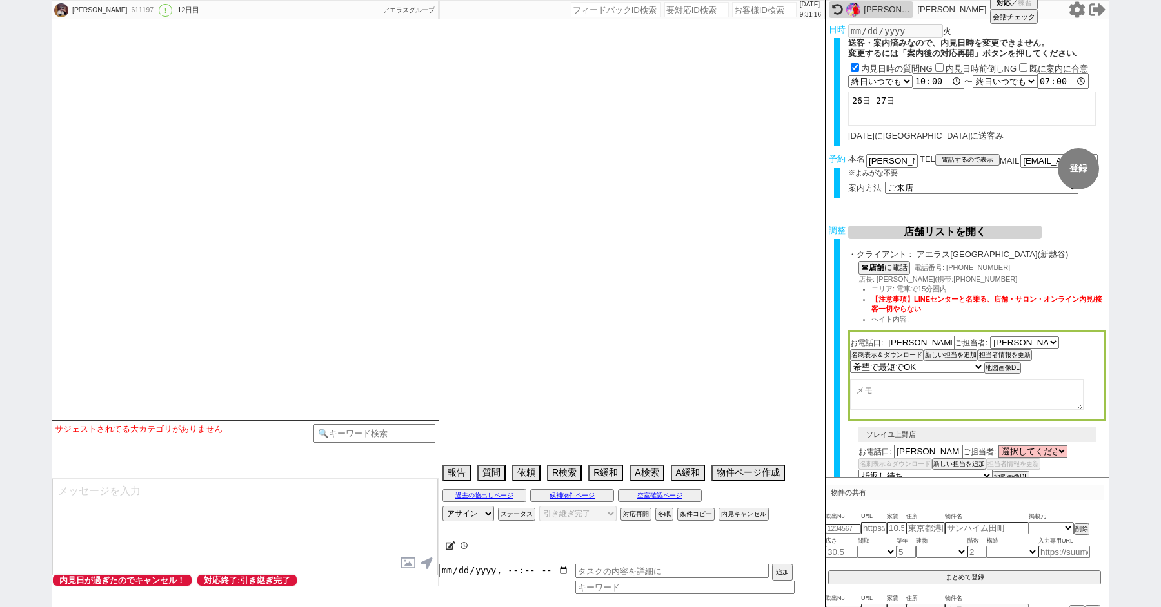
type textarea "45日圏内、他社なし"
select select "2025"
select select "10"
select select "36"
select select "1"
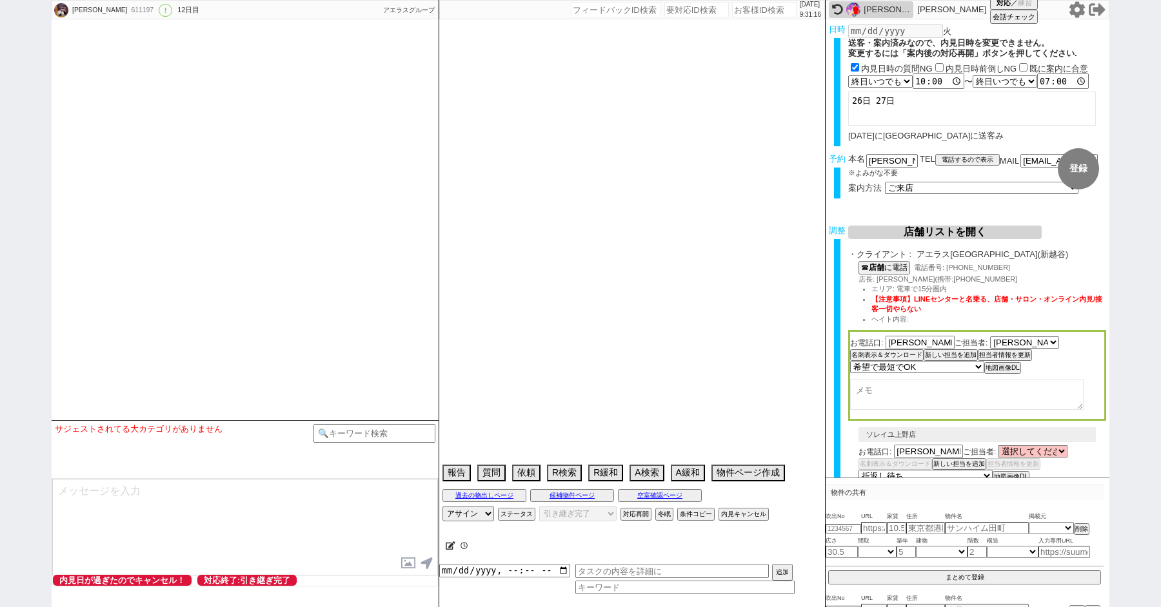
select select "16"
select select "543"
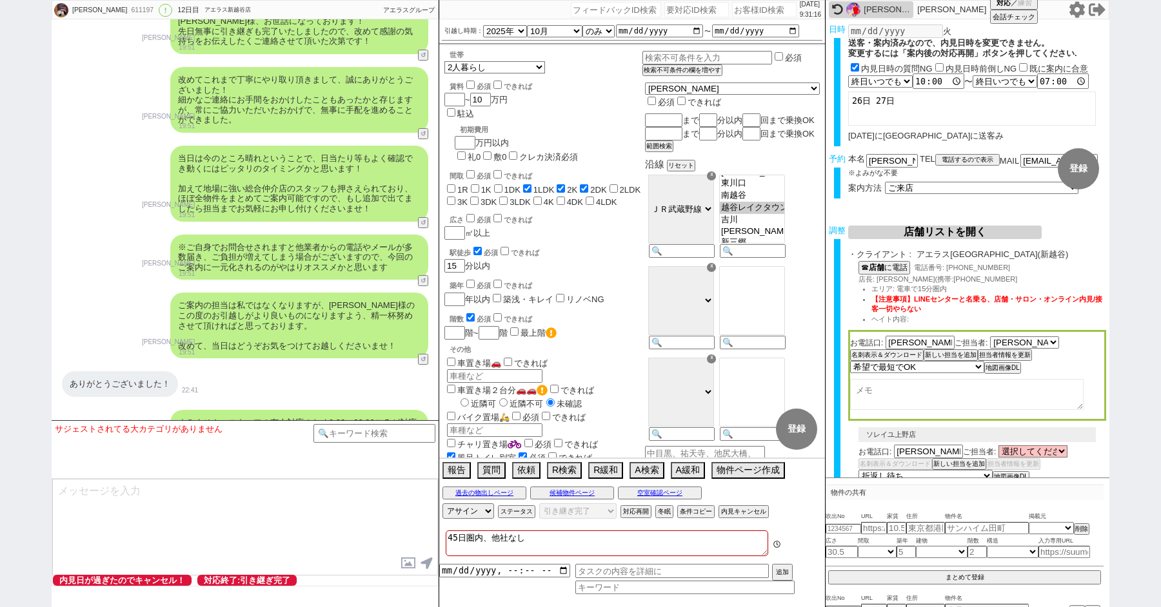
scroll to position [8319, 0]
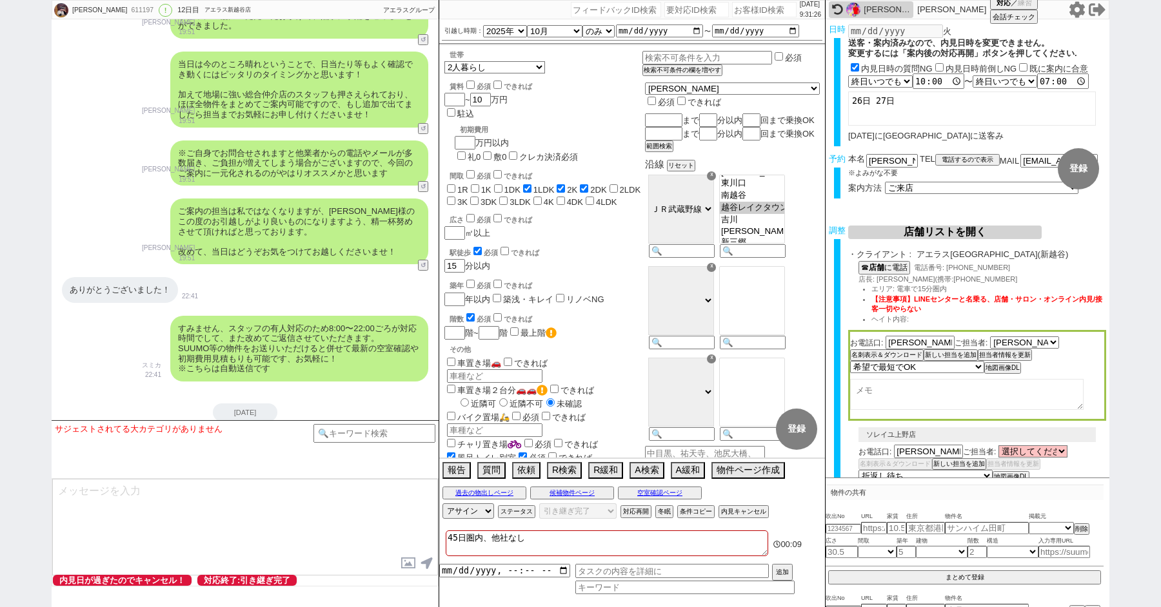
paste input "611736"
type input "611736"
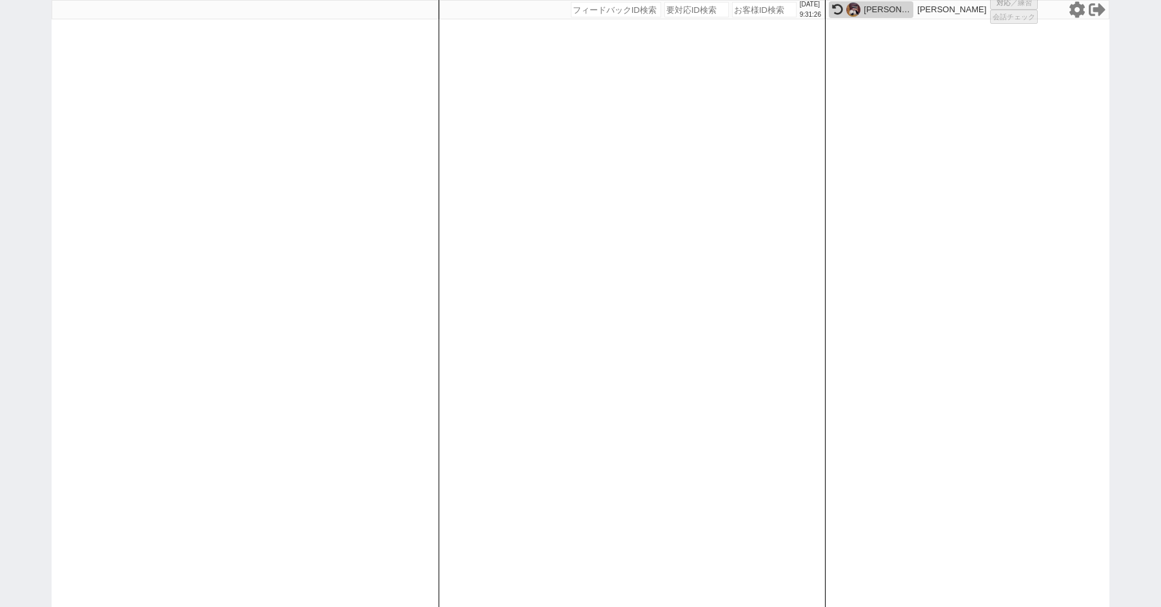
select select "100"
select select "6"
select select "2"
select select "5"
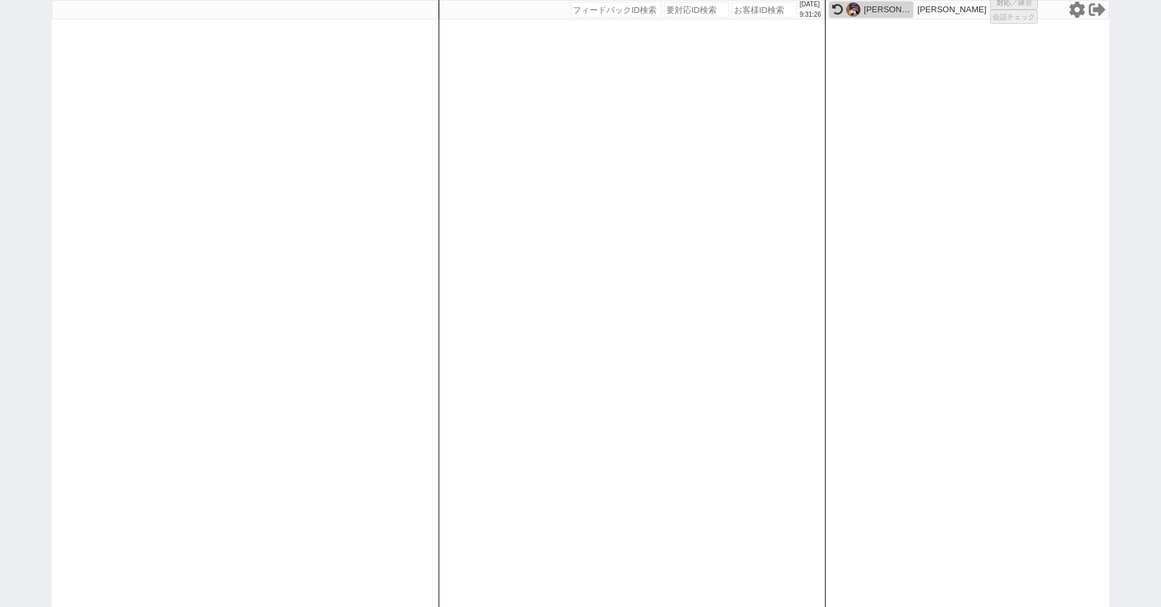
select select
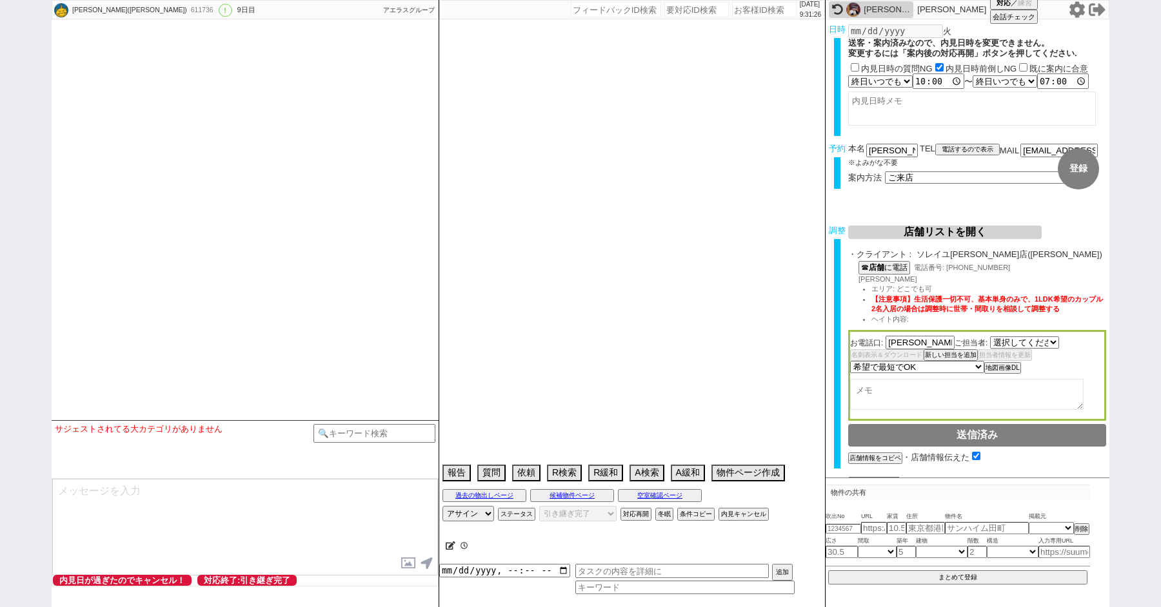
select select "527"
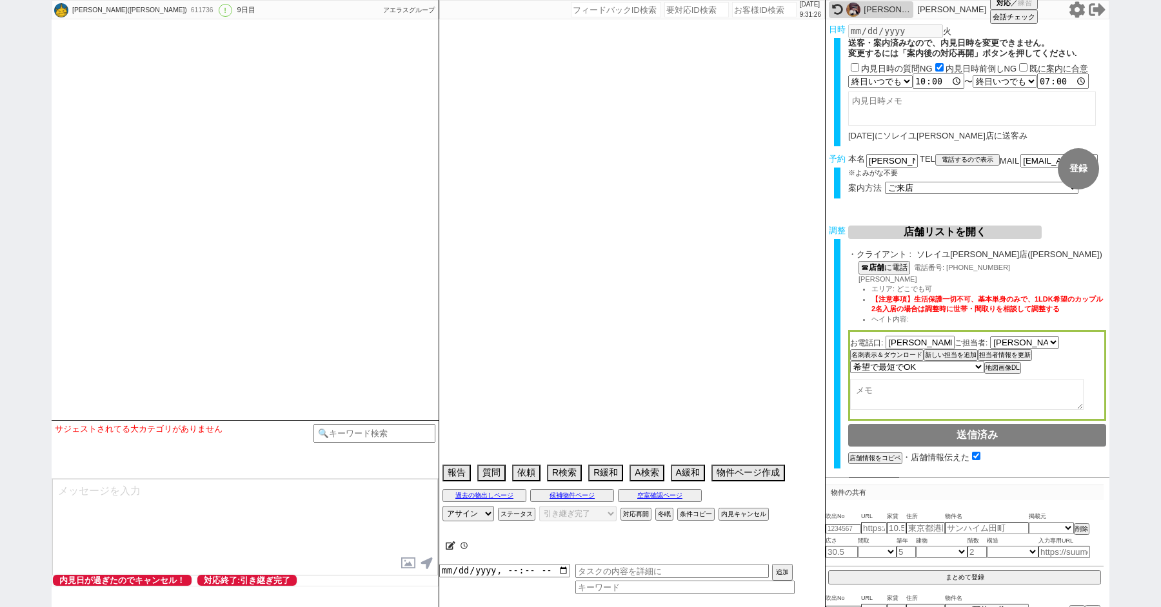
type textarea "@当日までの内見予定なし @すでに他社で多くの物件を内見している"
select select "13"
select select "0"
select select "837"
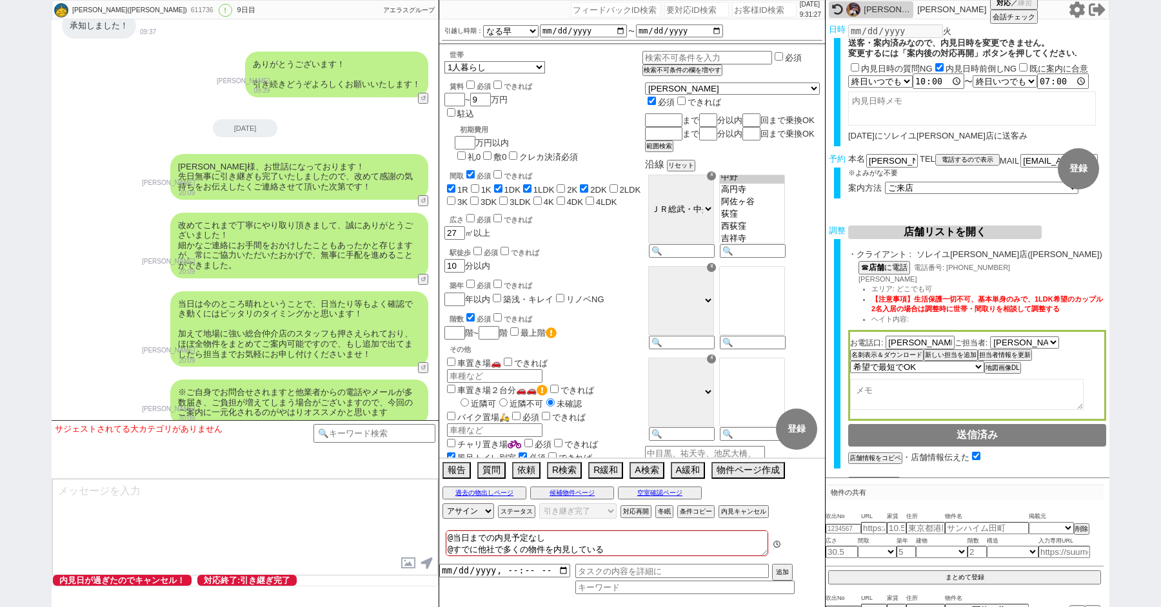
scroll to position [6762, 0]
paste input "600738"
type input "600738"
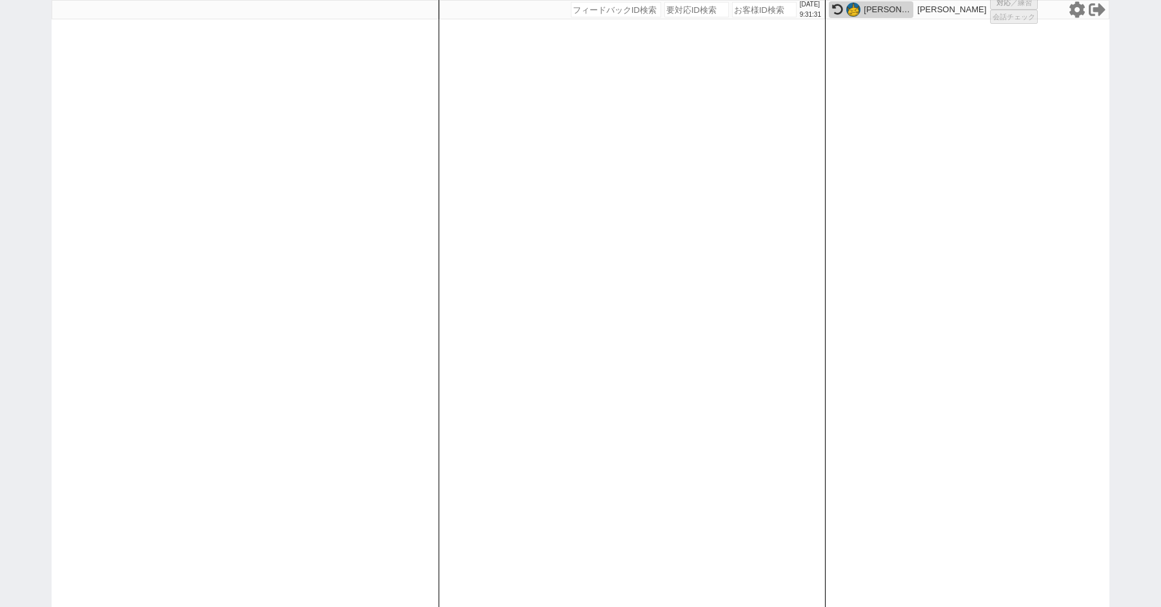
select select "100"
select select "1"
select select "2"
select select "5"
select select
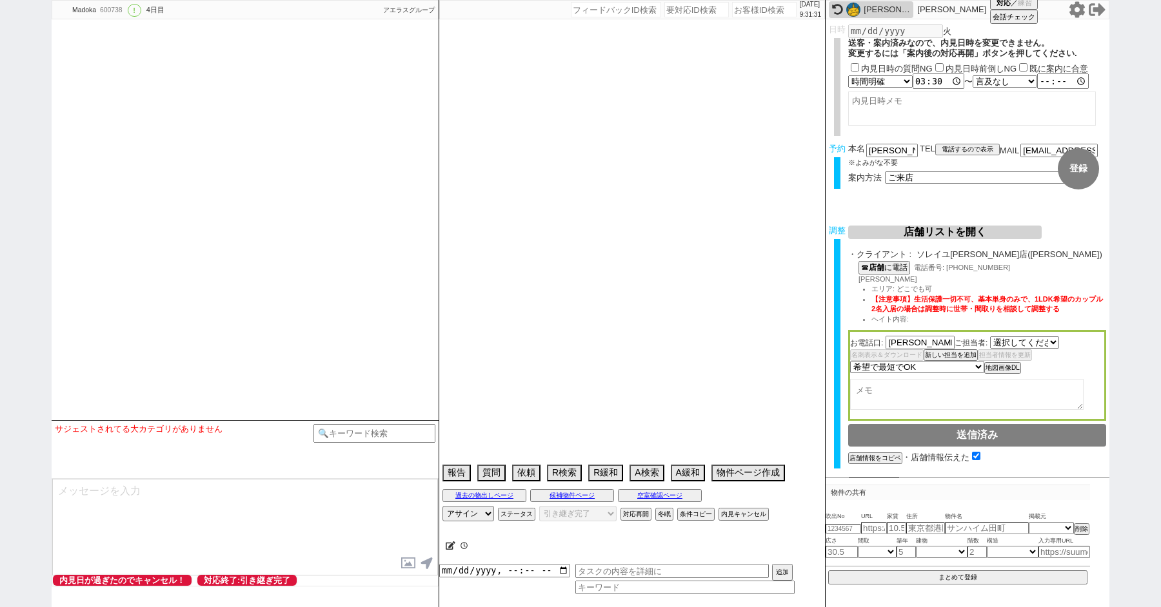
select select "527"
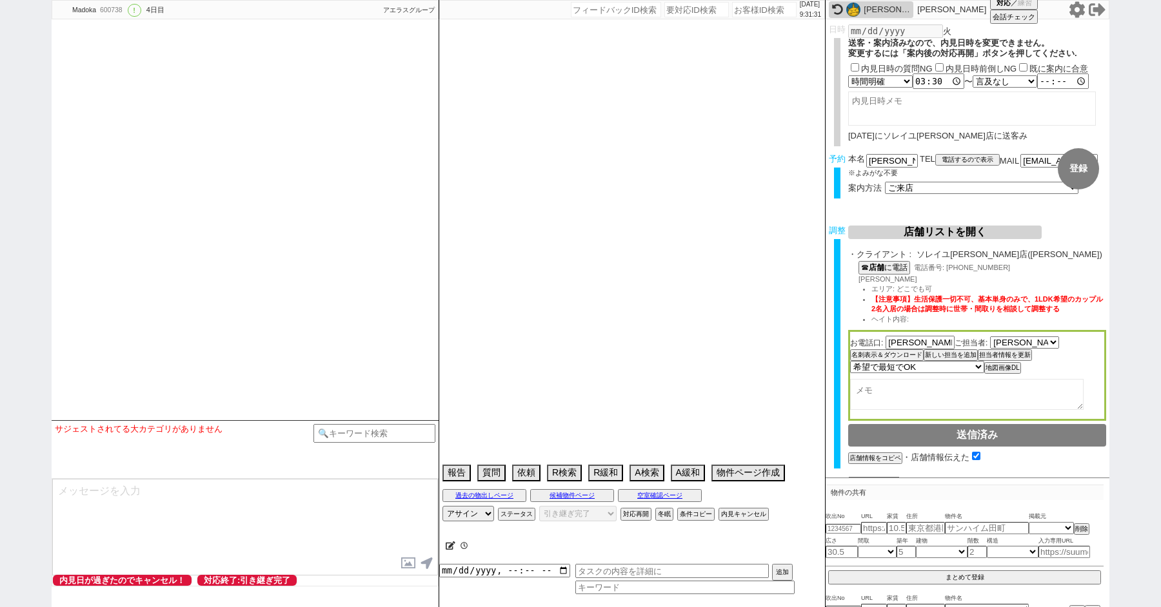
type textarea "当日までの内見予定無し"
select select "2025"
select select "10"
select select "37"
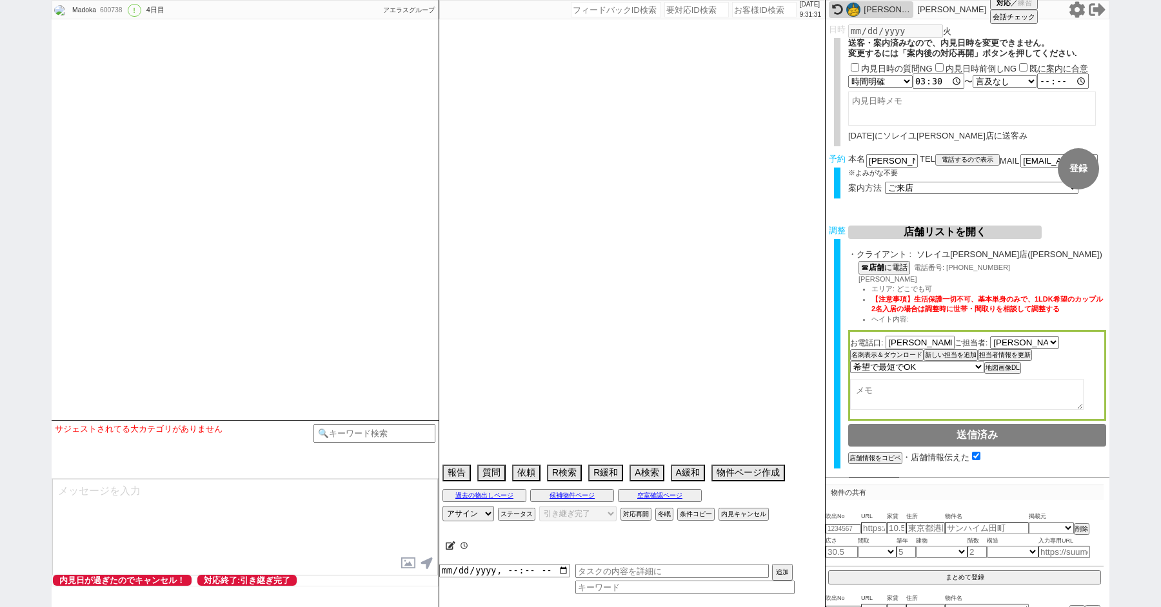
select select "0"
select select "48"
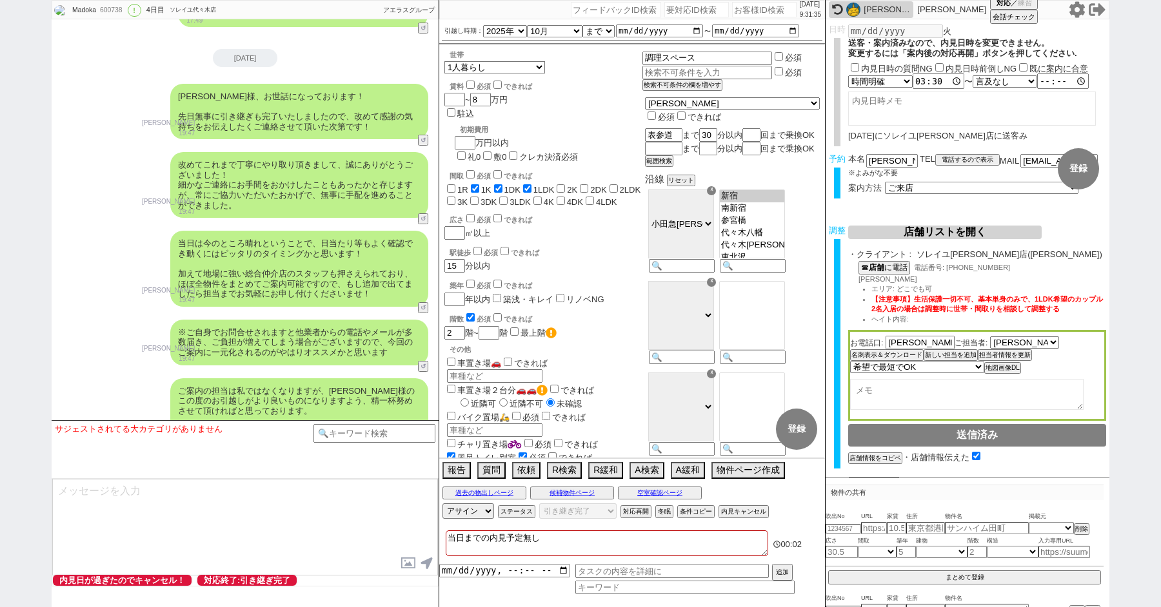
paste input "602832"
type input "602832"
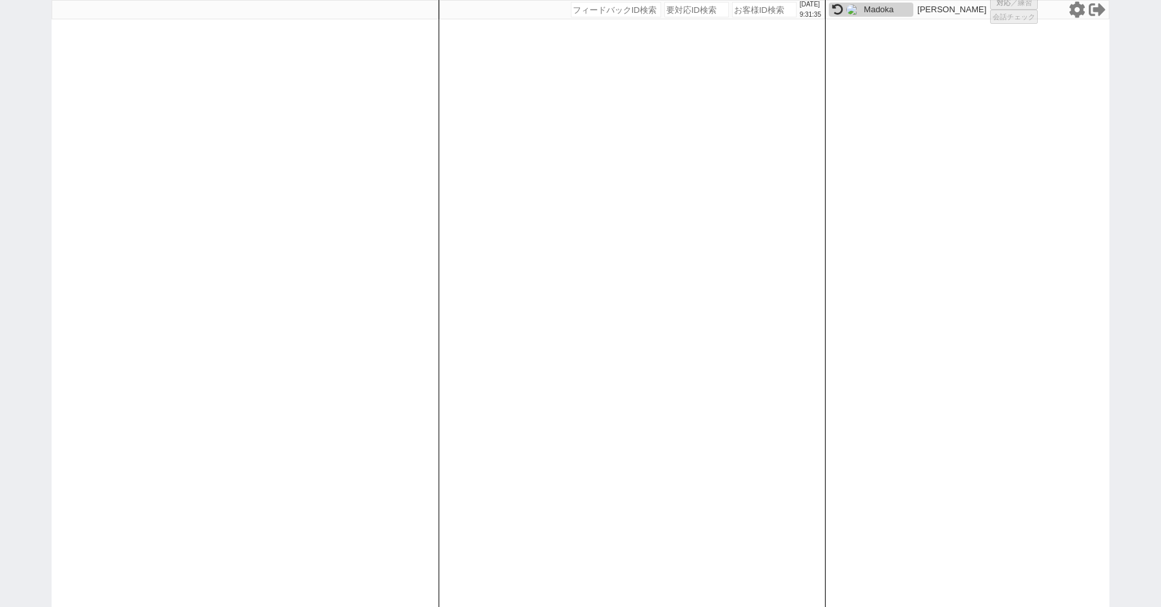
select select "100"
select select "2"
select select "5"
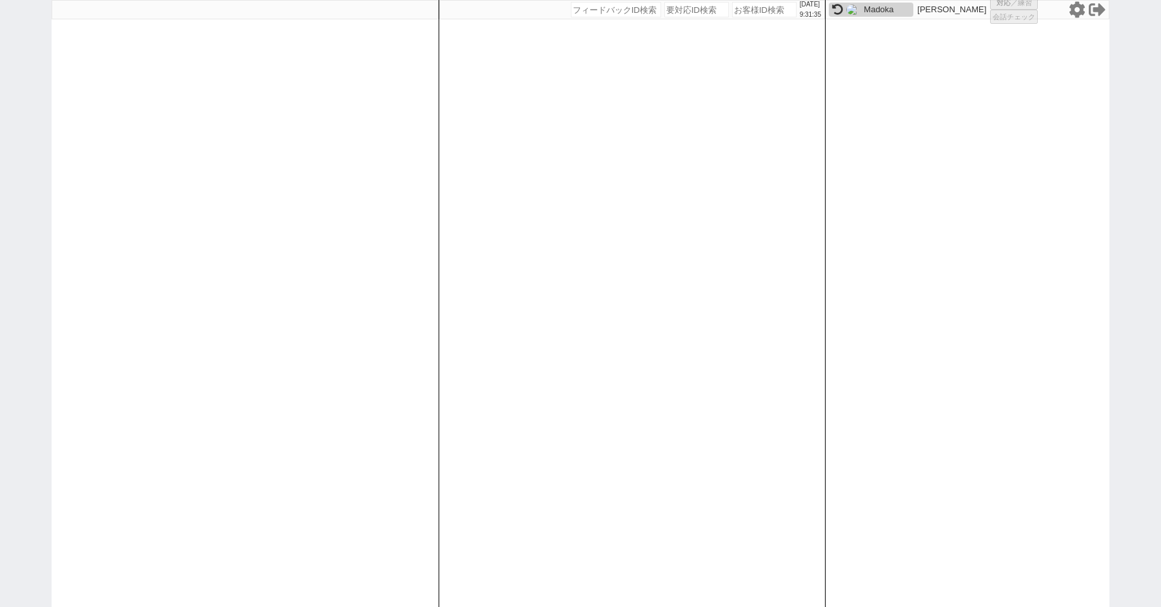
select select
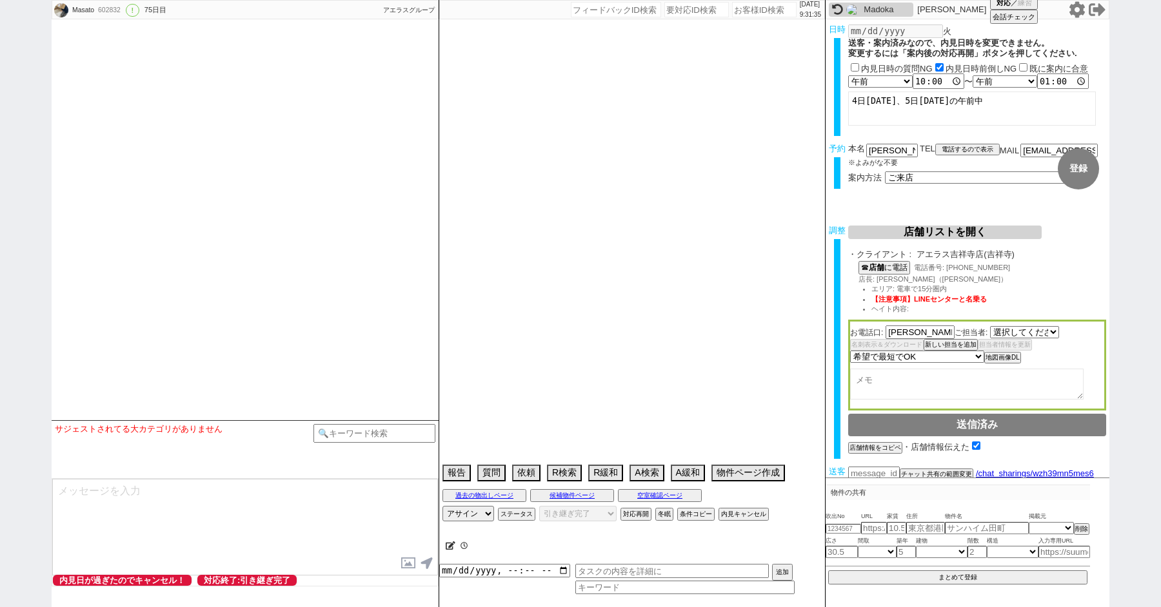
select select "1535"
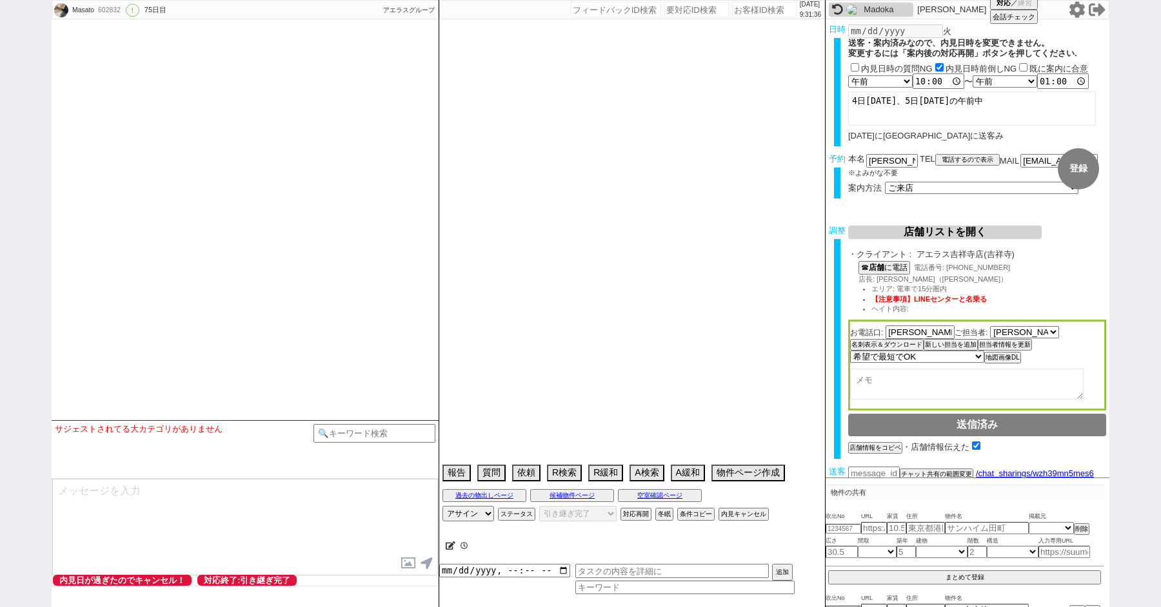
type textarea "今住んでる物件が、管理費込みで9.2万"
select select "2025"
select select "9"
select select "36"
select select "0"
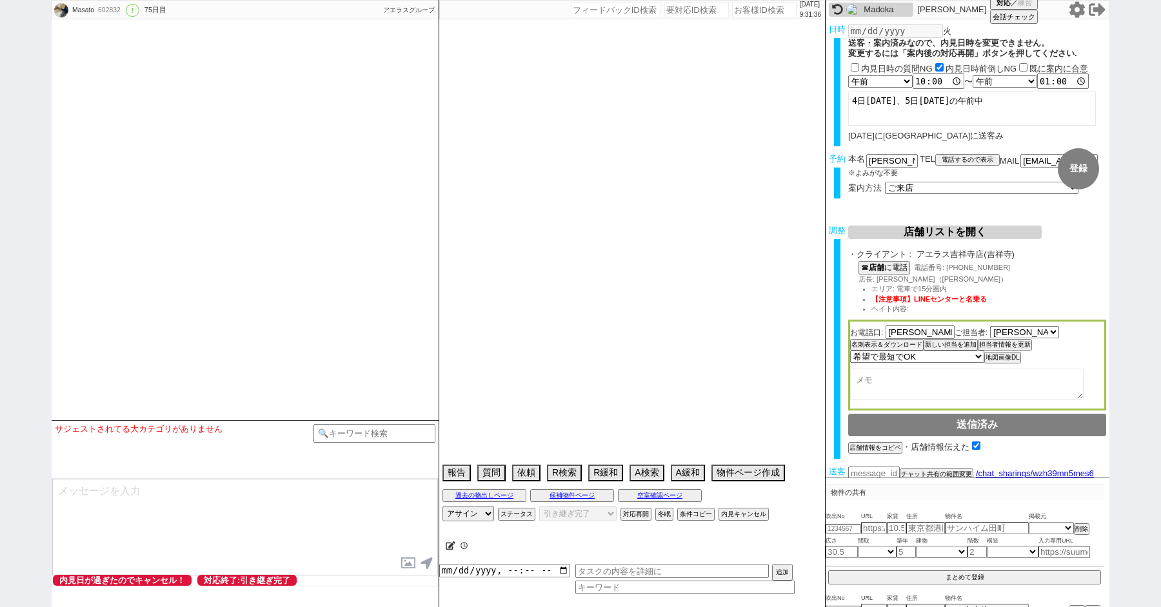
select select "841"
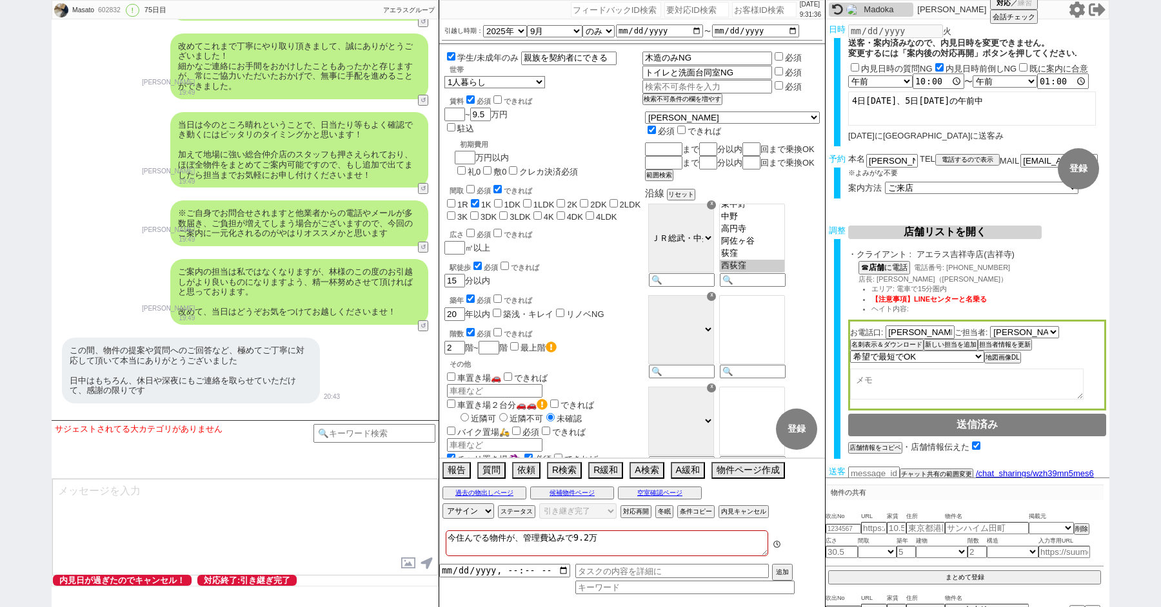
scroll to position [448, 0]
click at [0, 312] on div "Masato 602832 ! 0 75日目 ソレイユ[PERSON_NAME]店 冬眠中 自社客 アエラスグループ スミカ_BPO チャット全表示 [DAT…" at bounding box center [580, 303] width 1161 height 607
paste input "579410"
type input "579410"
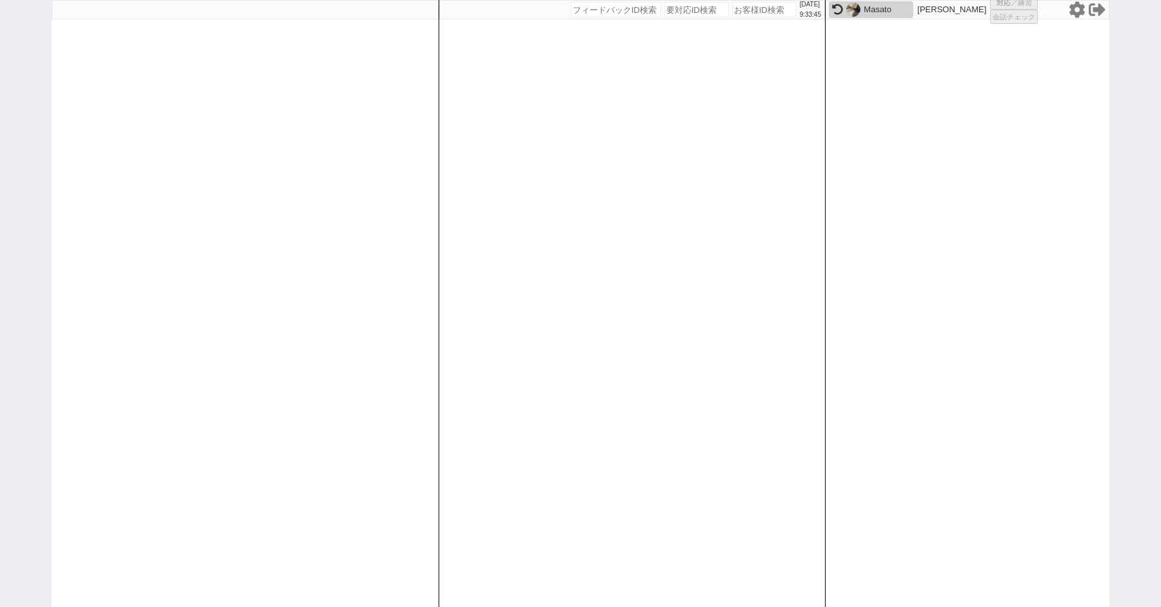
select select "100"
select select "1"
select select "2"
select select "540"
select select "5"
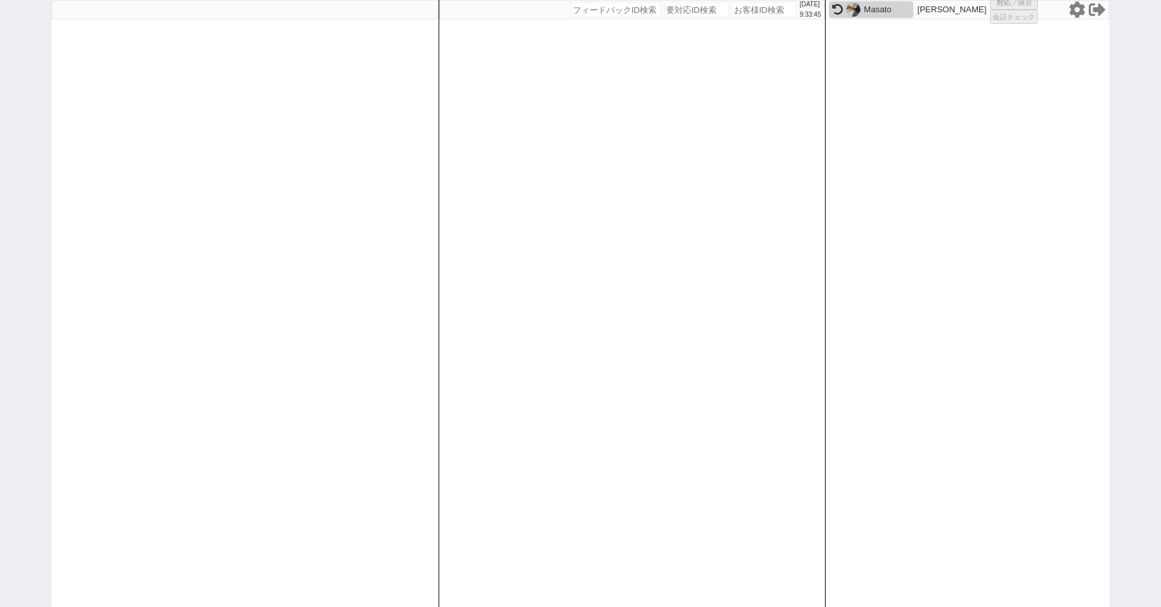
select select
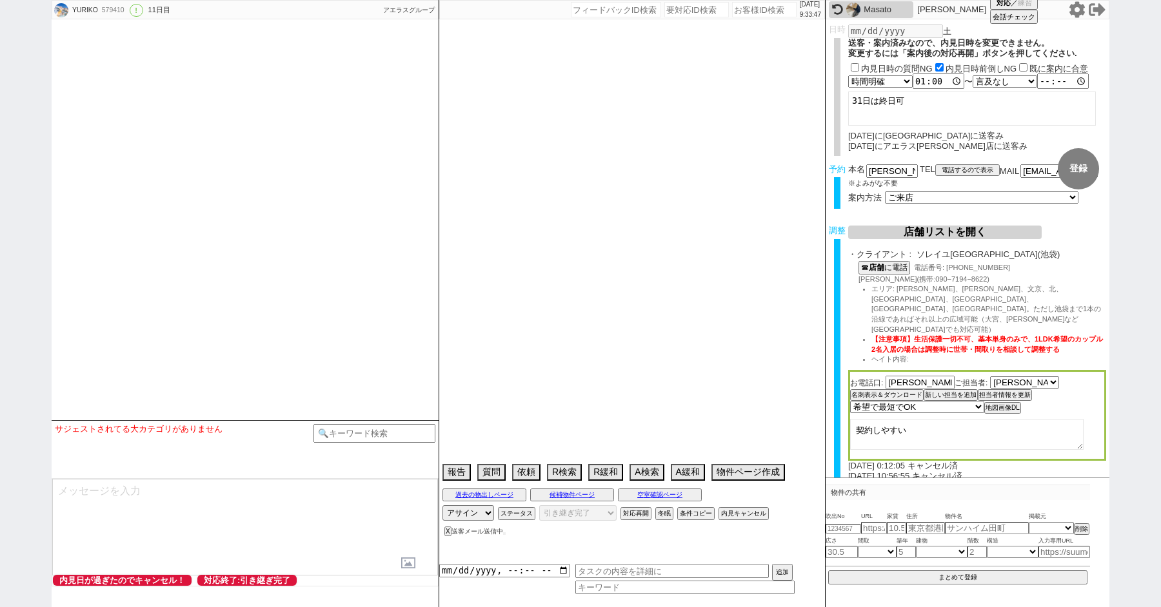
type textarea "[DEMOGRAPHIC_DATA]の代理か→[DEMOGRAPHIC_DATA]NGの物件に住みたい @グリップすでに打たれているので打たない"
select select "19"
select select "0"
select select "70"
select select "1686"
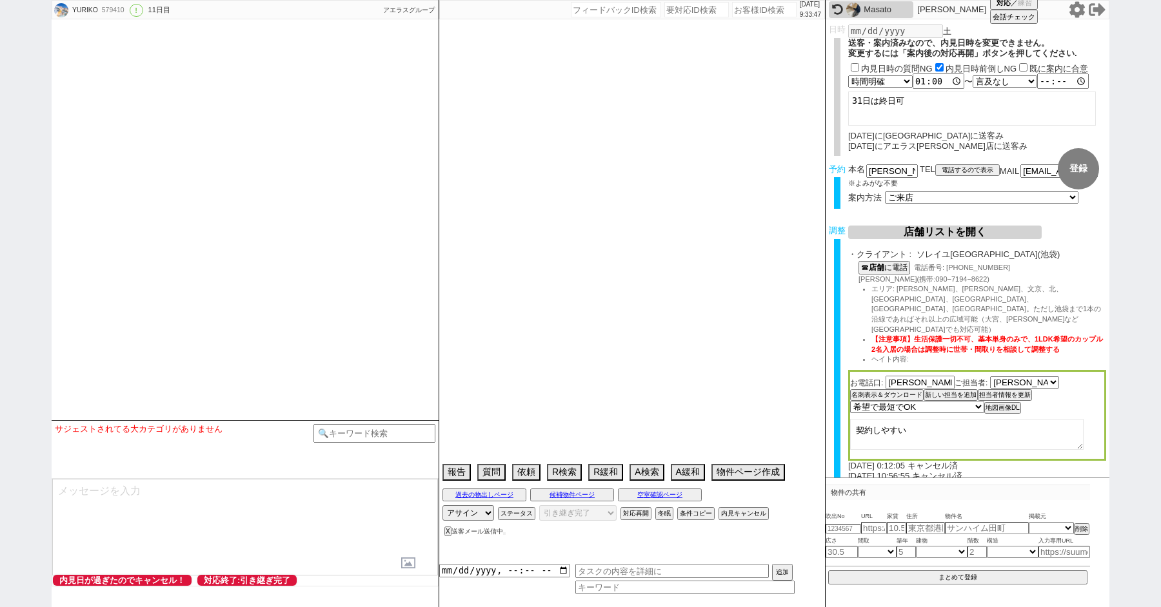
select select "60"
select select "1480"
select select "75"
select select "1790"
select select "65"
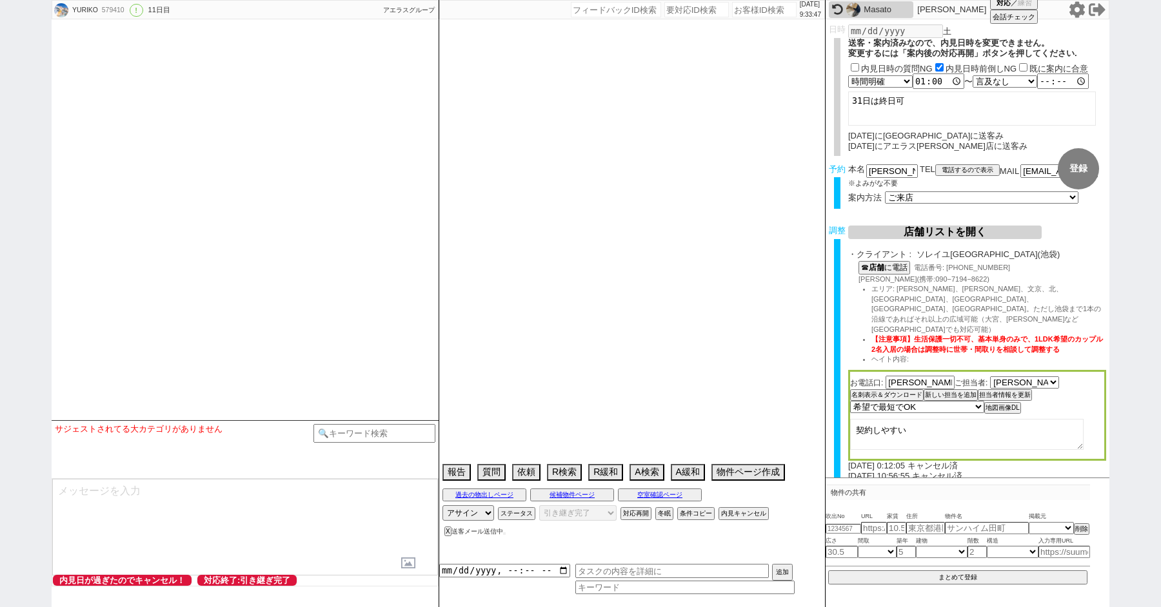
select select "1586"
select select "67"
select select "1623"
select select "64"
select select "1559"
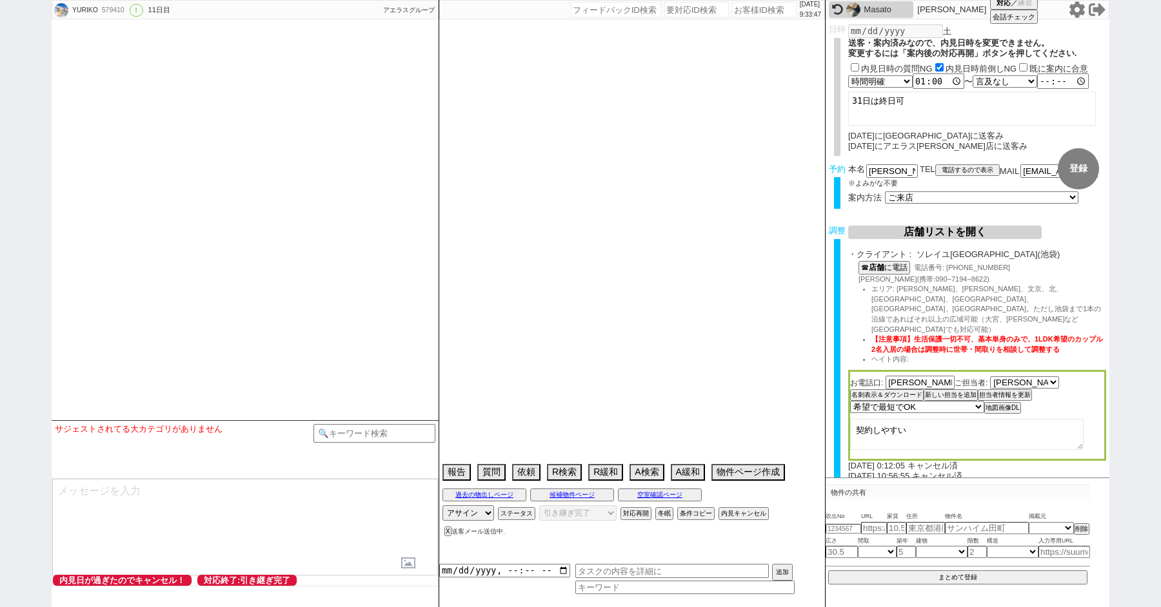
select select "63"
select select "1535"
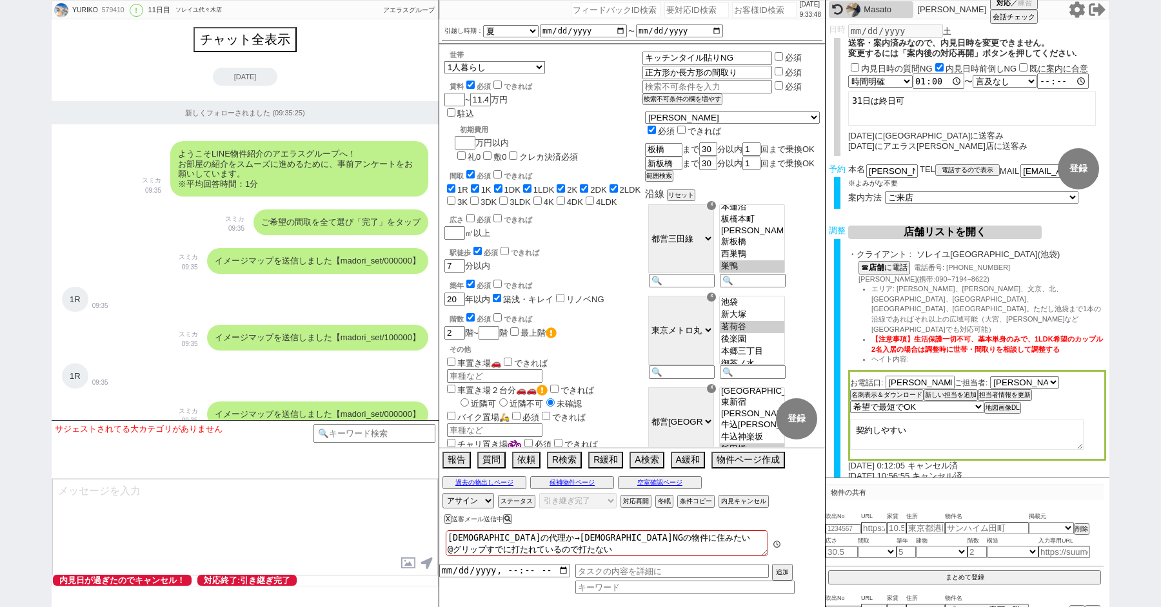
scroll to position [2, 0]
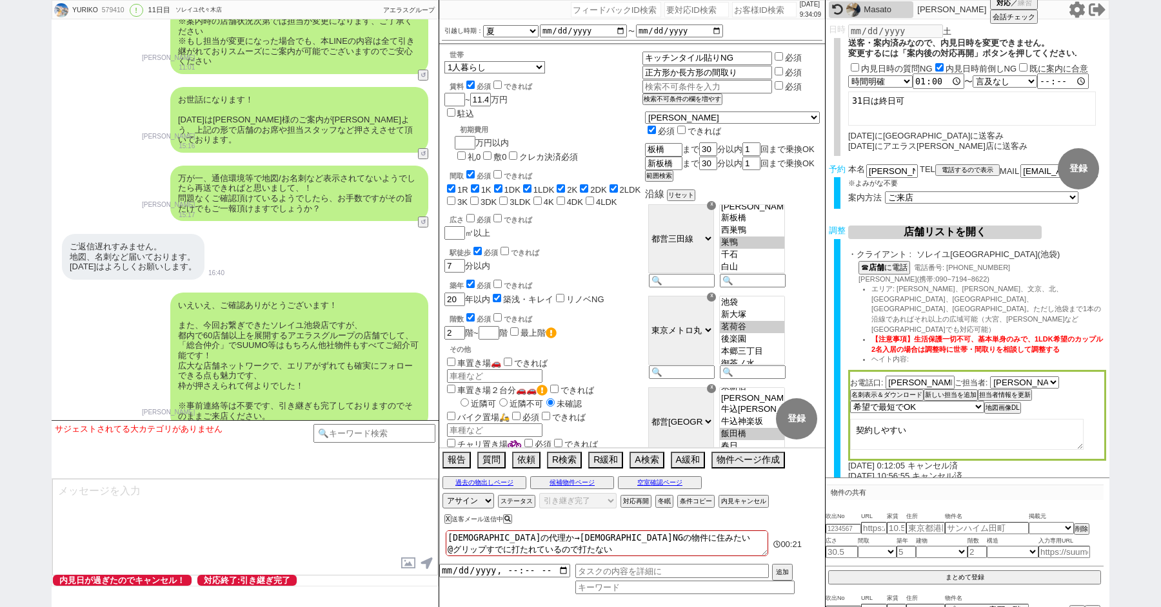
paste input "559001"
type input "559001"
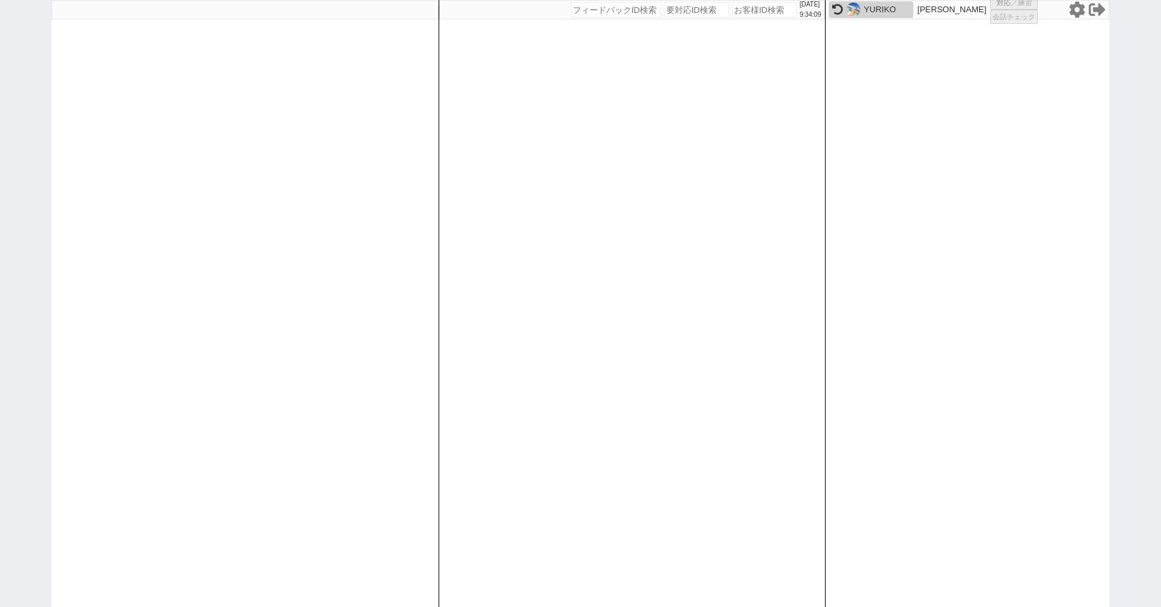
select select "100"
select select "4"
select select "2"
select select "5"
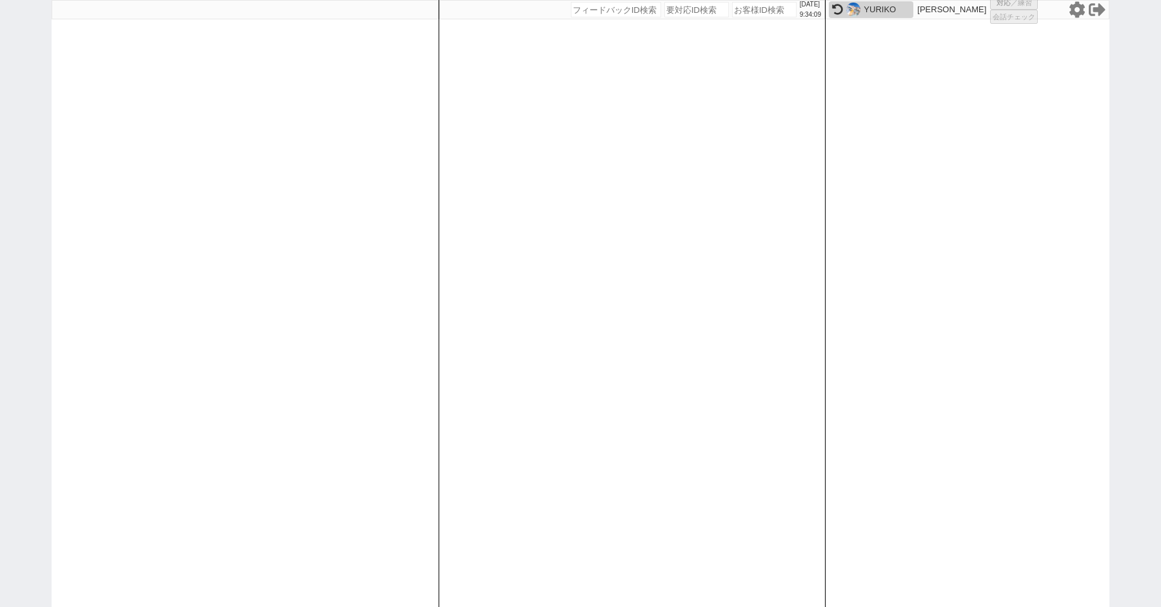
select select "9"
select select "3"
select select "10"
select select
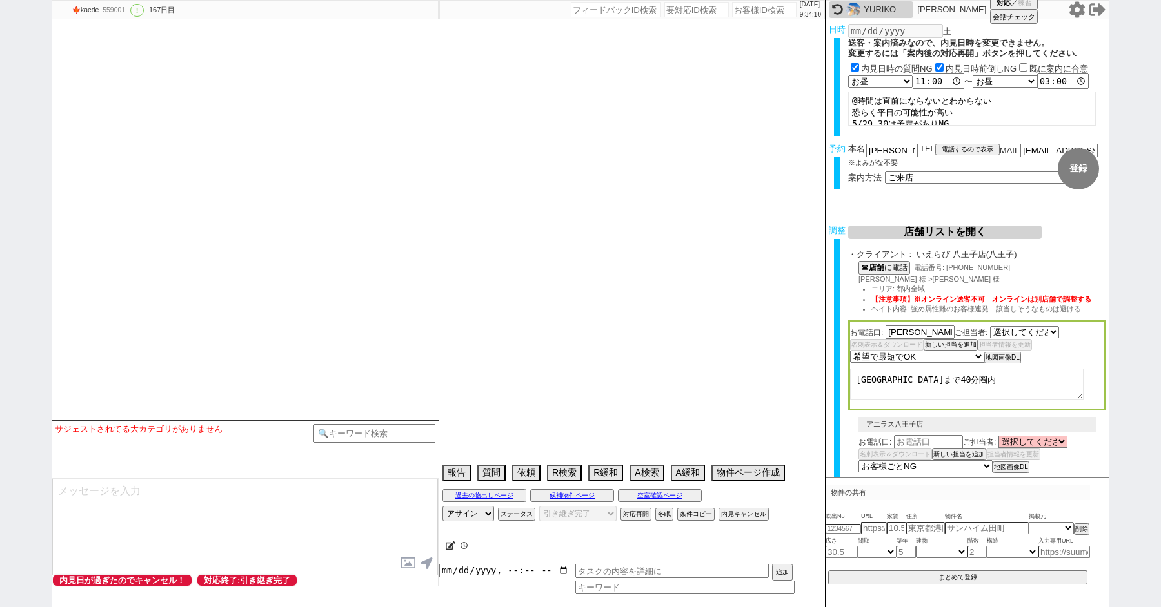
select select "[DATE]"
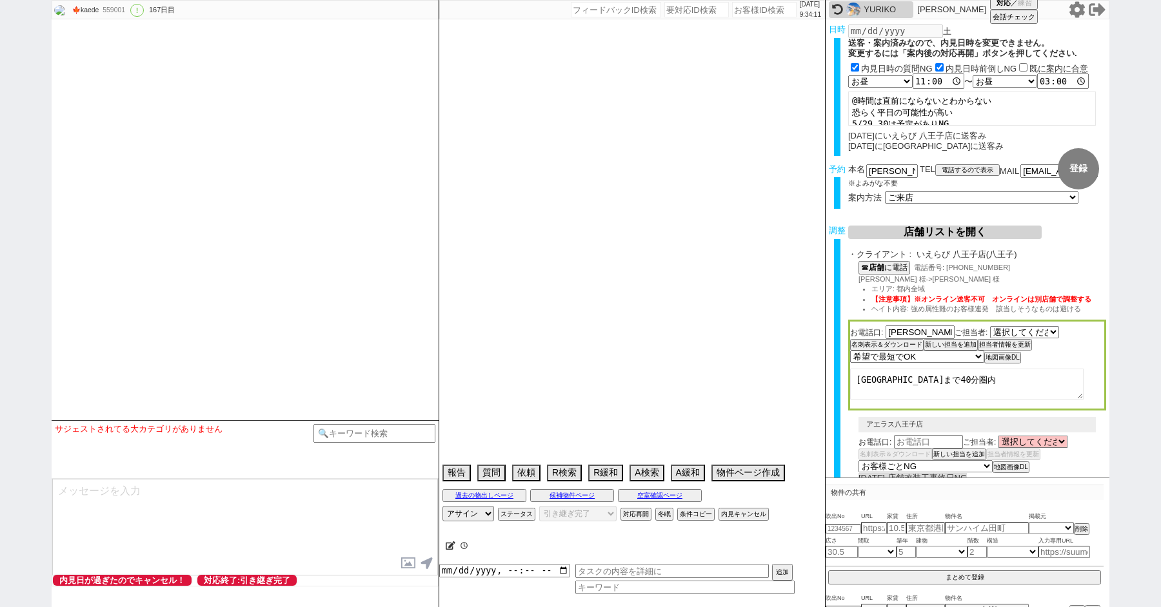
select select "15"
select select "0"
select select "2"
select select "3"
select select "4"
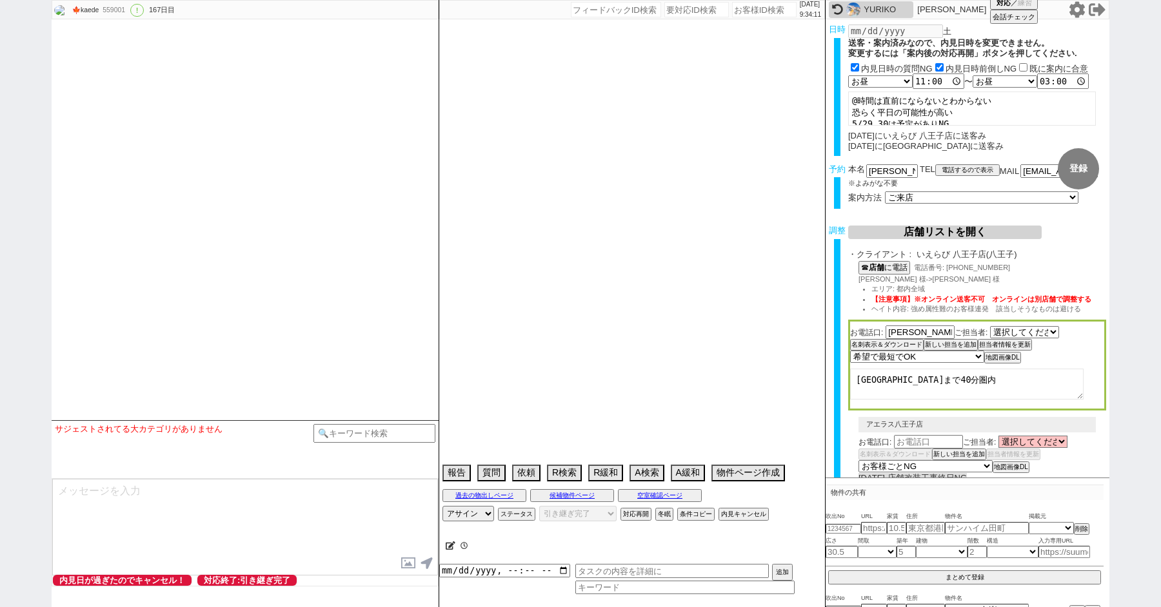
select select "5"
select select "6"
select select "7"
select select "8"
select select "9"
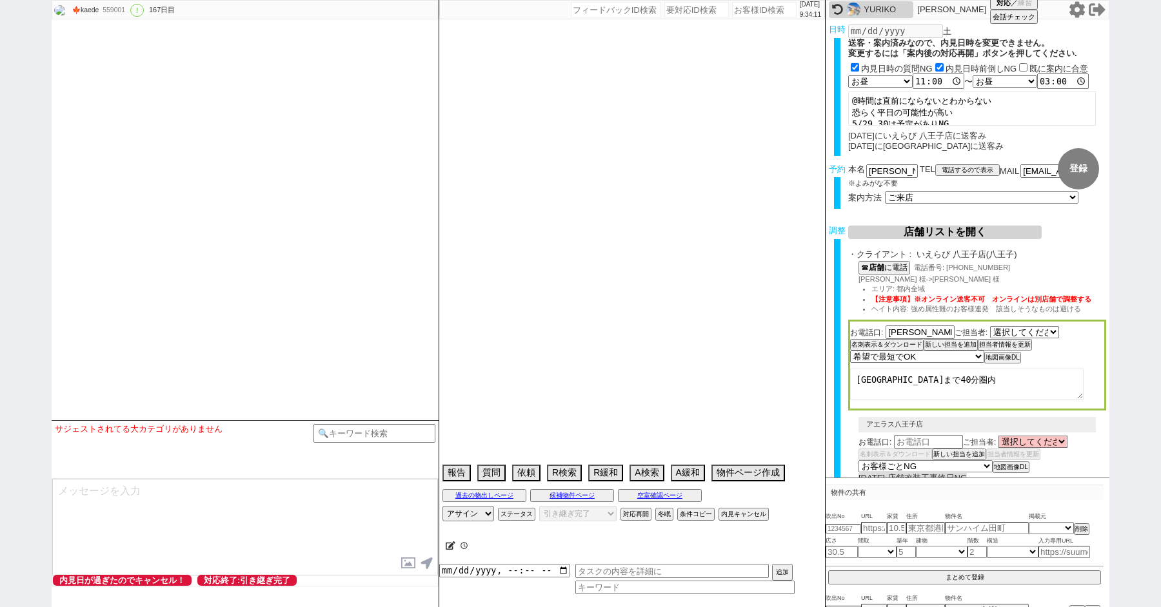
select select "10"
select select "11"
select select "12"
select select "13"
select select "14"
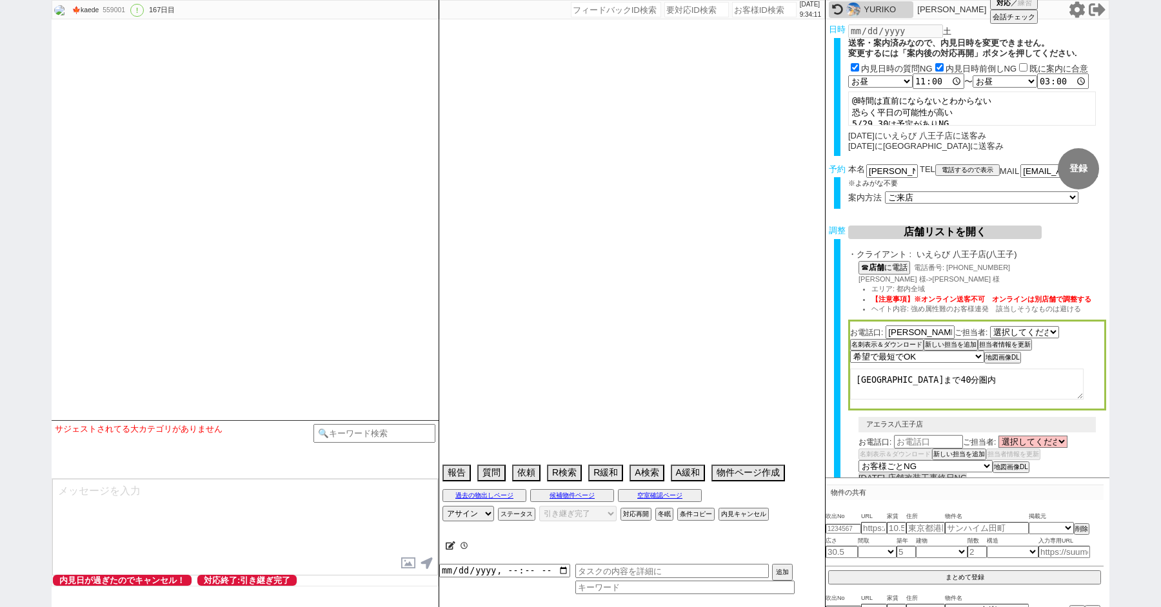
select select "15"
select select "16"
select select "17"
select select "18"
select select "19"
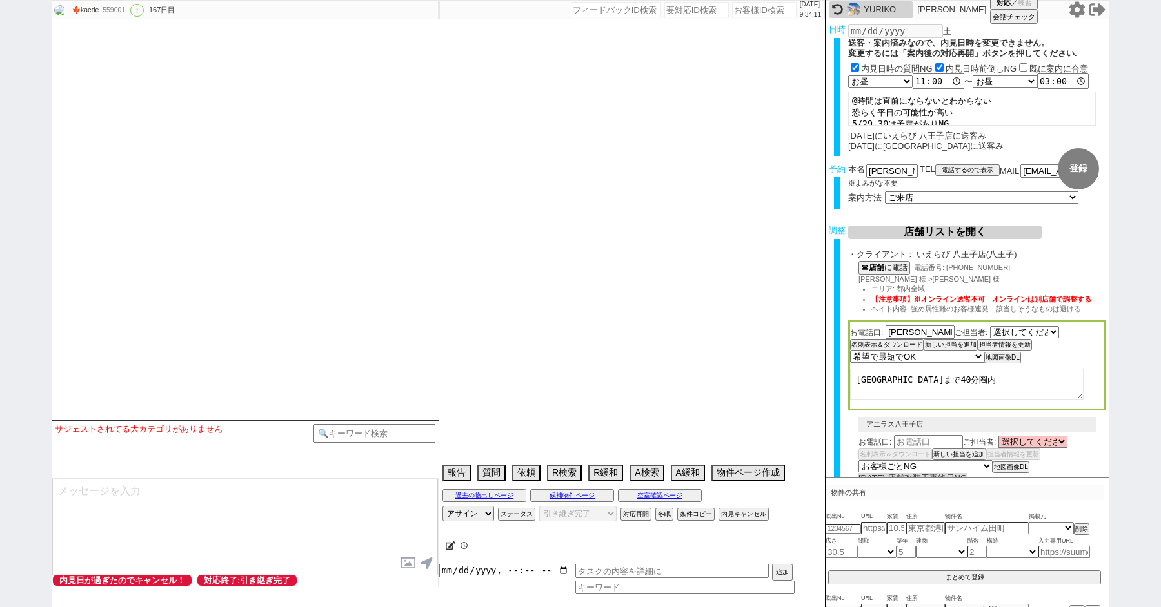
select select "20"
select select "21"
select select "22"
select select "23"
select select "24"
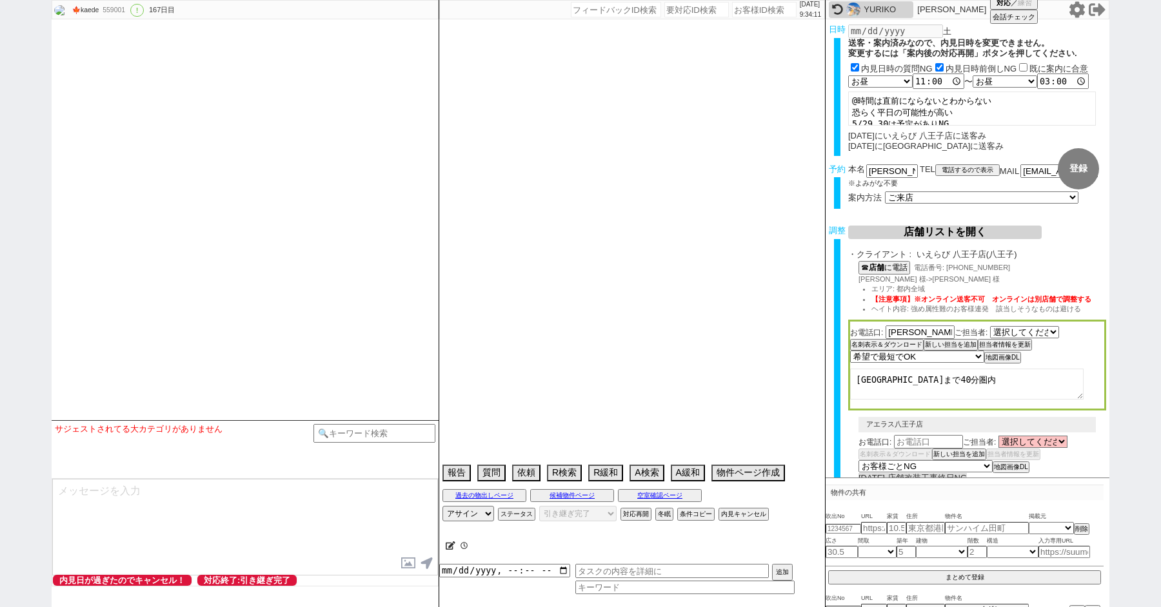
select select "25"
select select "26"
select select "27"
select select "28"
select select "29"
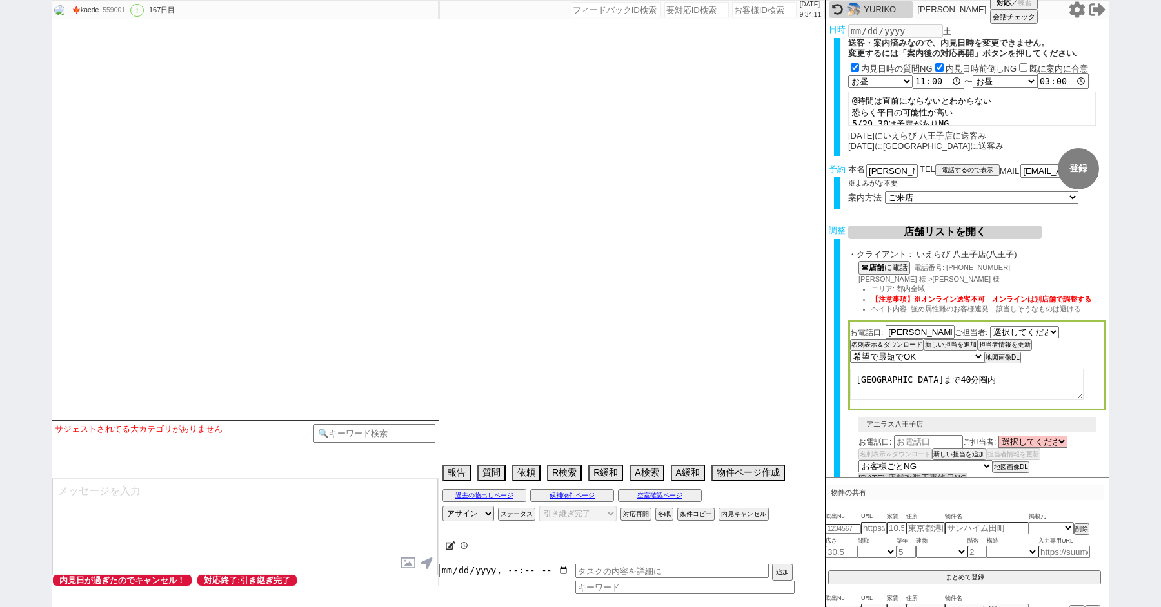
select select "30"
select select "31"
select select "32"
select select "33"
select select "34"
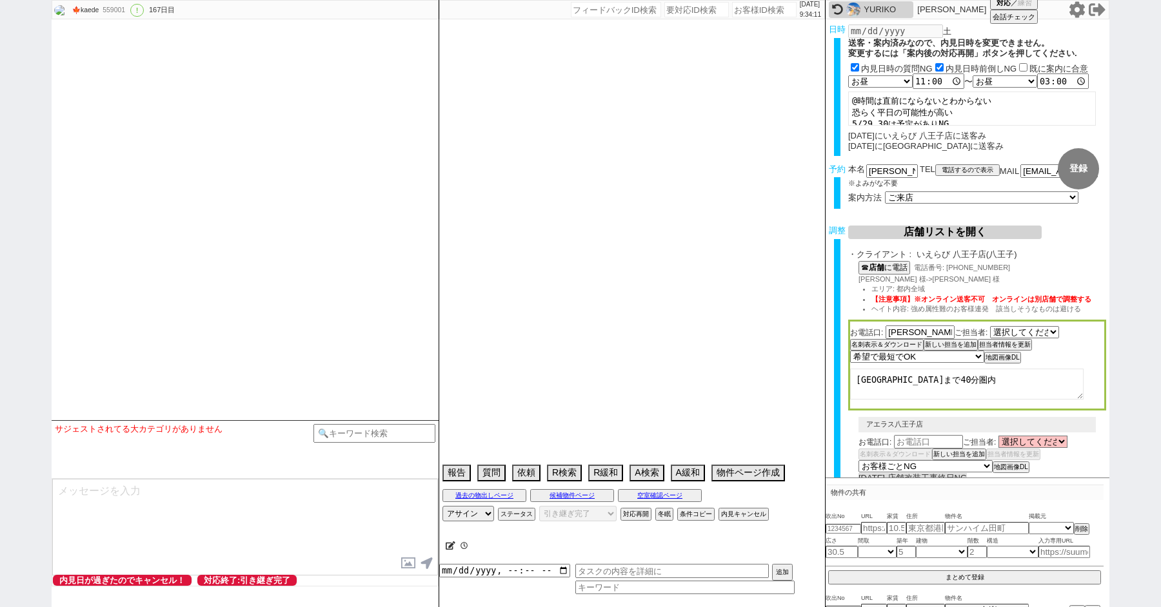
select select "35"
select select "36"
select select "37"
select select "38"
select select "39"
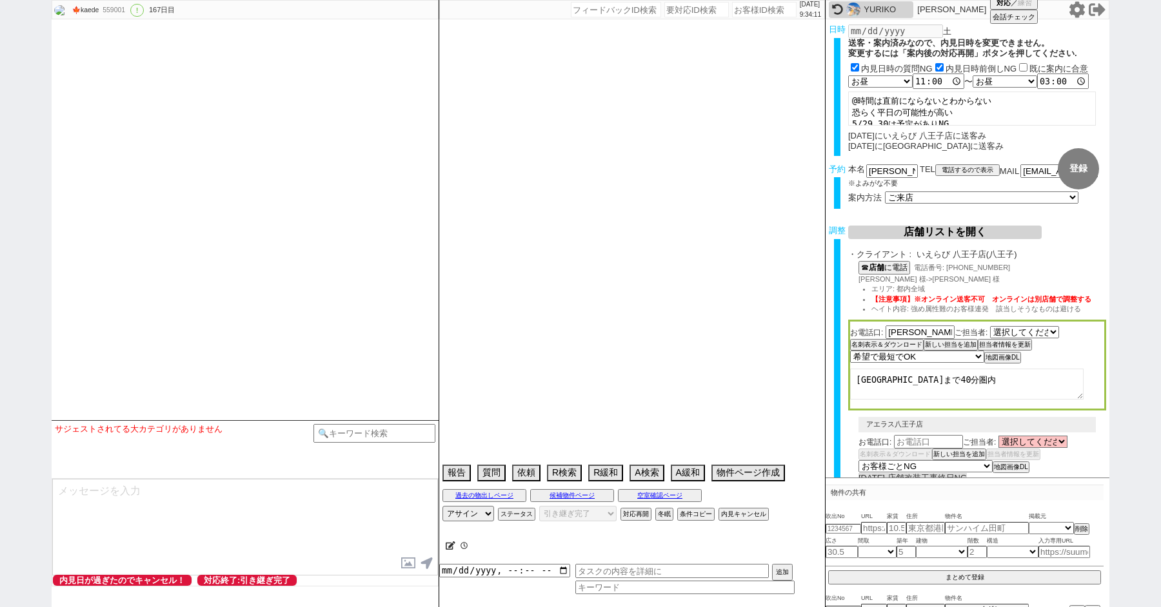
select select "40"
select select "41"
select select "42"
select select "43"
select select "45"
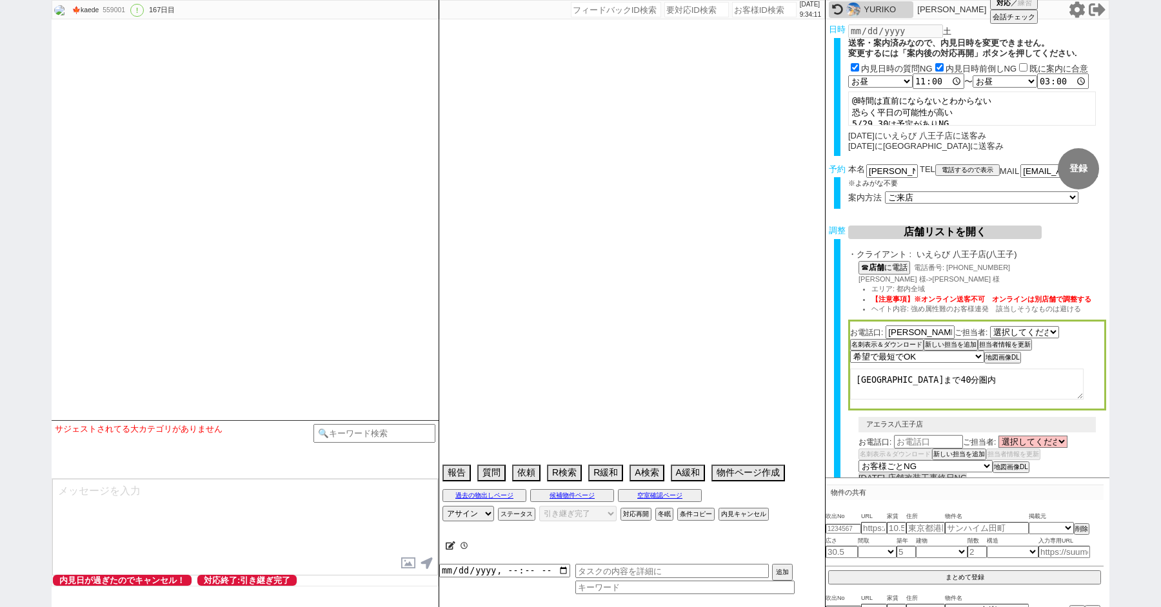
select select "46"
select select "47"
select select "48"
select select "49"
select select "50"
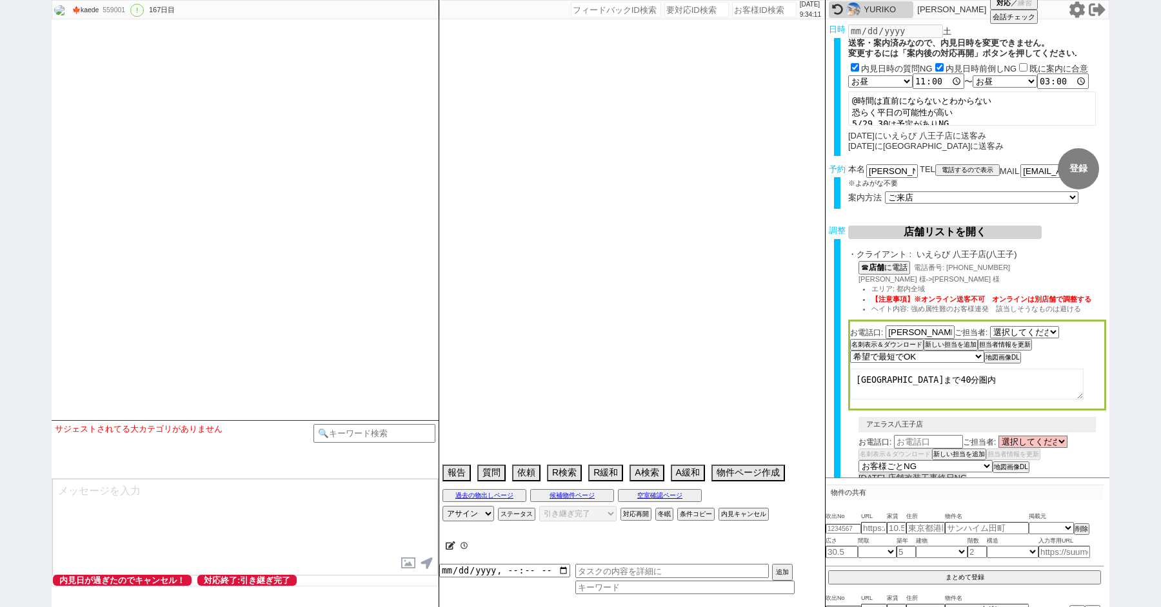
select select "44"
select select "75"
select select "14"
select select "60"
select select "823"
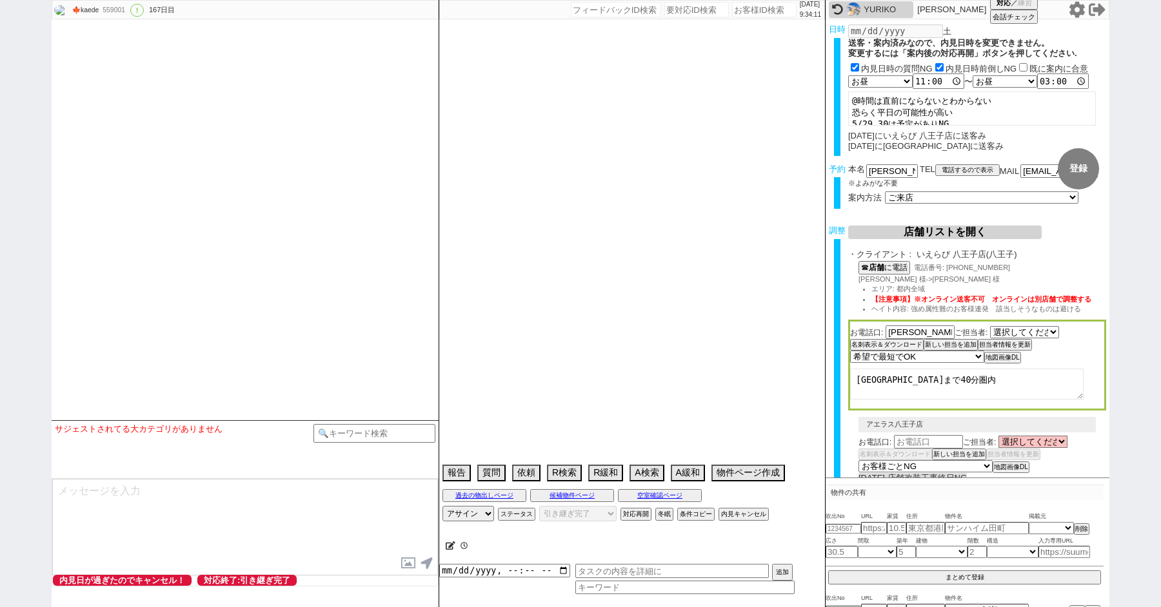
select select "48"
select select "15"
select select "517"
select select "19"
select select "47"
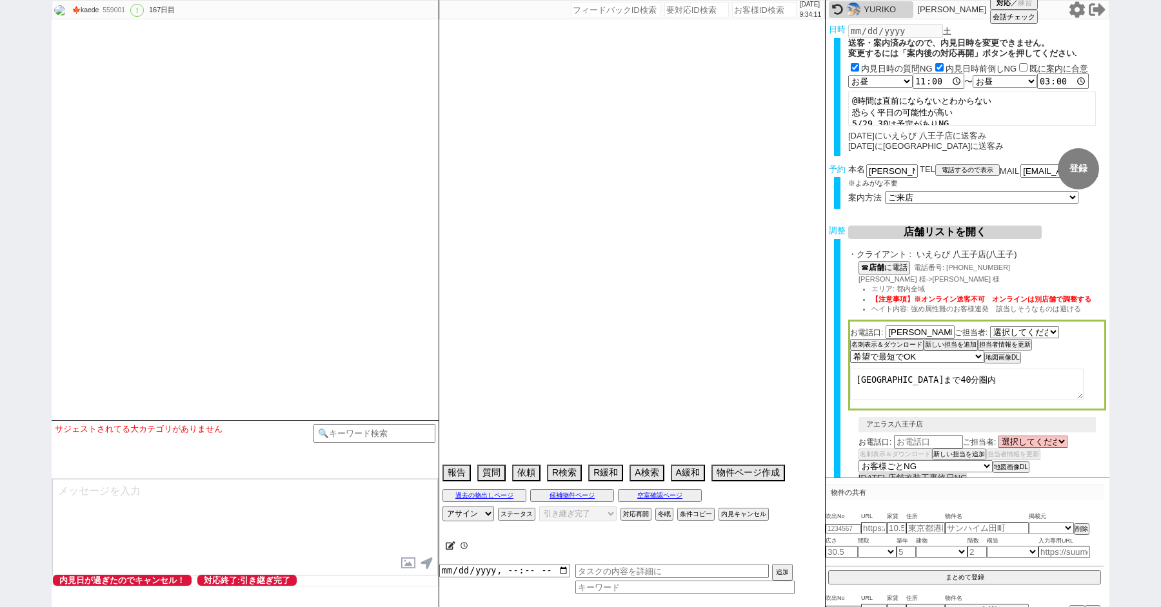
select select "59"
select select "[DATE]"
select select "64"
select select "1559"
select select "65"
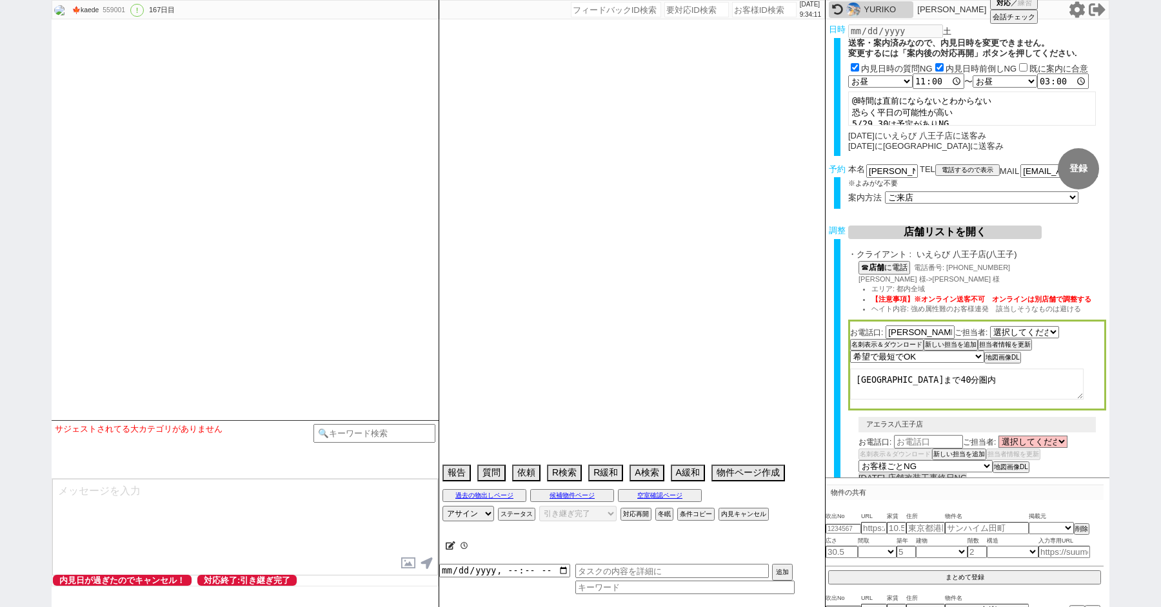
select select "[DATE]"
select select "23"
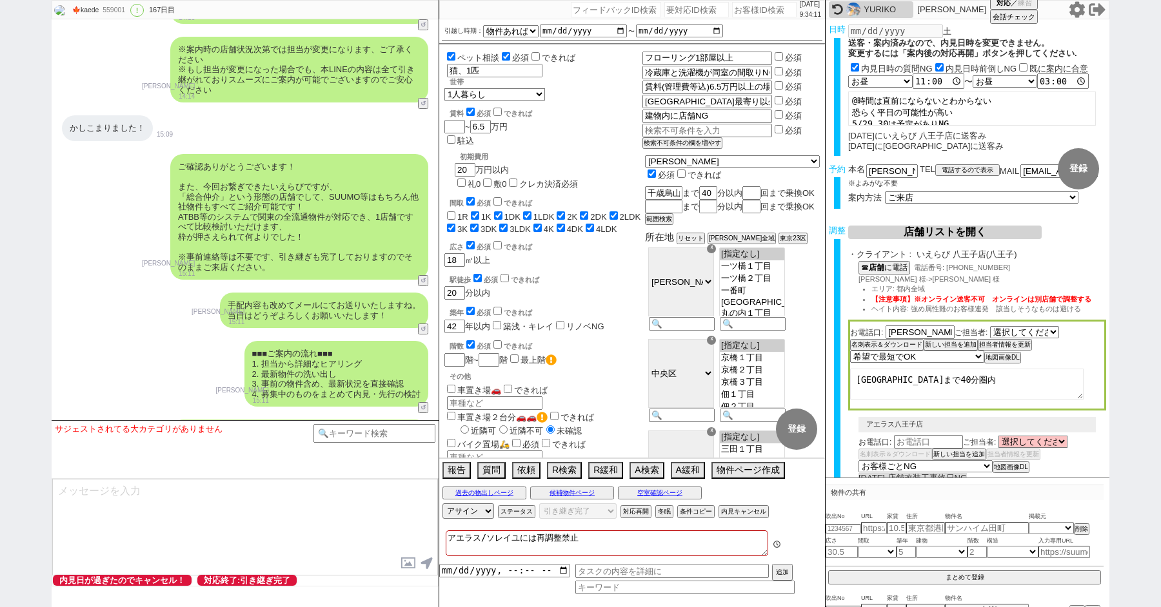
scroll to position [0, 0]
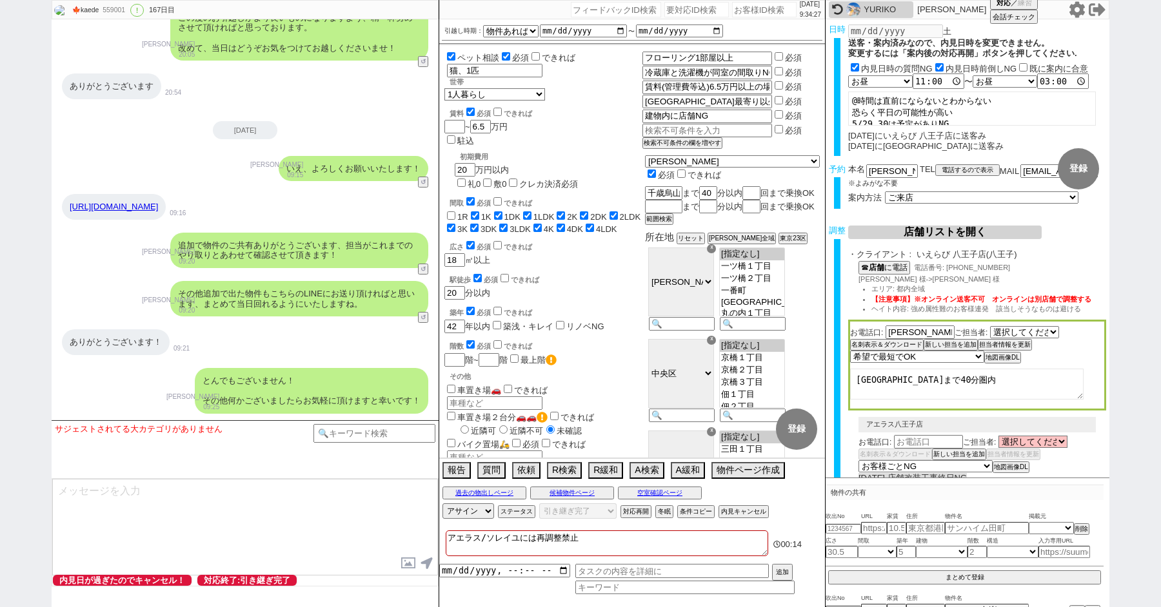
paste input "427747"
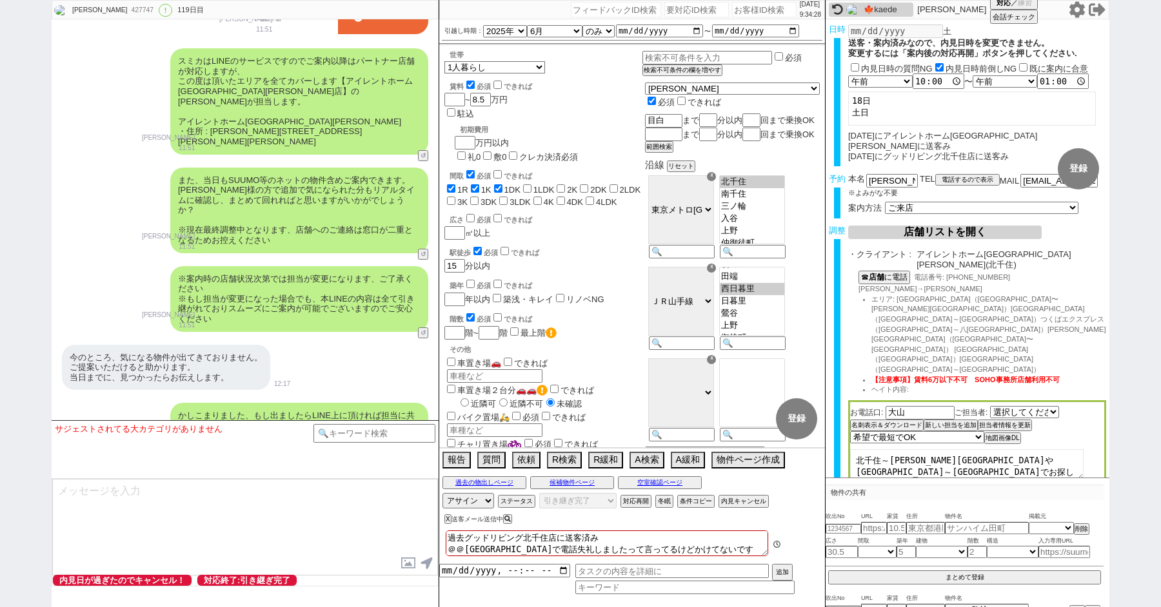
scroll to position [24424, 0]
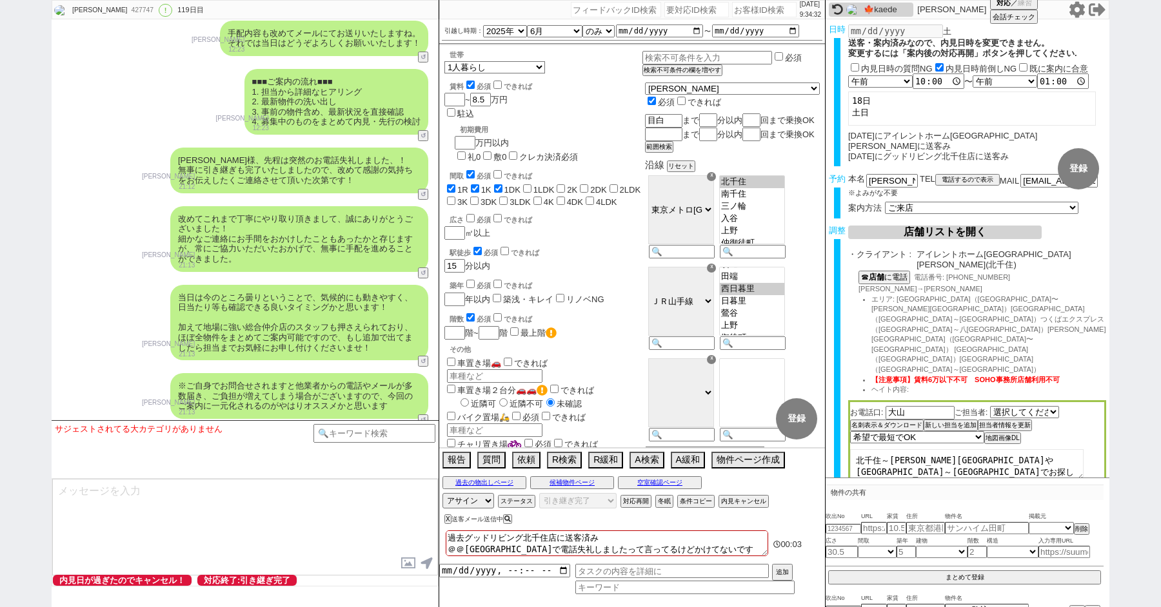
paste input "570058"
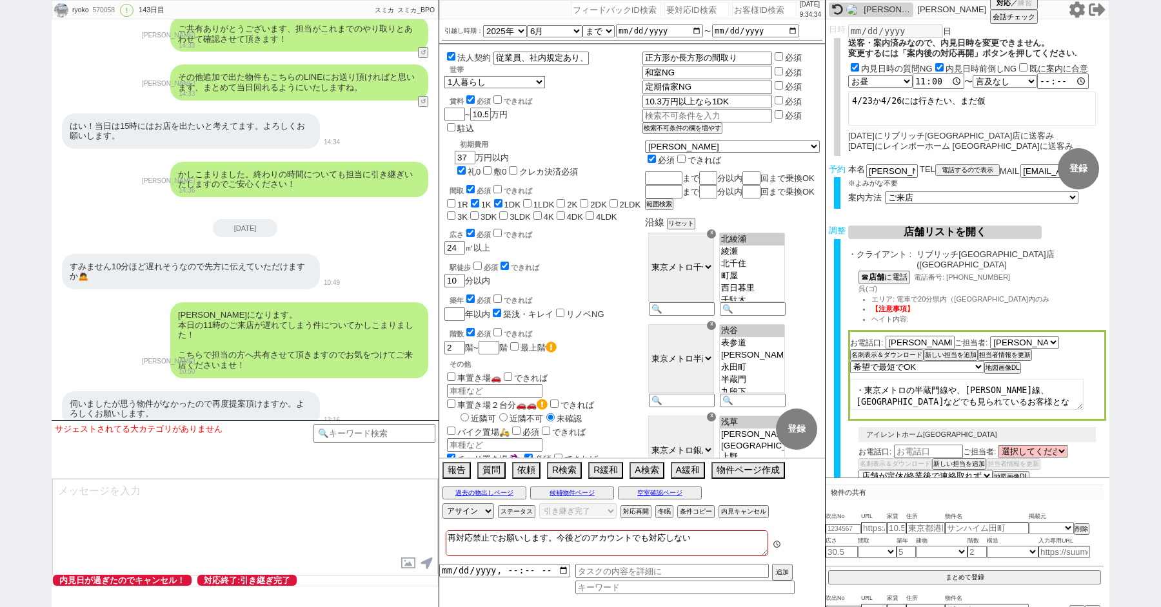
scroll to position [25067, 0]
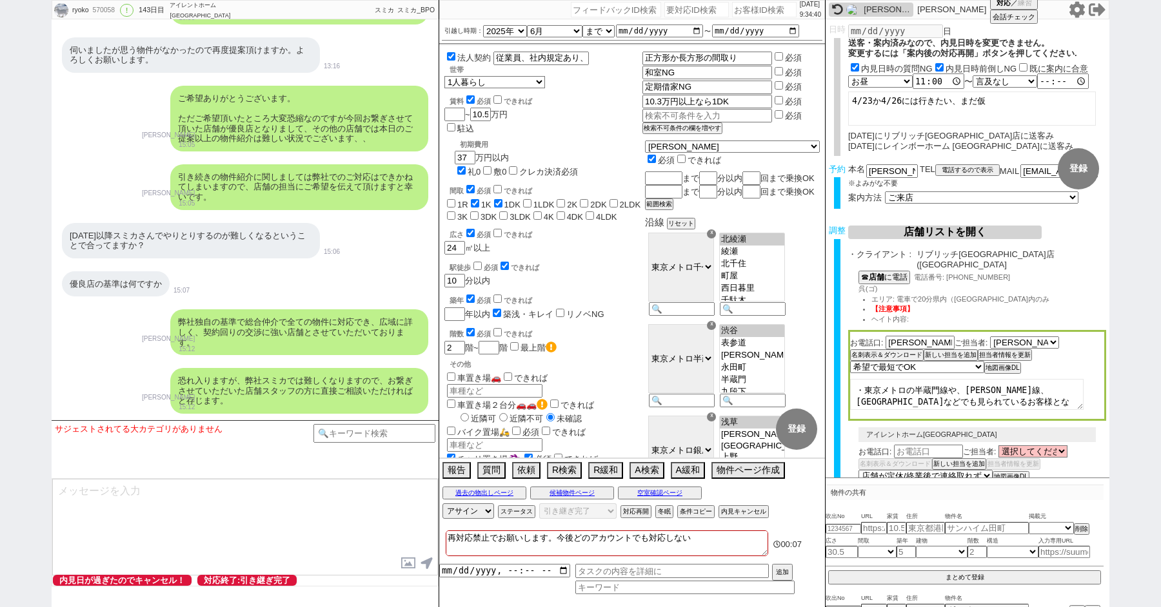
paste input "575365"
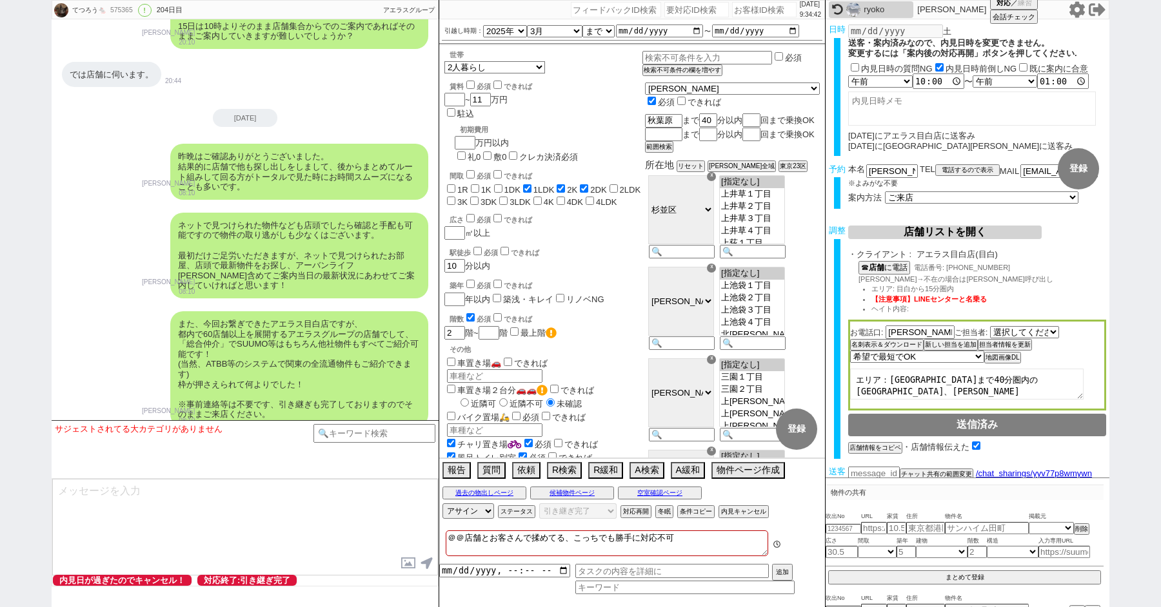
scroll to position [114, 0]
